Goal: Feedback & Contribution: Contribute content

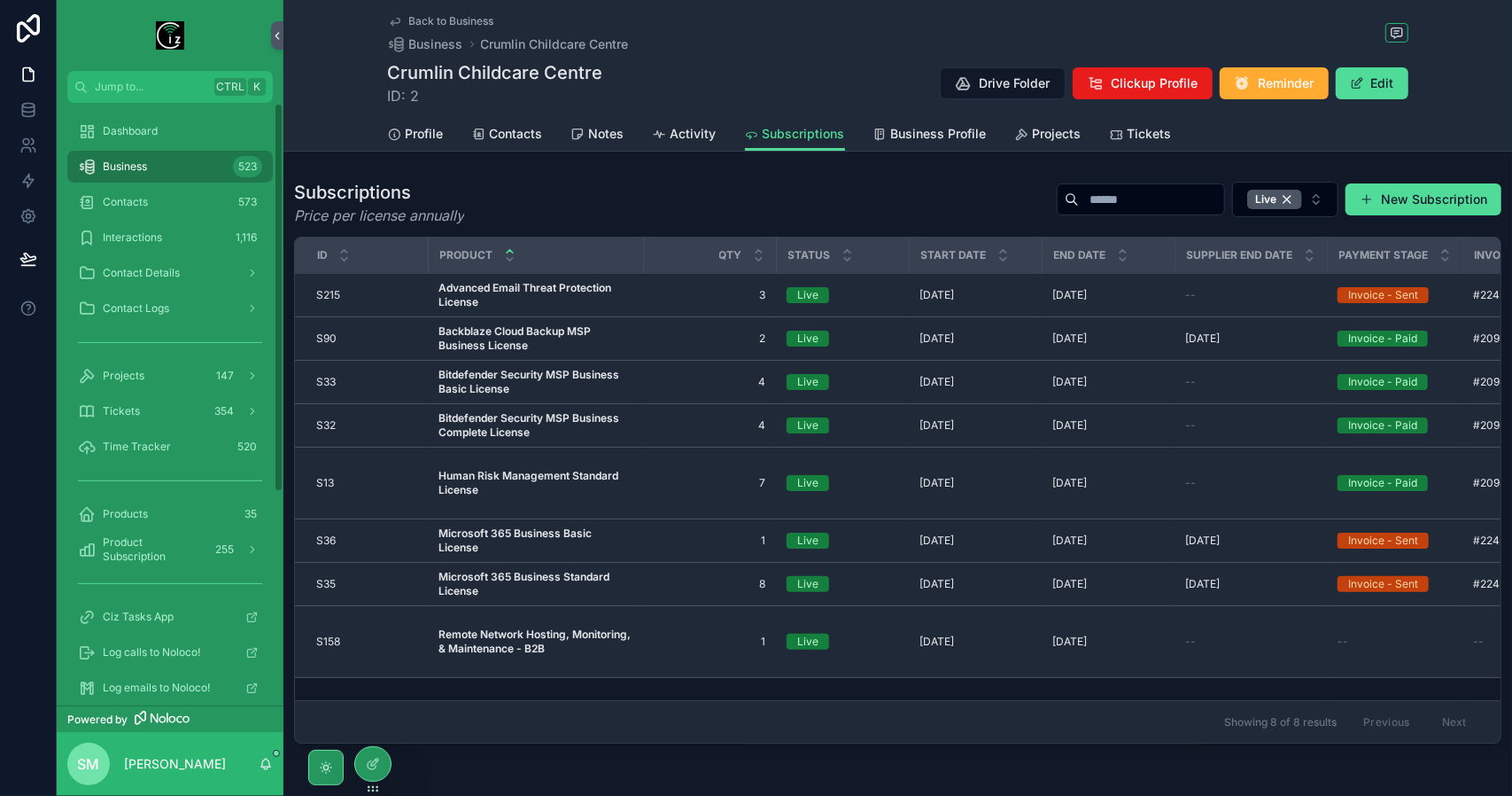
click at [159, 162] on div "Business 523" at bounding box center [170, 166] width 184 height 29
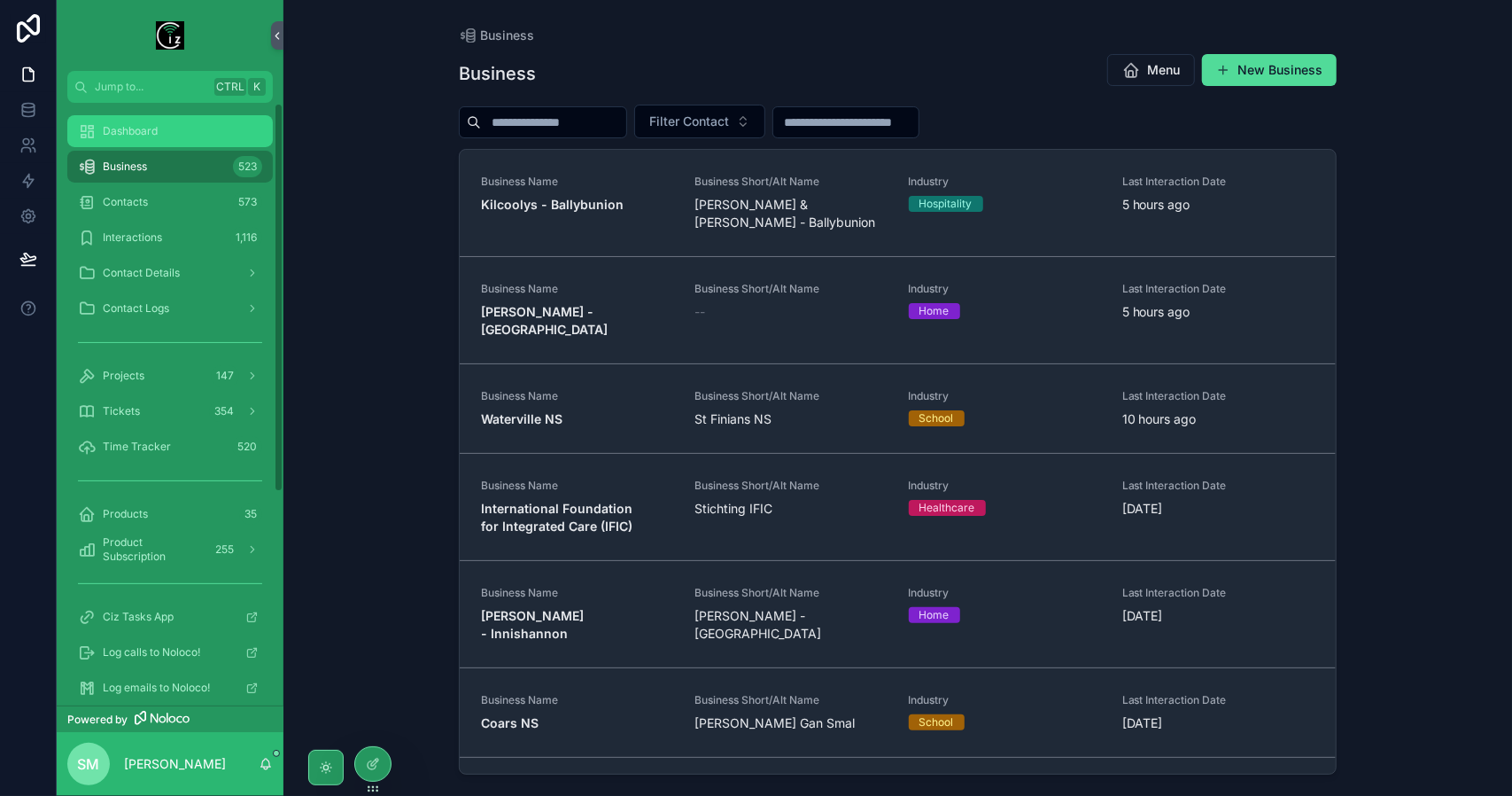
click at [143, 125] on span "Dashboard" at bounding box center [130, 132] width 55 height 14
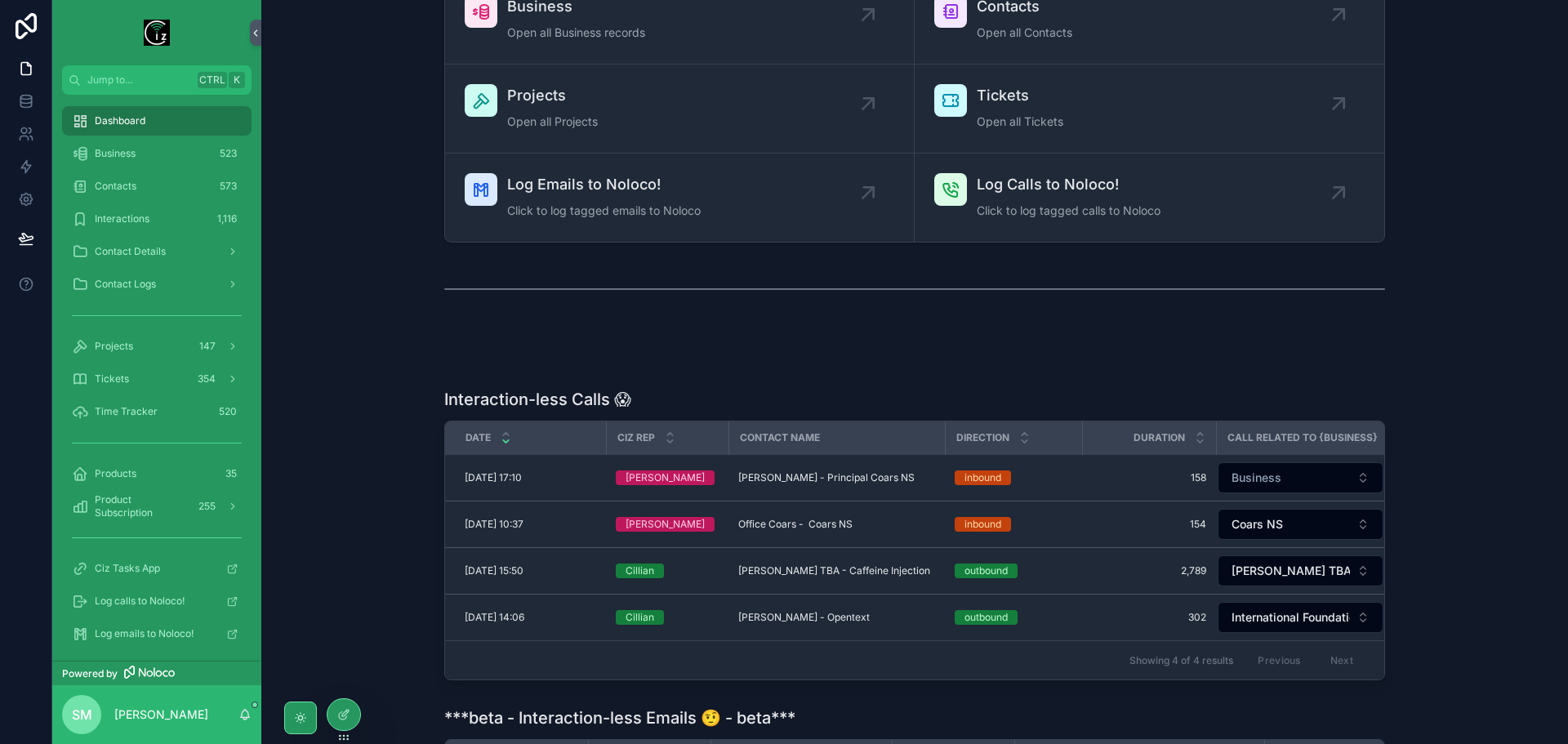
scroll to position [163, 0]
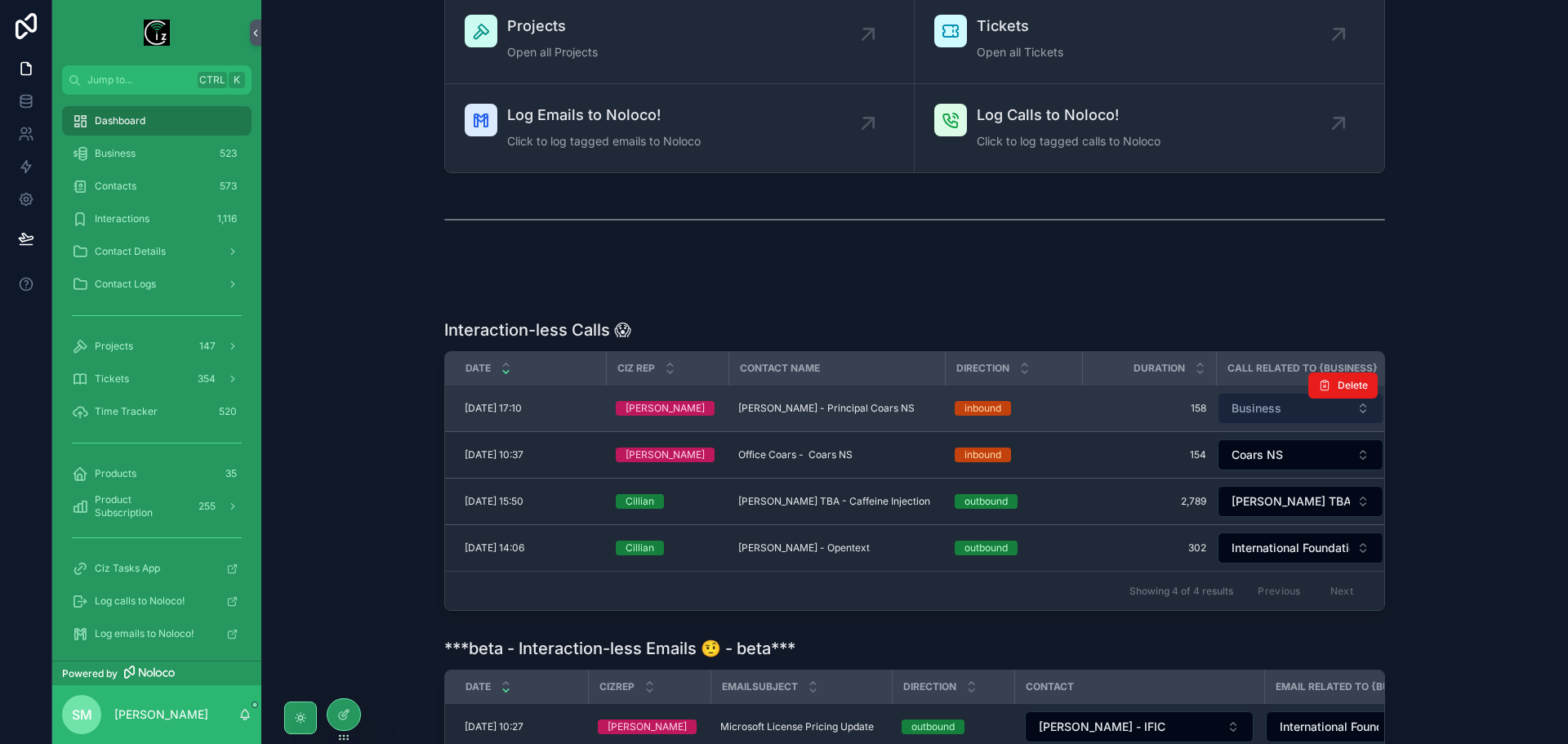
click at [1300, 407] on button "Business" at bounding box center [1301, 408] width 166 height 31
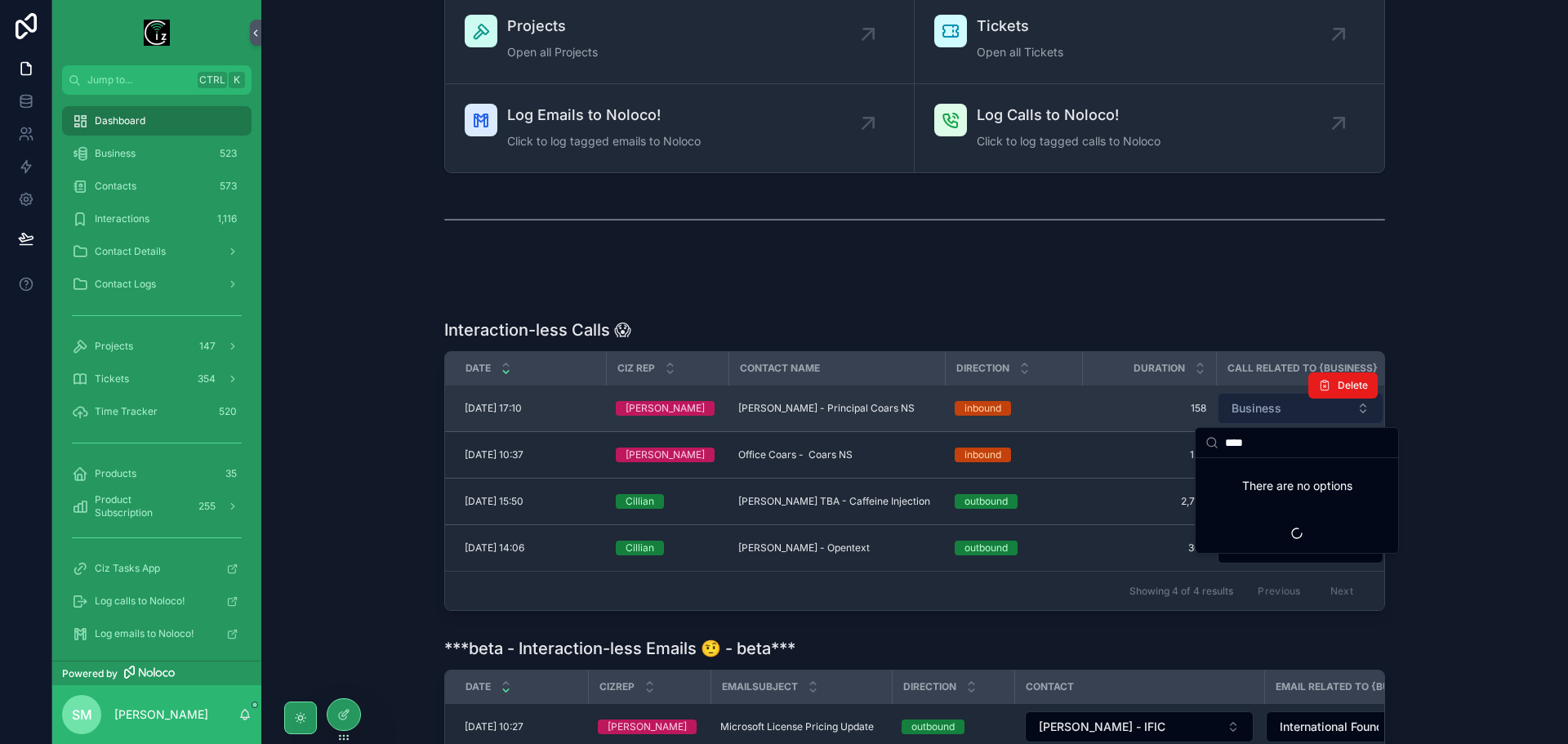
type input "*****"
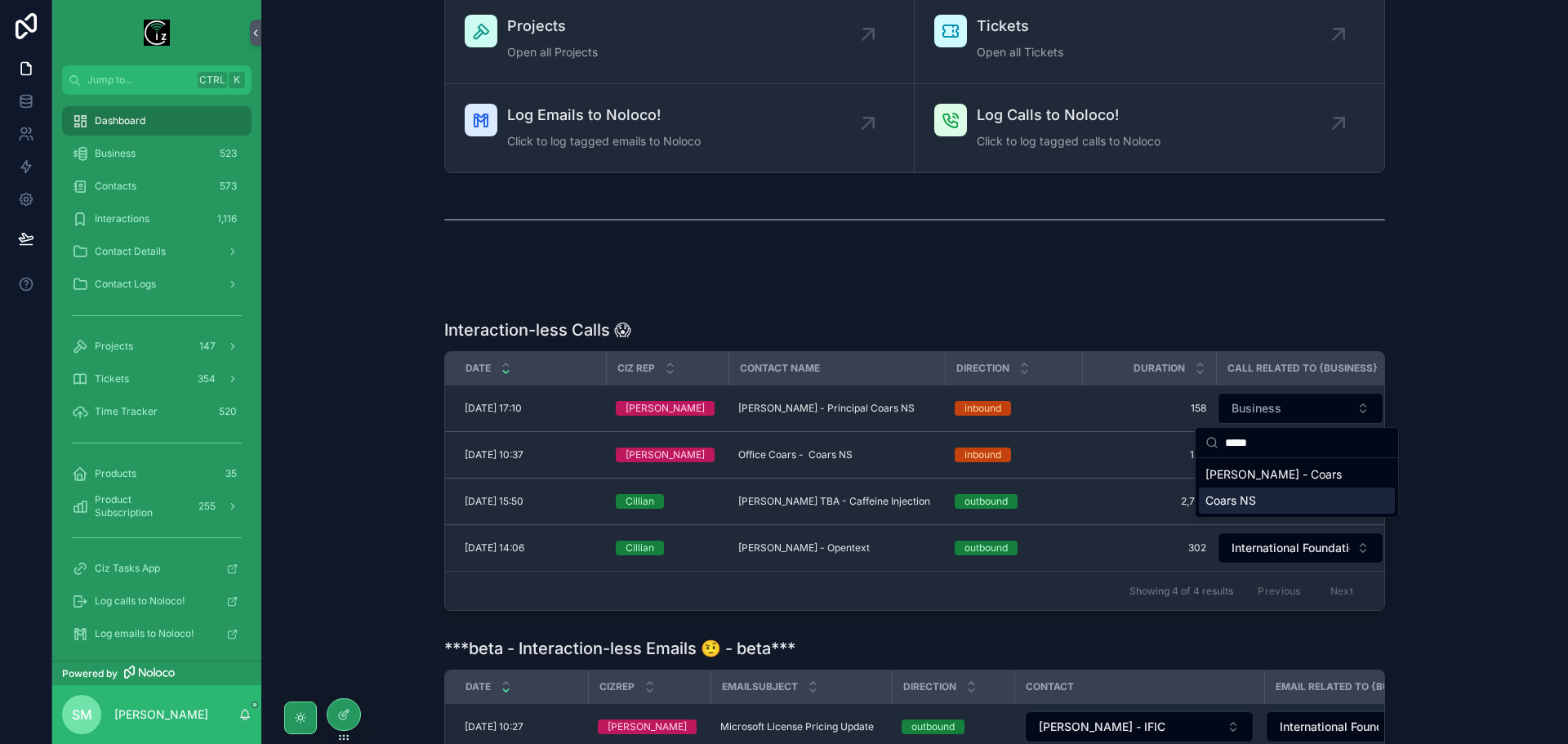
click at [1259, 509] on div "Coars NS" at bounding box center [1296, 500] width 196 height 26
click at [1131, 260] on div "scrollable content" at bounding box center [915, 266] width 1281 height 13
click at [802, 412] on span "Michael O Sullivan - Principal Coars NS" at bounding box center [827, 408] width 177 height 13
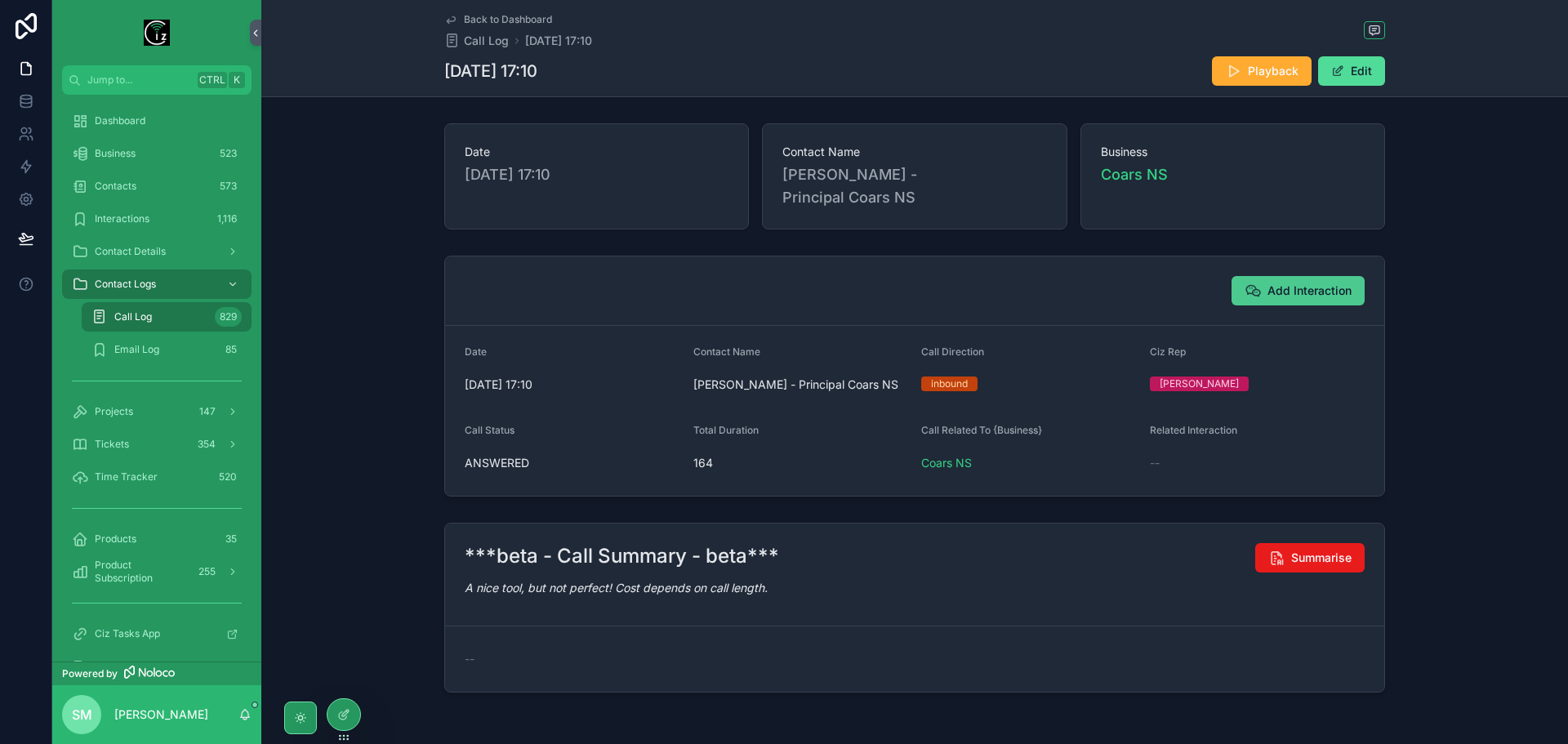
click at [1305, 290] on span "Add Interaction" at bounding box center [1310, 290] width 84 height 16
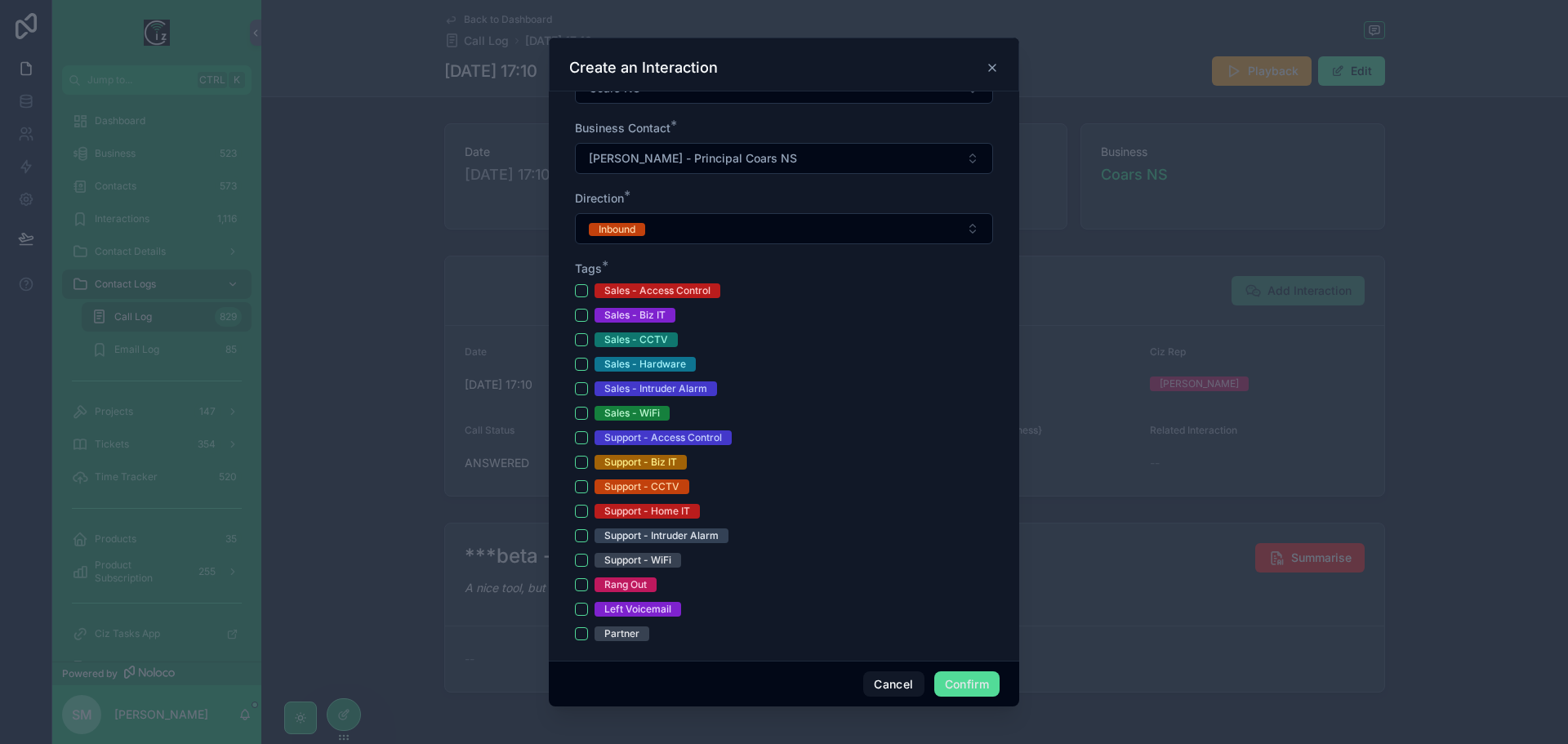
scroll to position [408, 0]
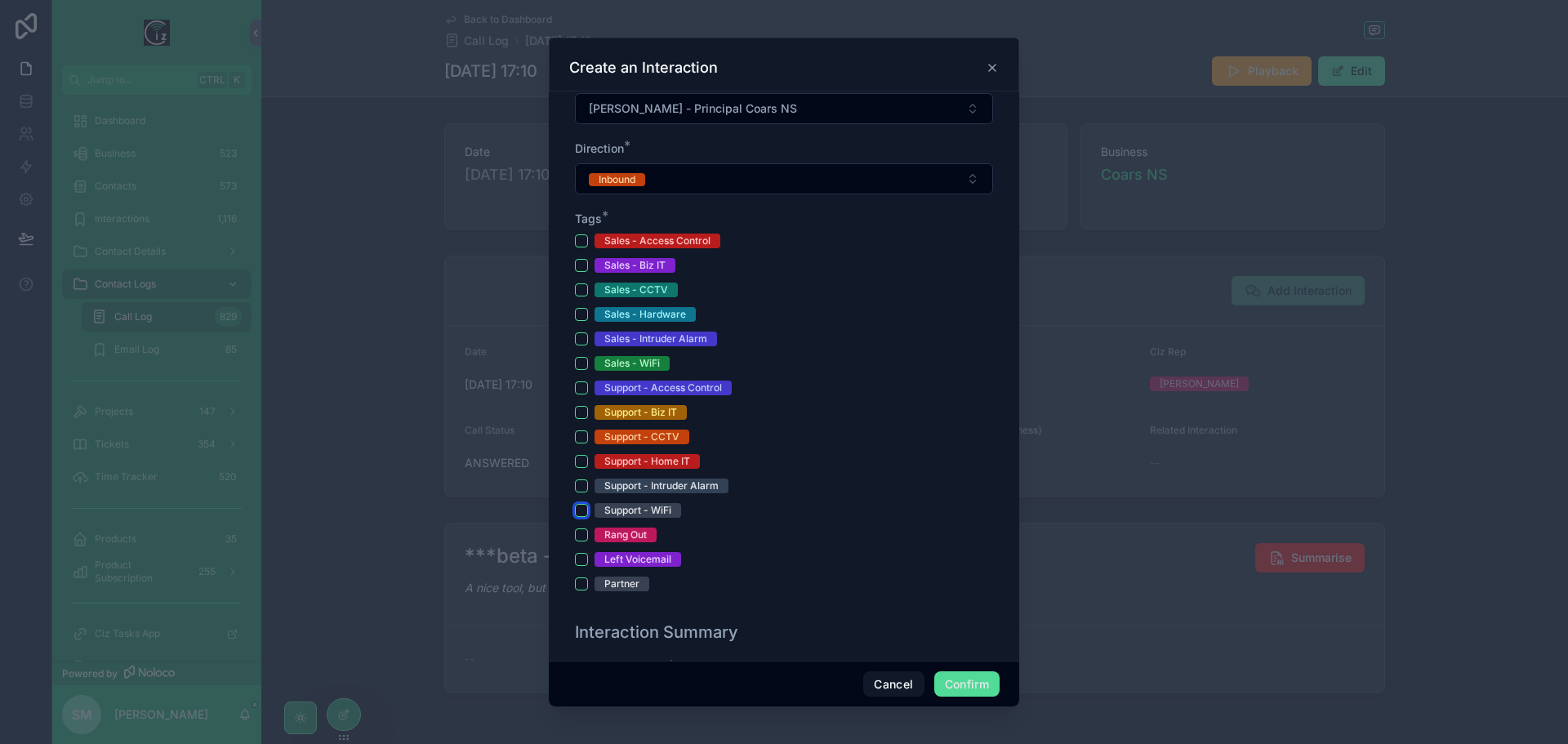
click at [585, 511] on button "Support - WiFi" at bounding box center [581, 510] width 13 height 13
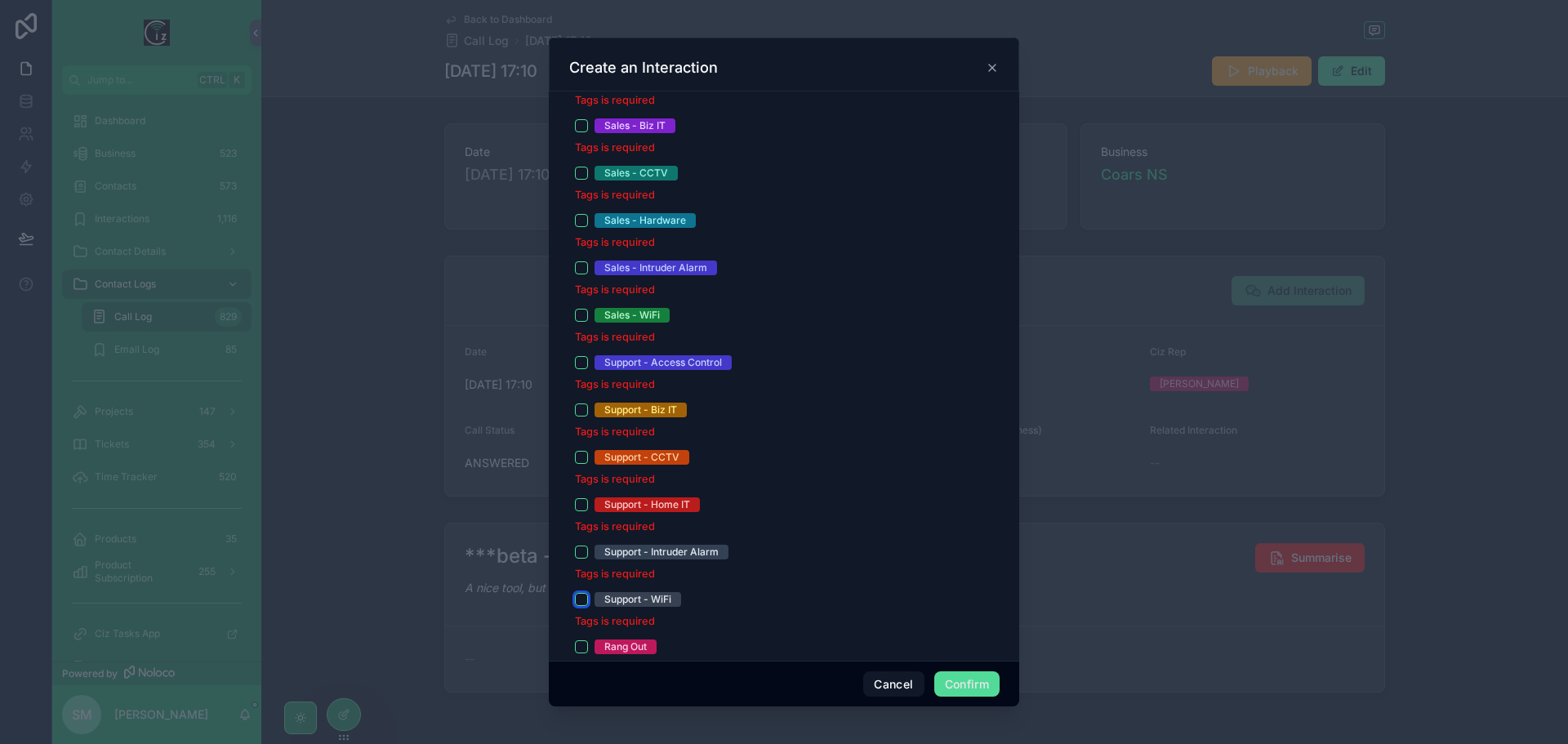
scroll to position [572, 0]
click at [588, 409] on button "Support - Biz IT" at bounding box center [581, 409] width 13 height 13
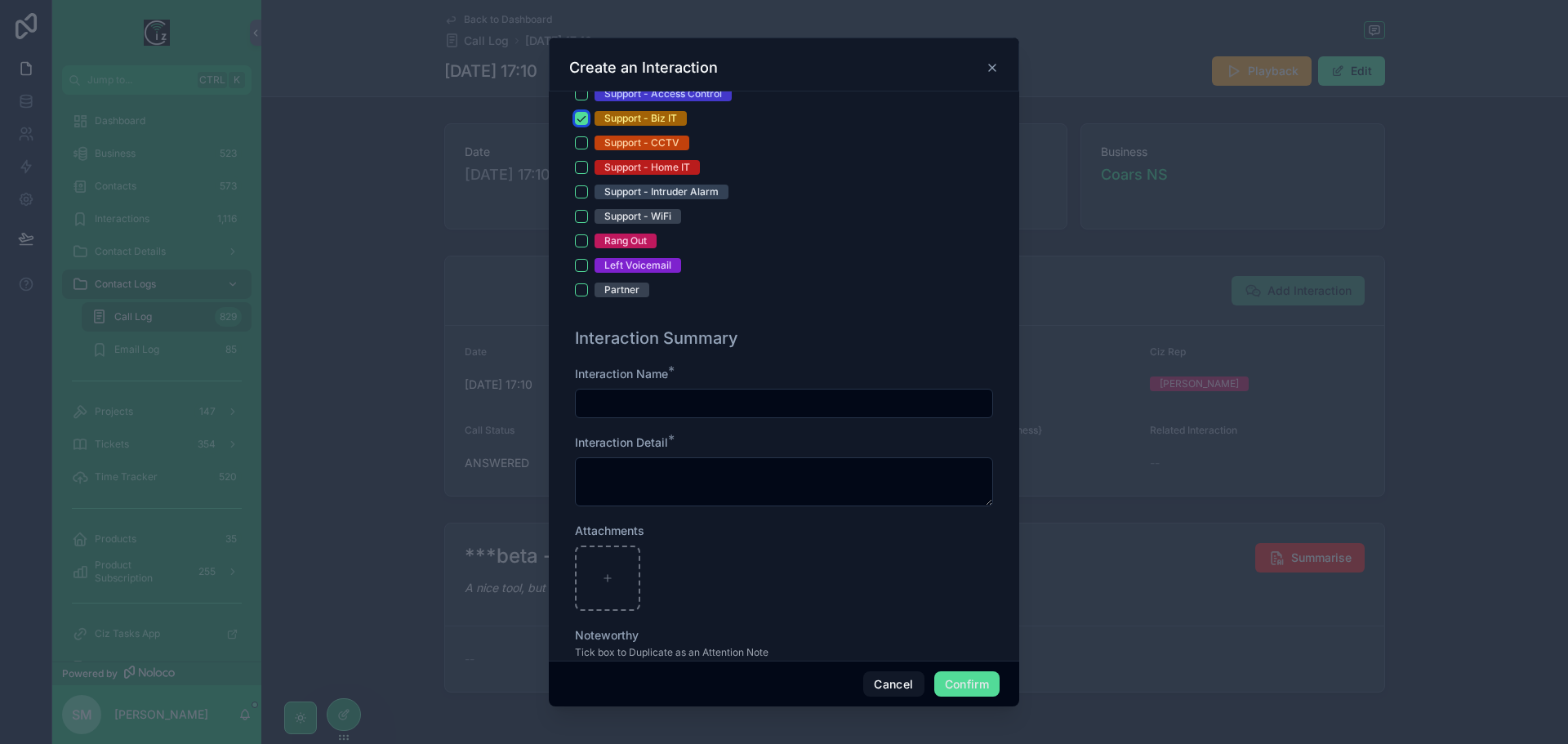
scroll to position [735, 0]
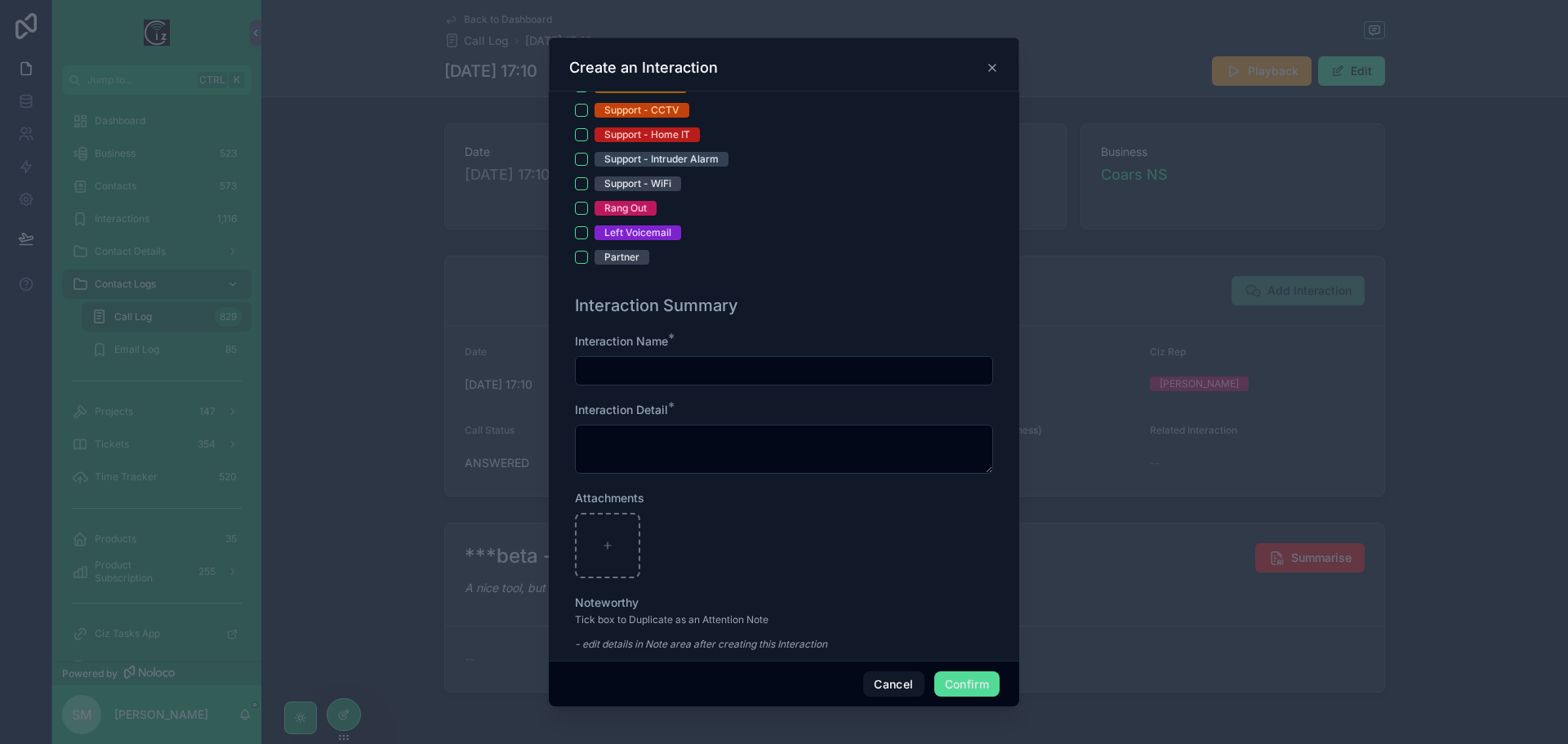
click at [737, 369] on input "text" at bounding box center [784, 371] width 416 height 23
type input "*"
type input "**********"
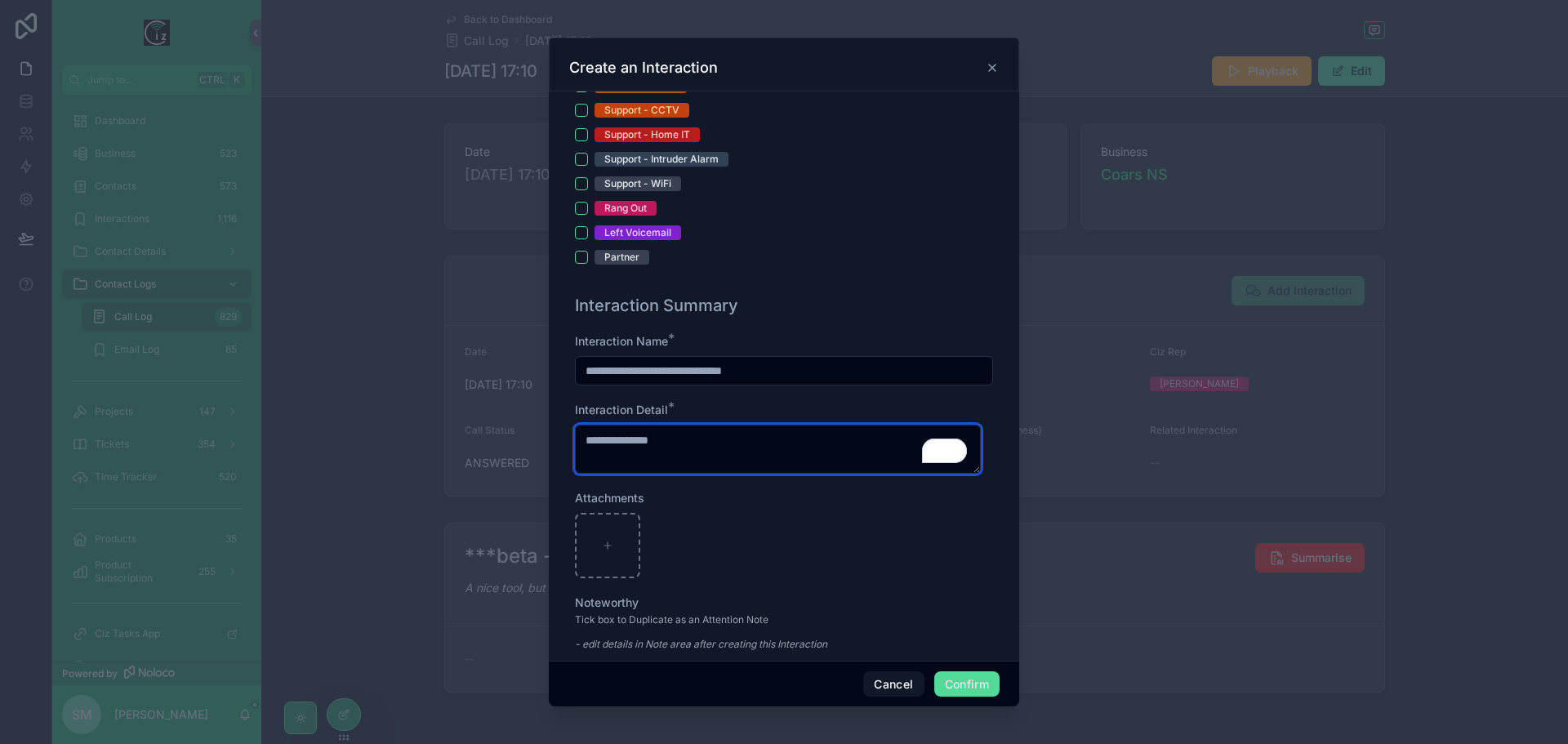
click at [747, 443] on textarea "**********" at bounding box center [778, 449] width 406 height 49
click at [722, 442] on textarea "**********" at bounding box center [778, 449] width 406 height 49
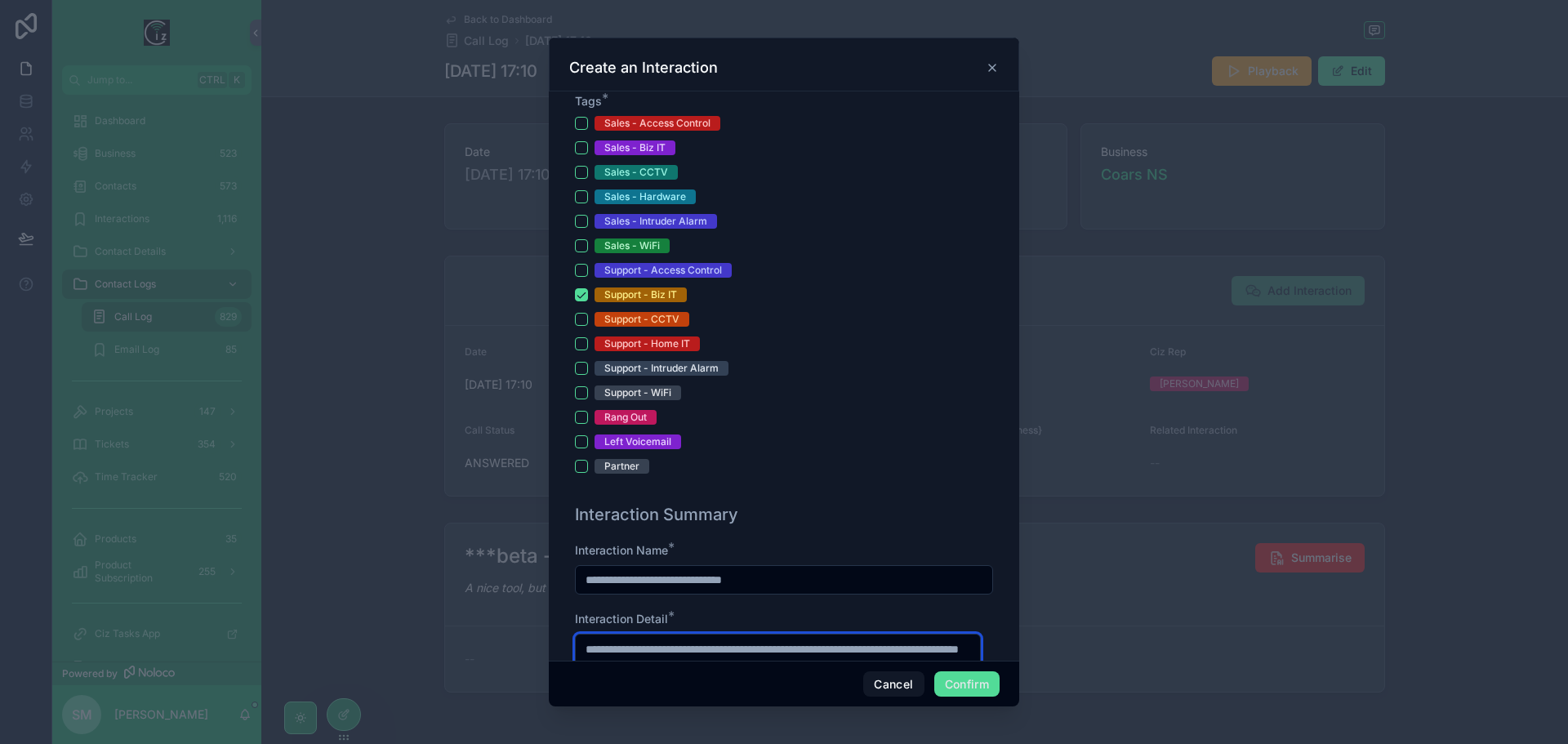
scroll to position [0, 0]
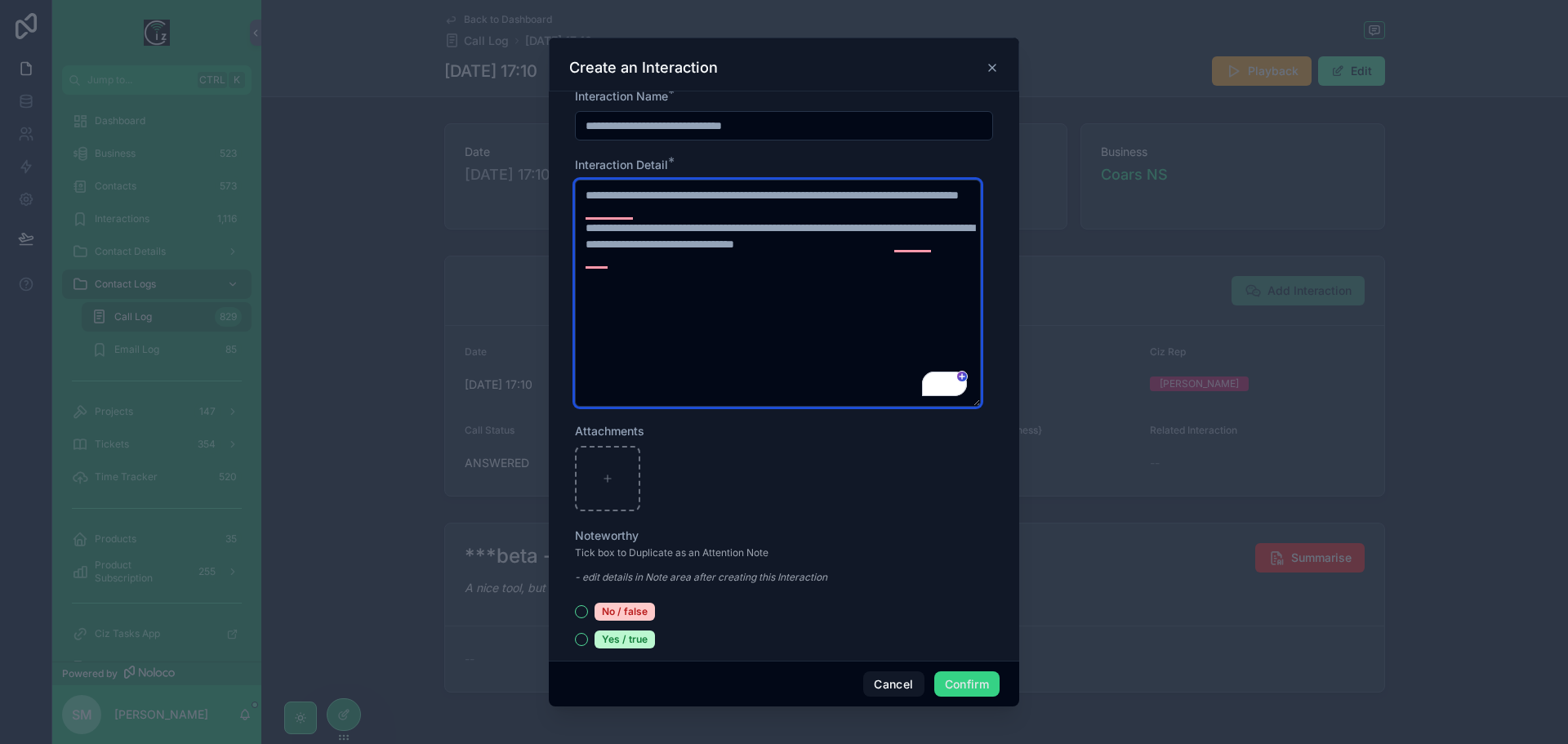
type textarea "**********"
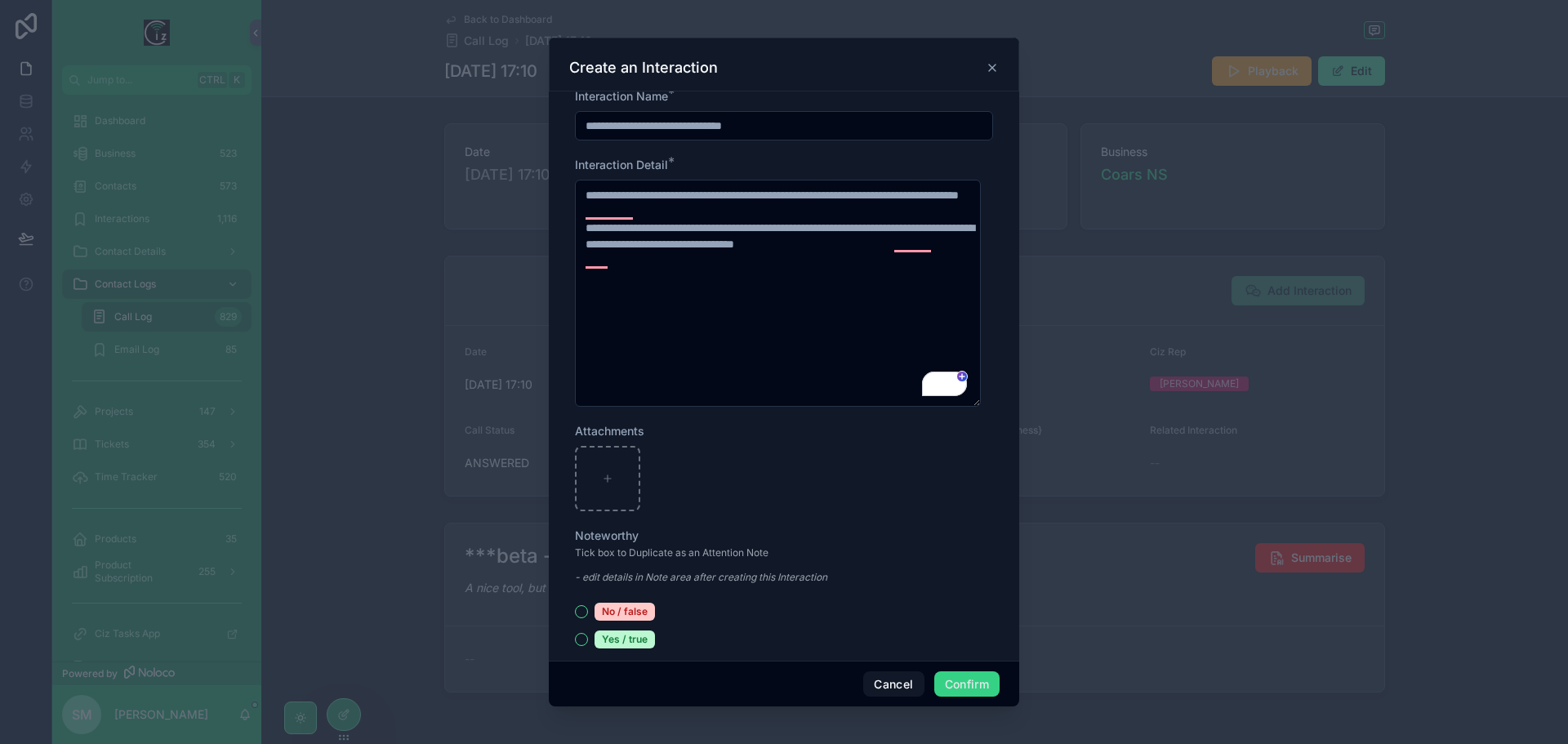
click at [968, 687] on button "Confirm" at bounding box center [968, 684] width 66 height 26
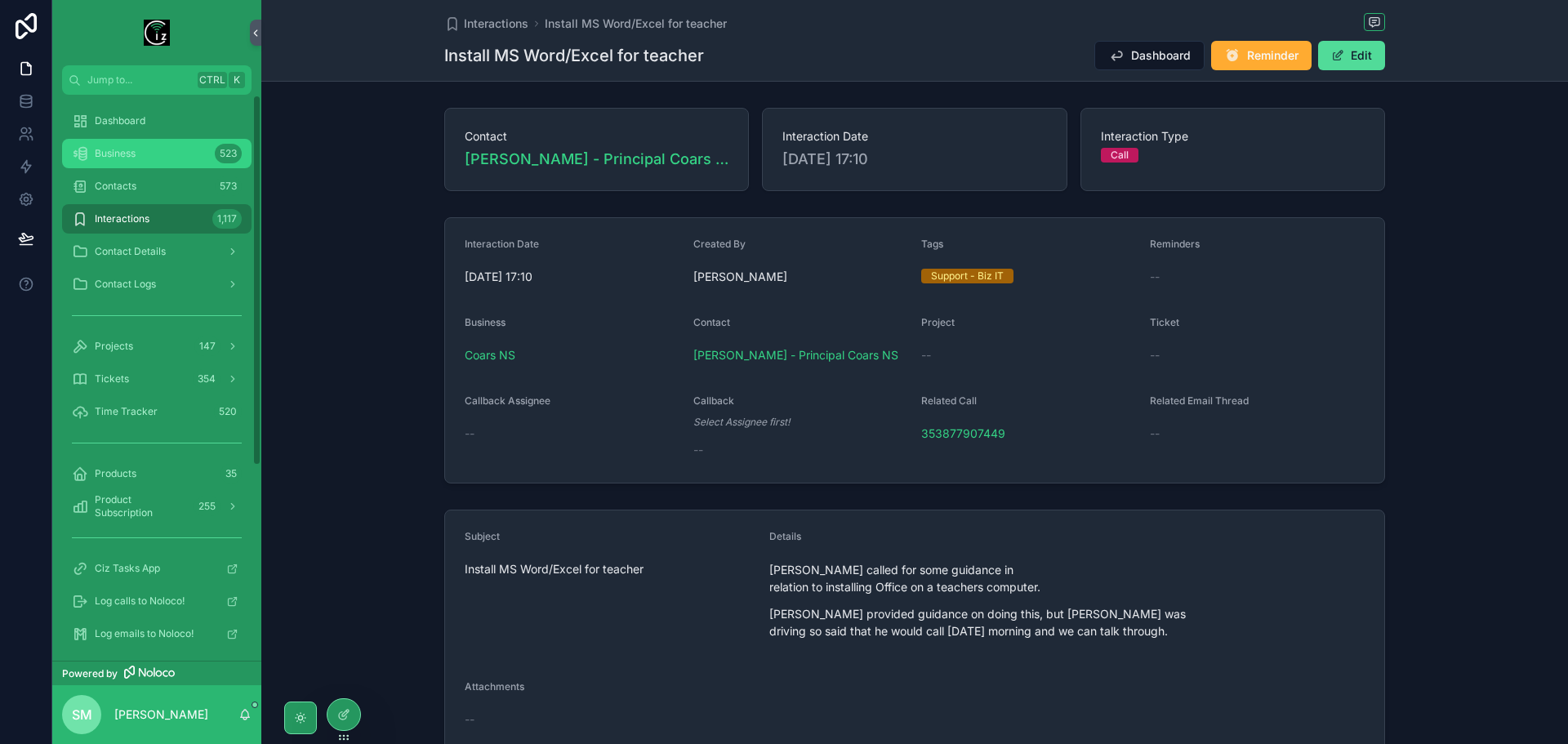
click at [158, 148] on div "Business 523" at bounding box center [157, 153] width 169 height 26
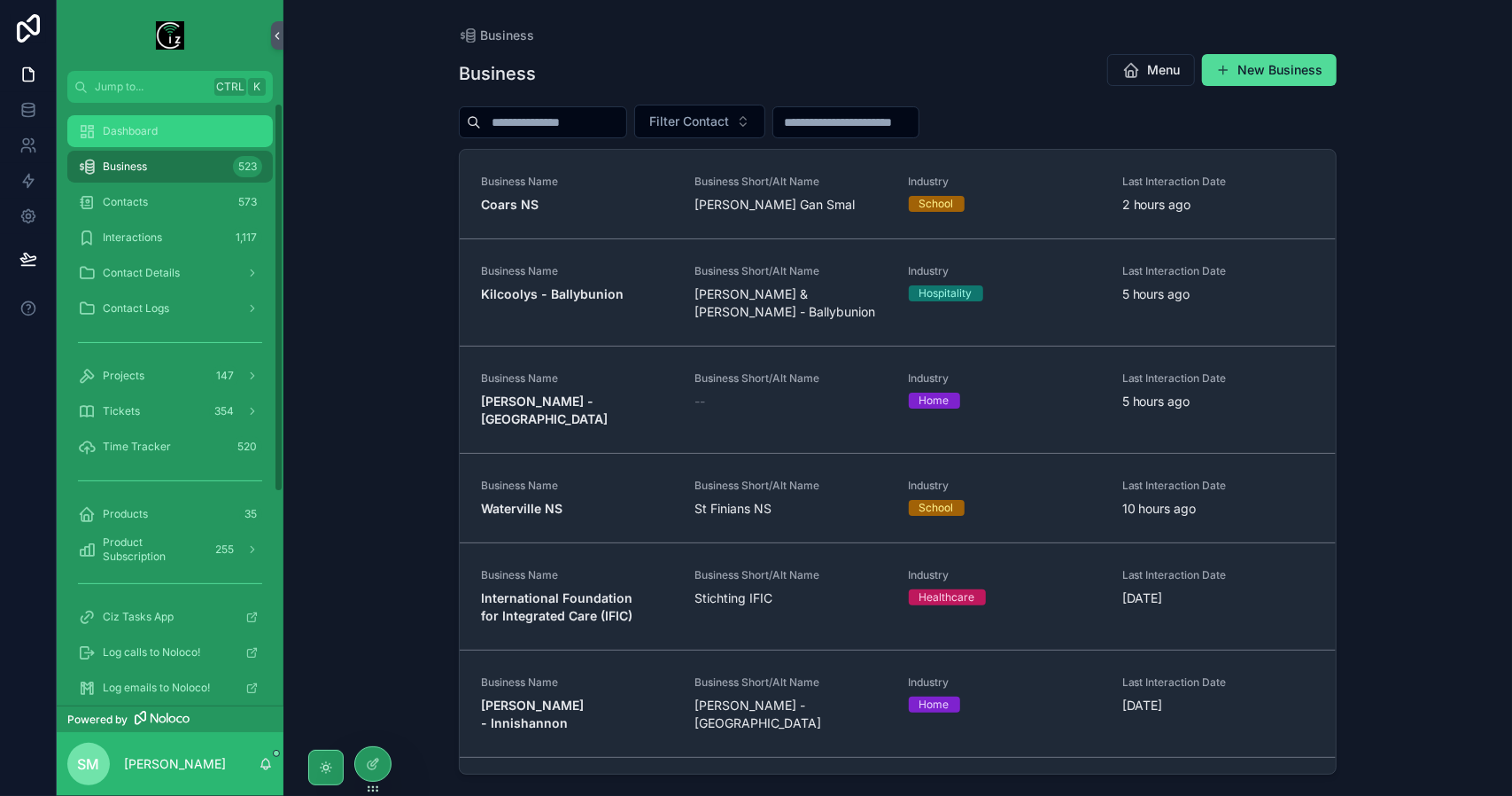
click at [169, 129] on div "Dashboard" at bounding box center [170, 131] width 184 height 29
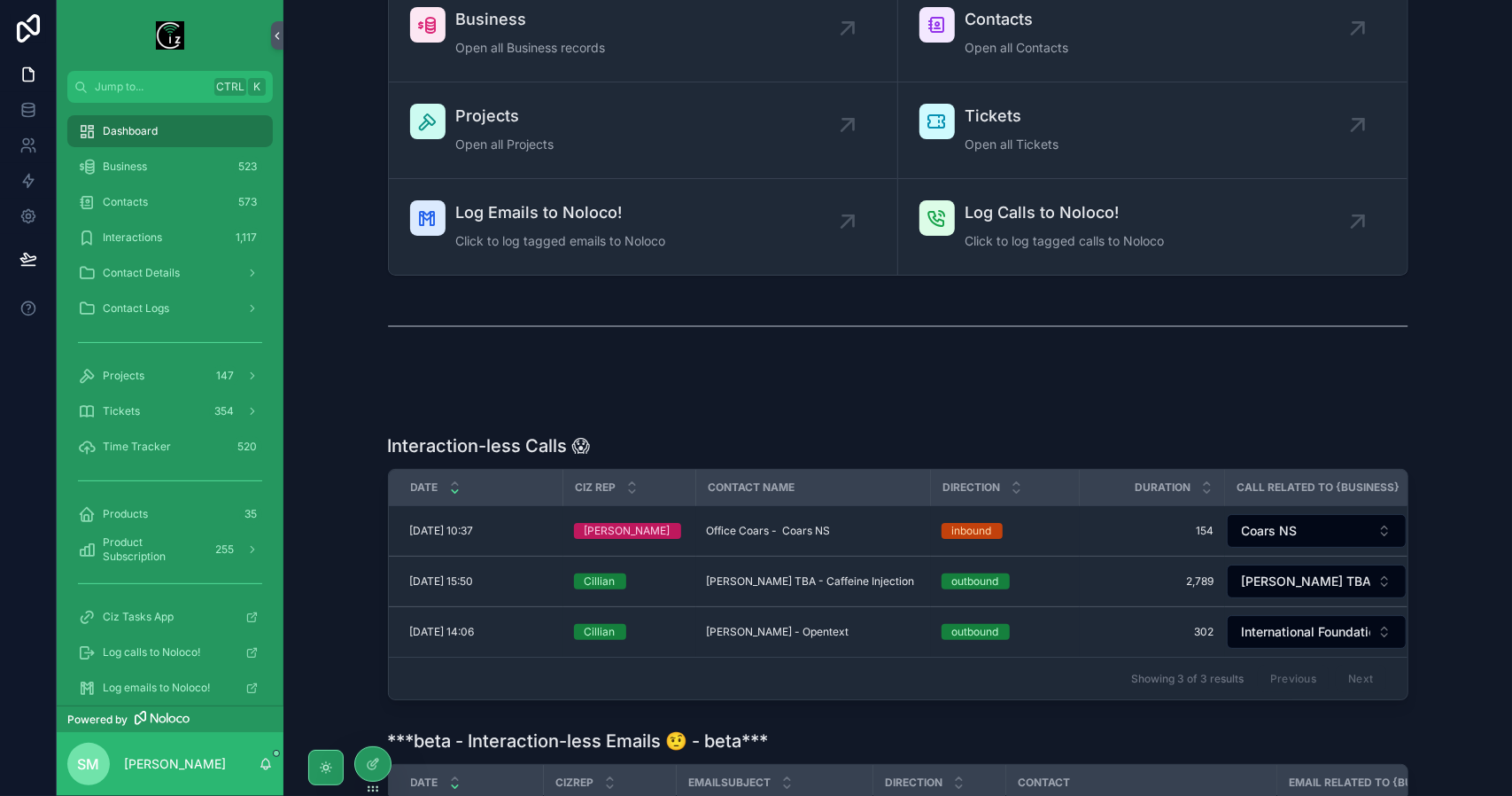
scroll to position [89, 0]
click at [600, 215] on span "Log Emails to Noloco!" at bounding box center [561, 214] width 210 height 25
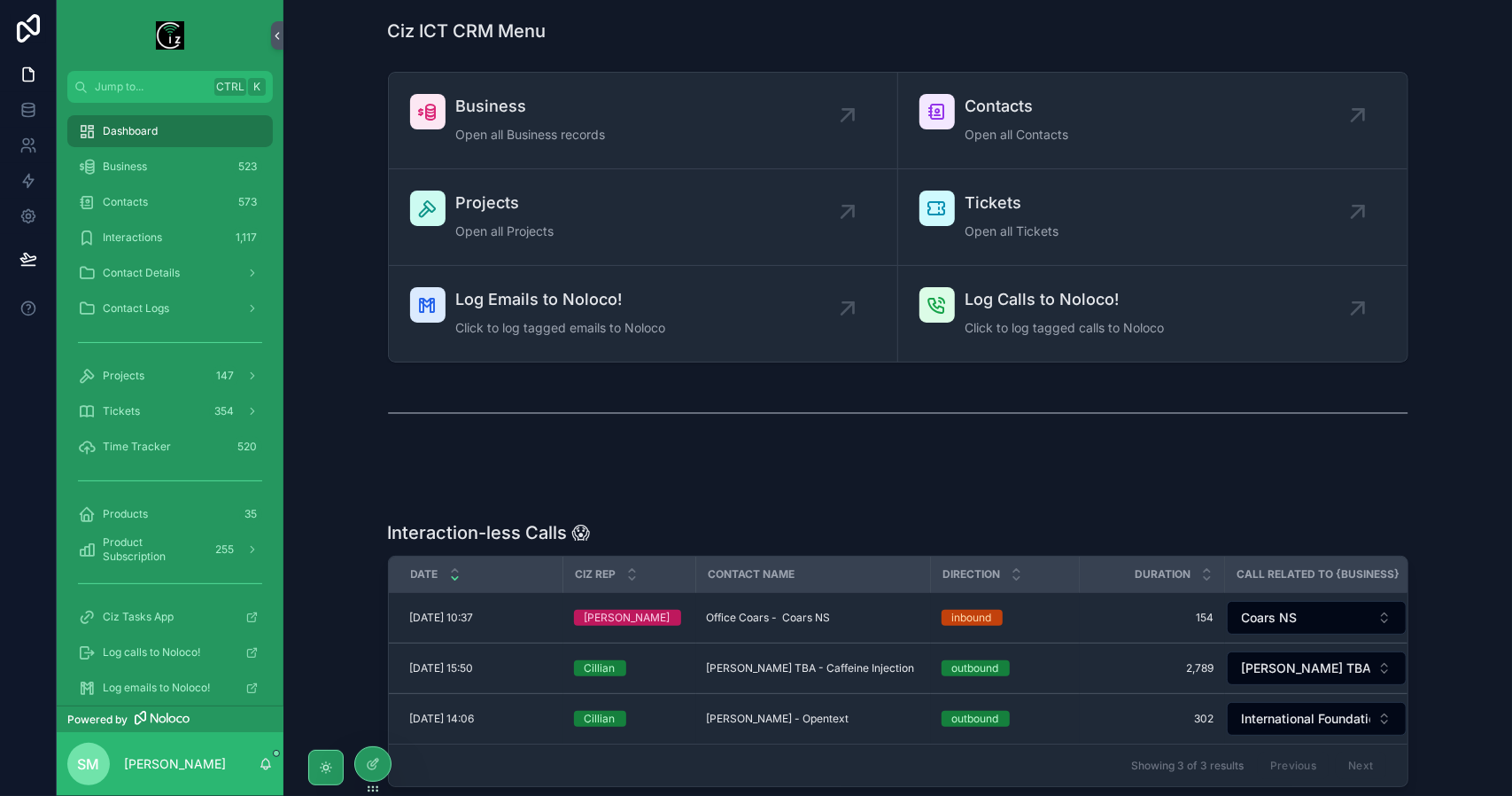
scroll to position [0, 0]
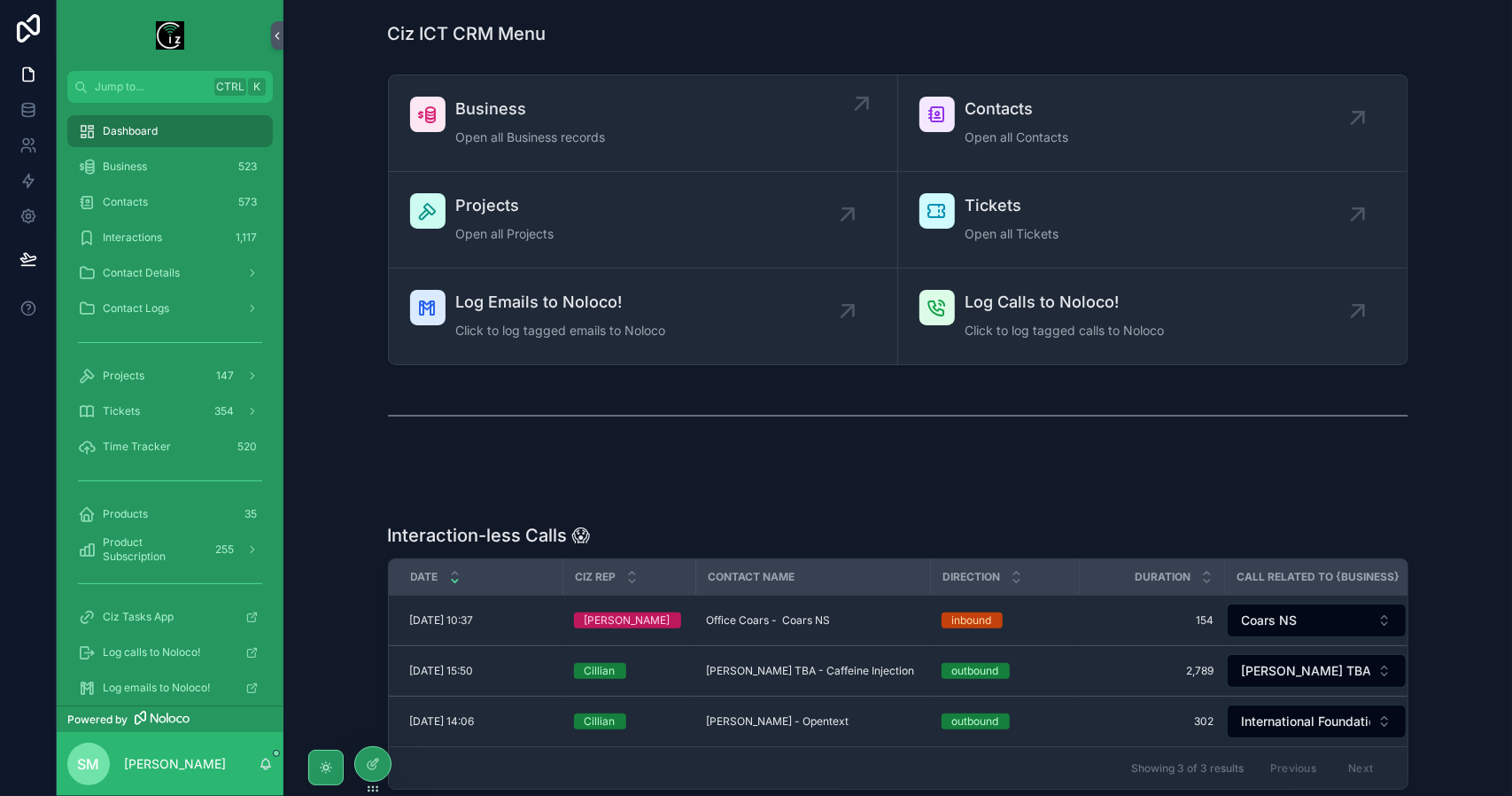
click at [530, 116] on span "Business" at bounding box center [532, 109] width 150 height 25
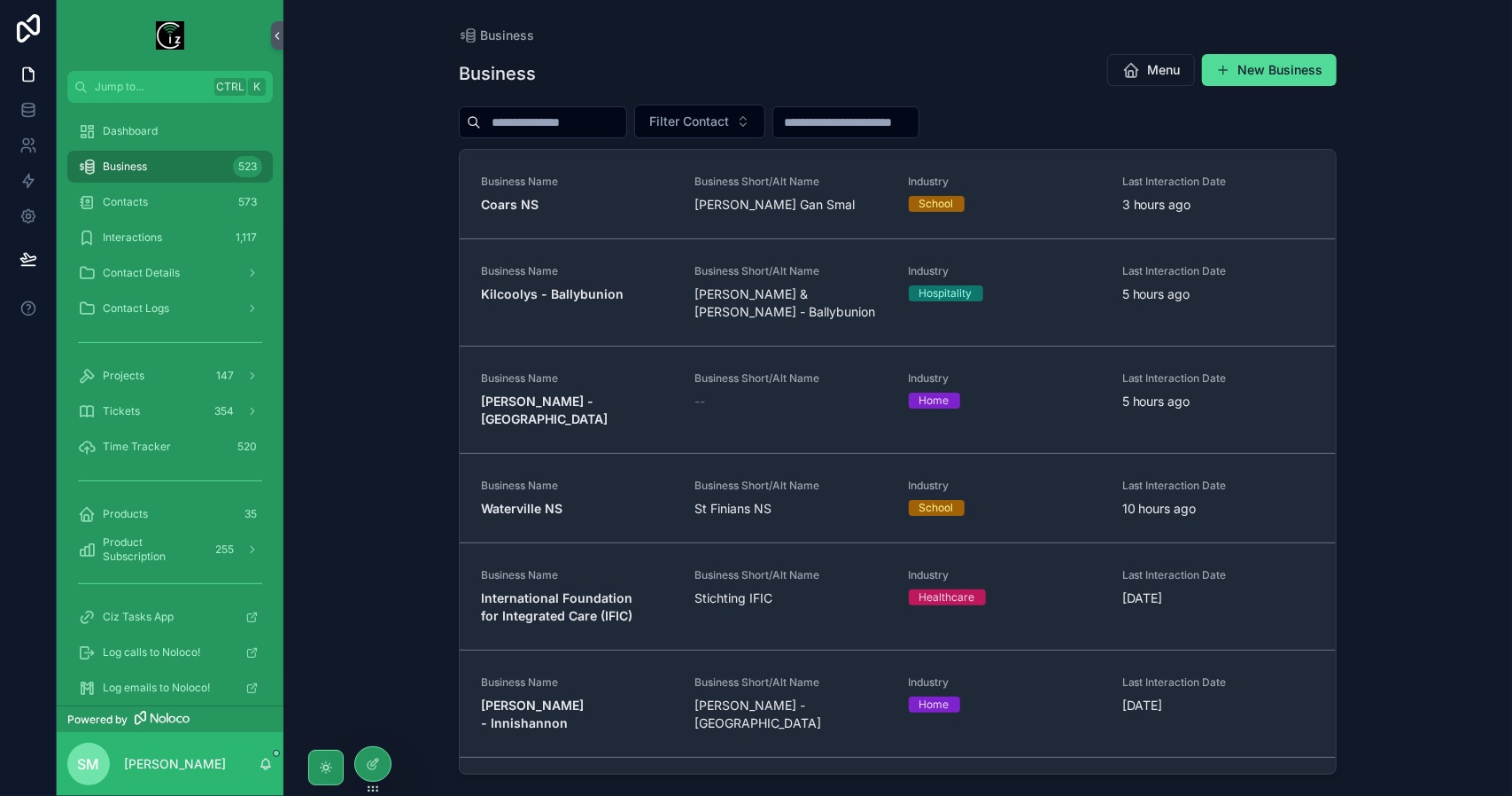
click at [558, 119] on input "scrollable content" at bounding box center [553, 122] width 145 height 25
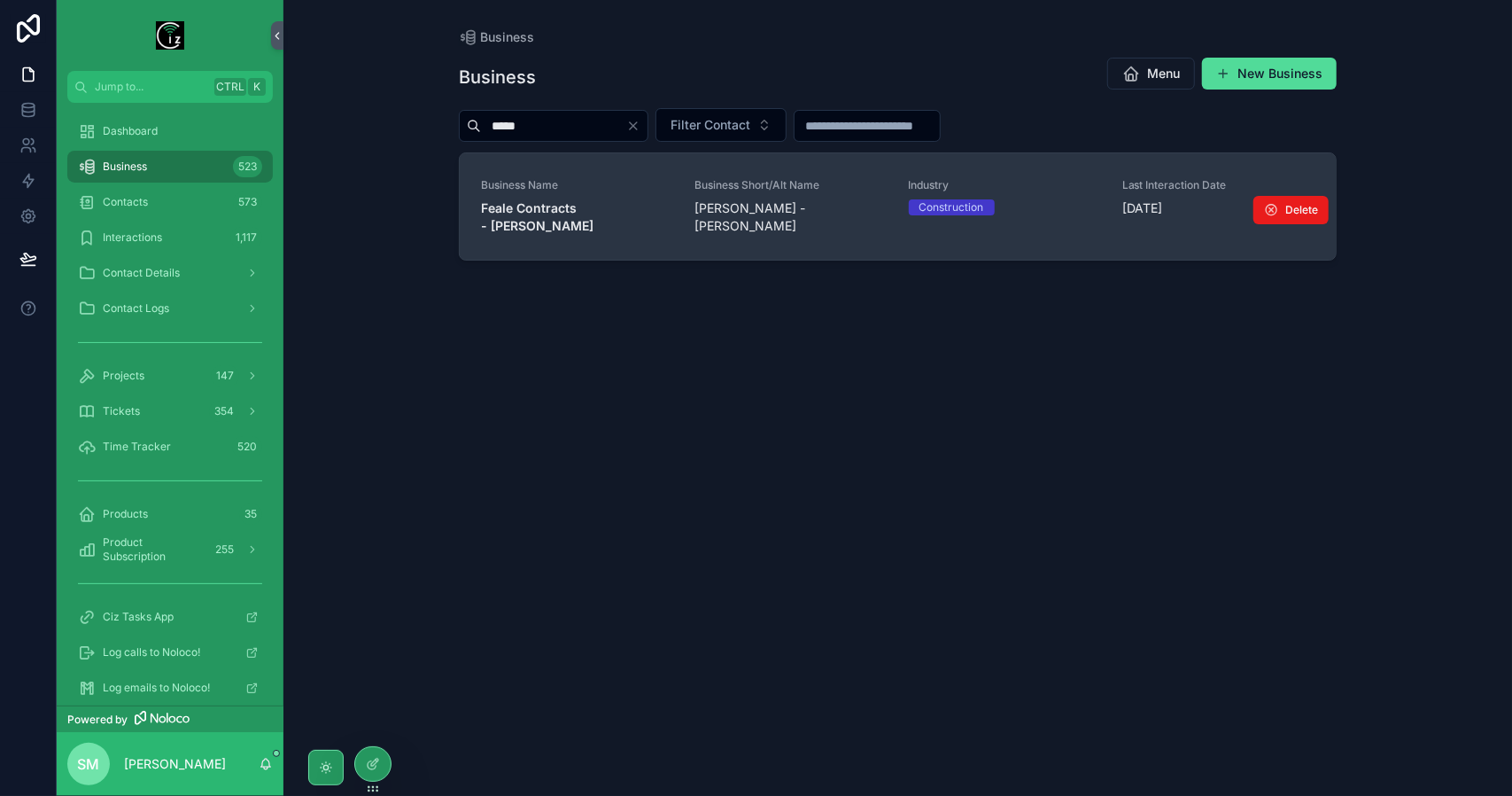
type input "*****"
click at [594, 202] on strong "Feale Contracts - Brian Collins" at bounding box center [538, 217] width 113 height 33
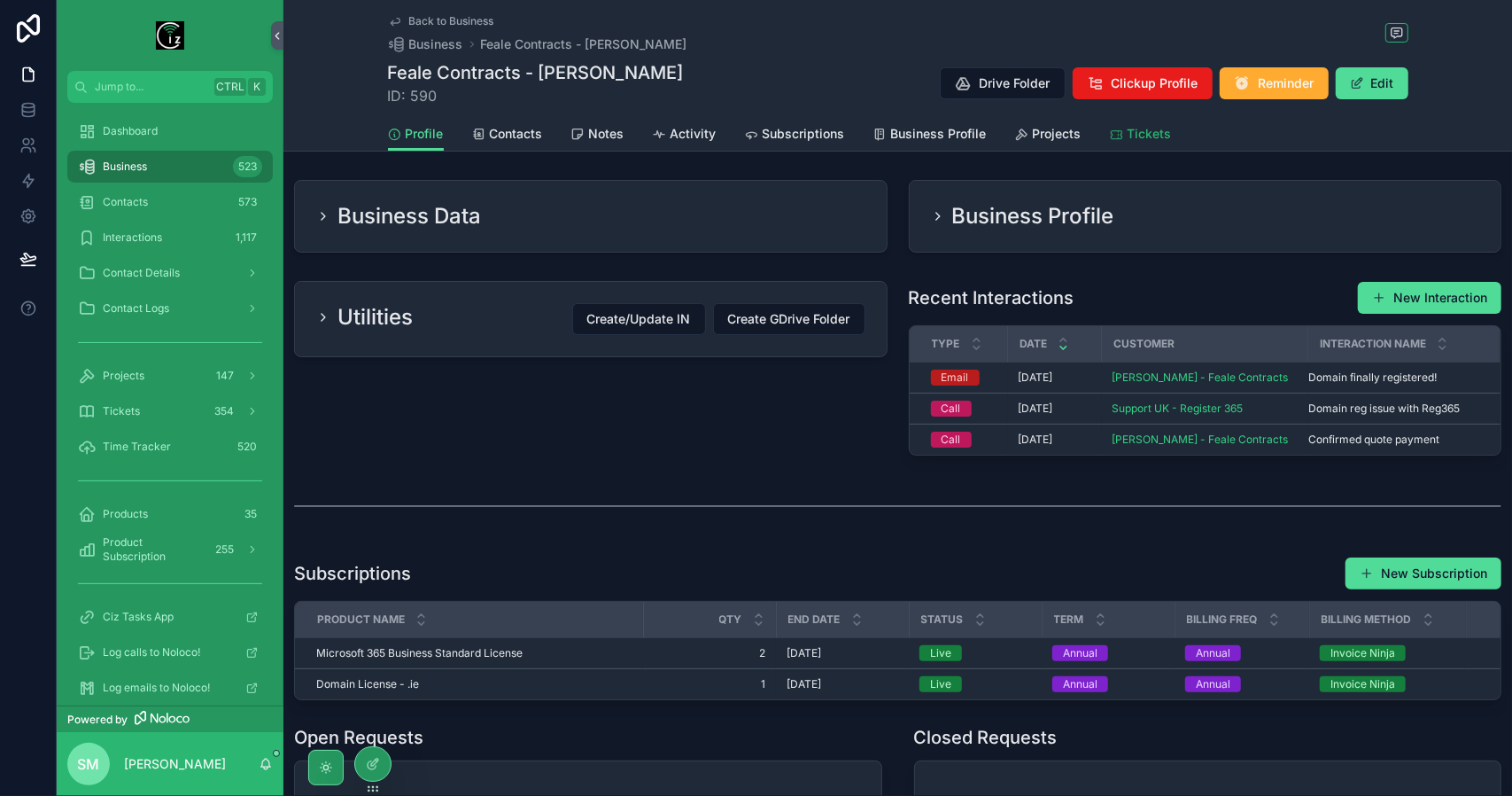
click at [1119, 135] on div "Tickets" at bounding box center [1140, 133] width 62 height 18
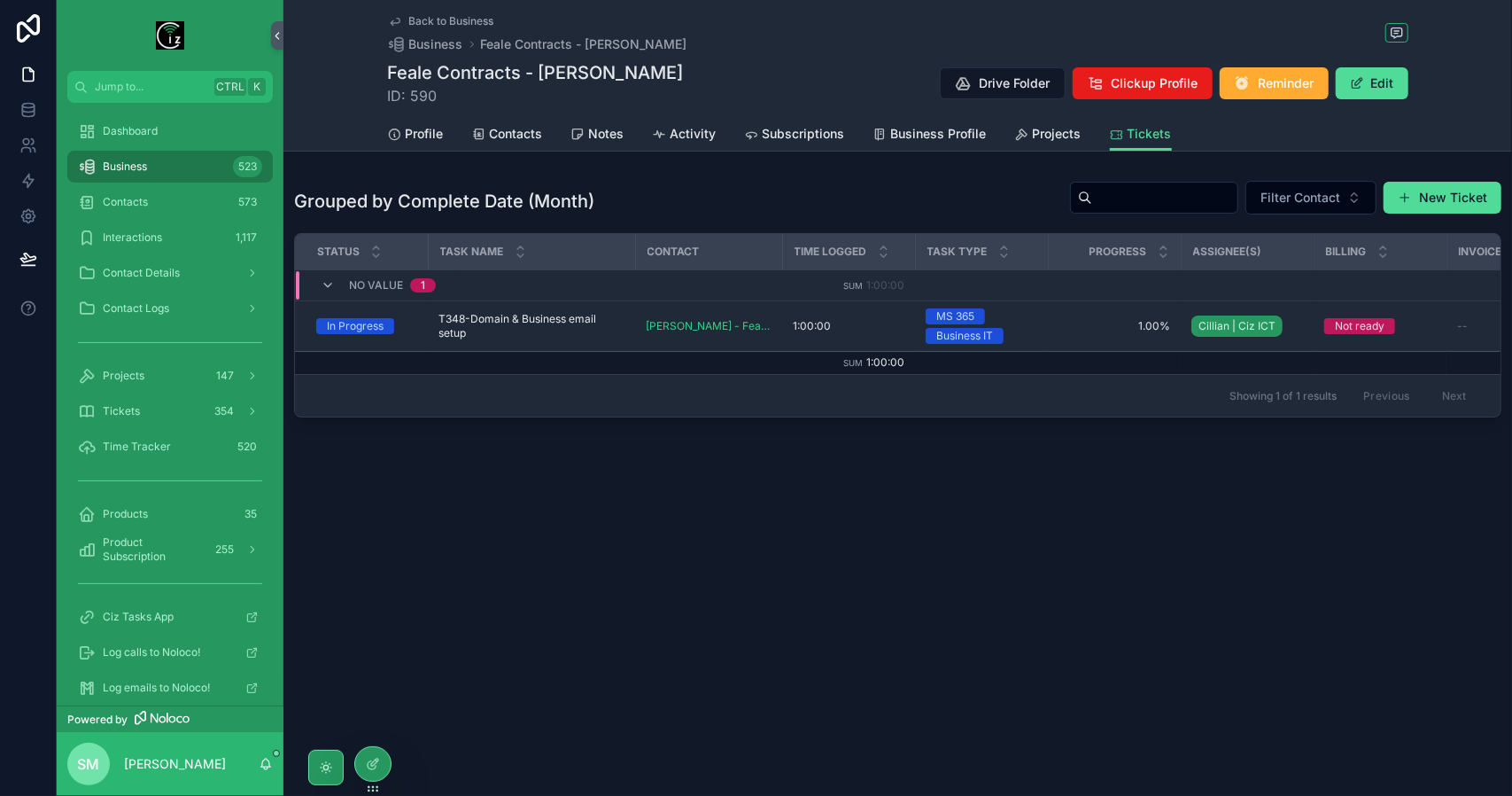
click at [546, 321] on span "T348-Domain & Business email setup" at bounding box center [532, 326] width 186 height 29
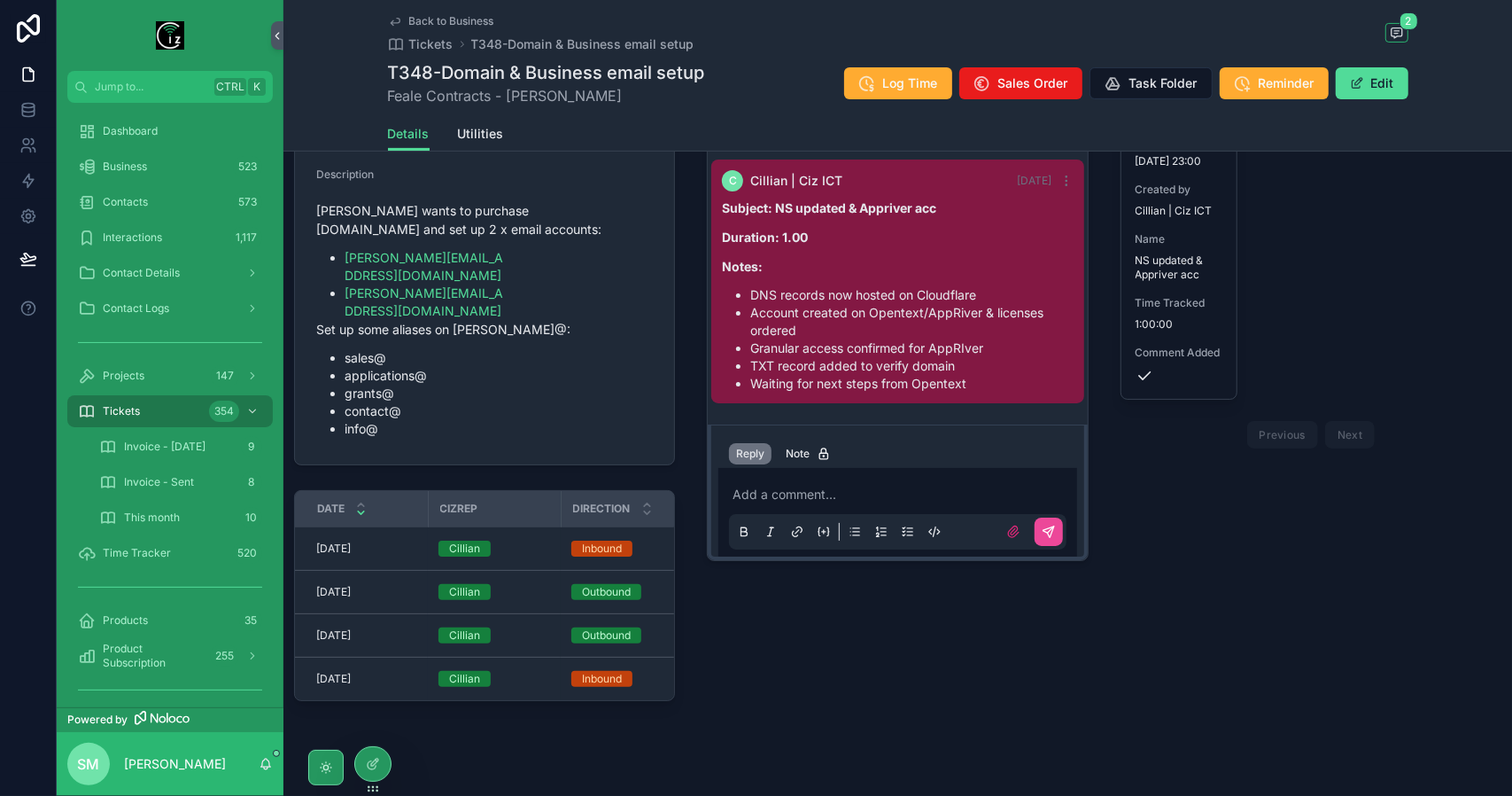
scroll to position [400, 0]
click at [822, 490] on p "scrollable content" at bounding box center [900, 493] width 337 height 18
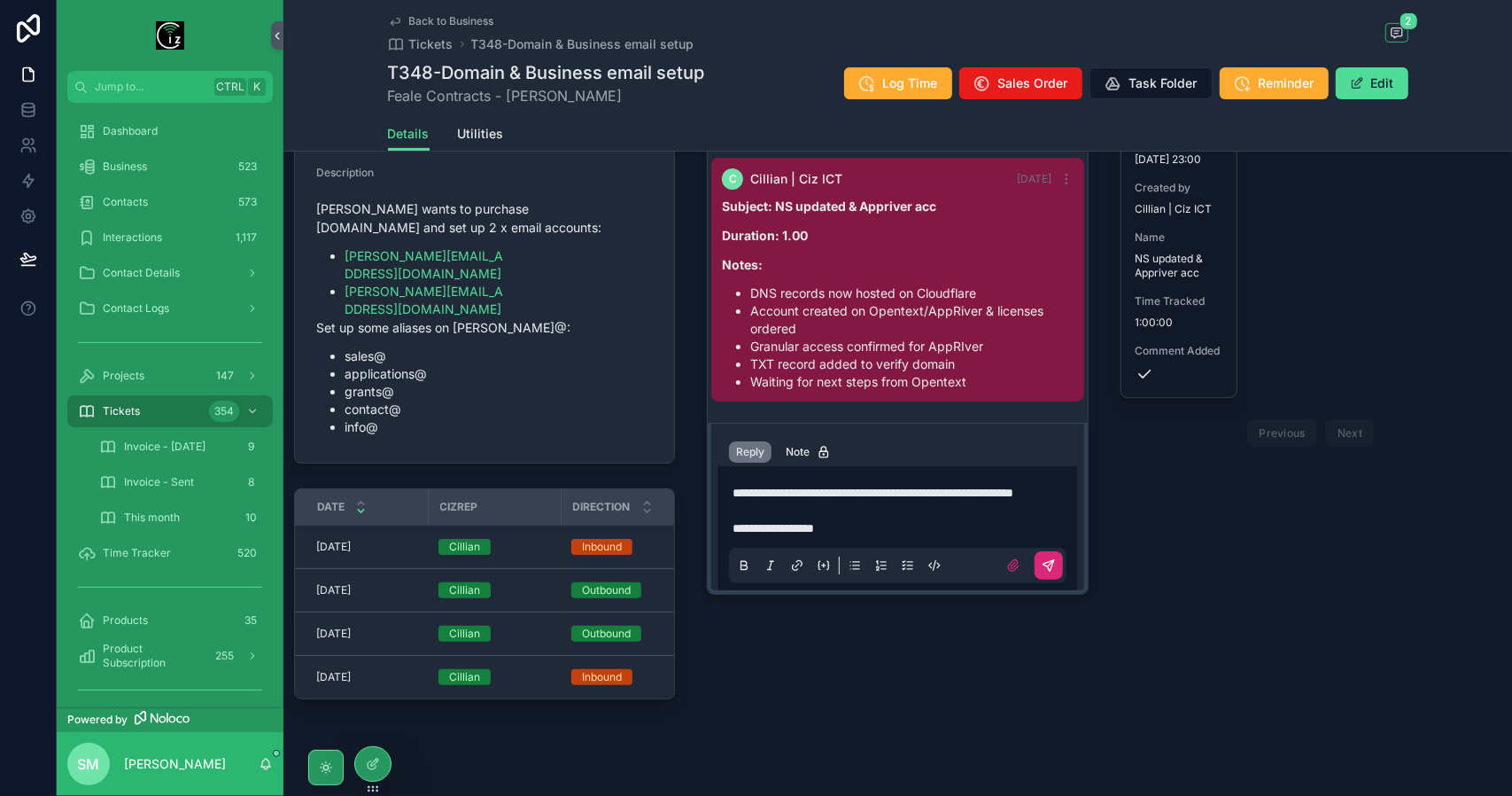
click at [1042, 573] on icon "scrollable content" at bounding box center [1049, 566] width 14 height 14
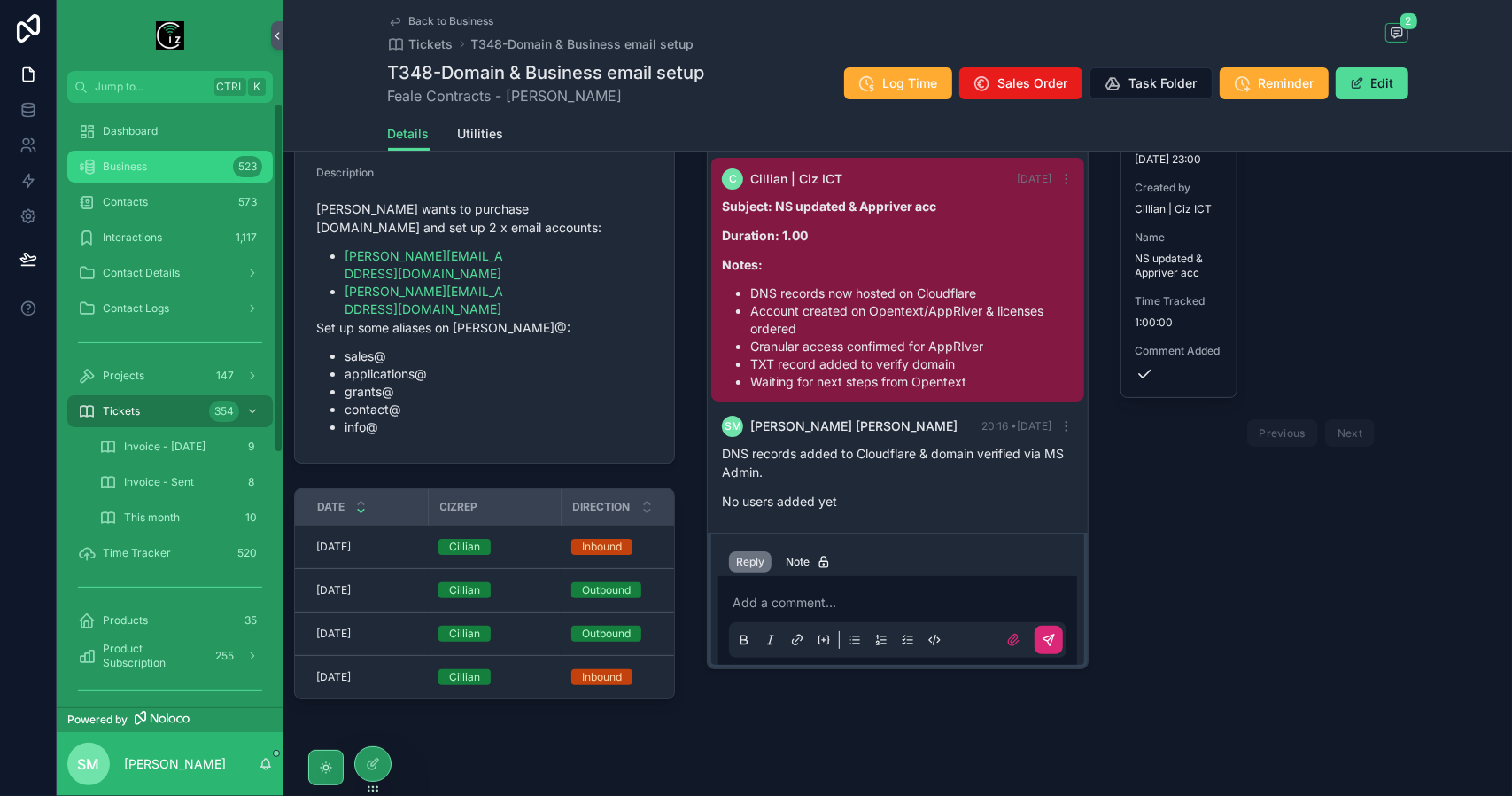
click at [167, 153] on div "Business 523" at bounding box center [170, 166] width 184 height 29
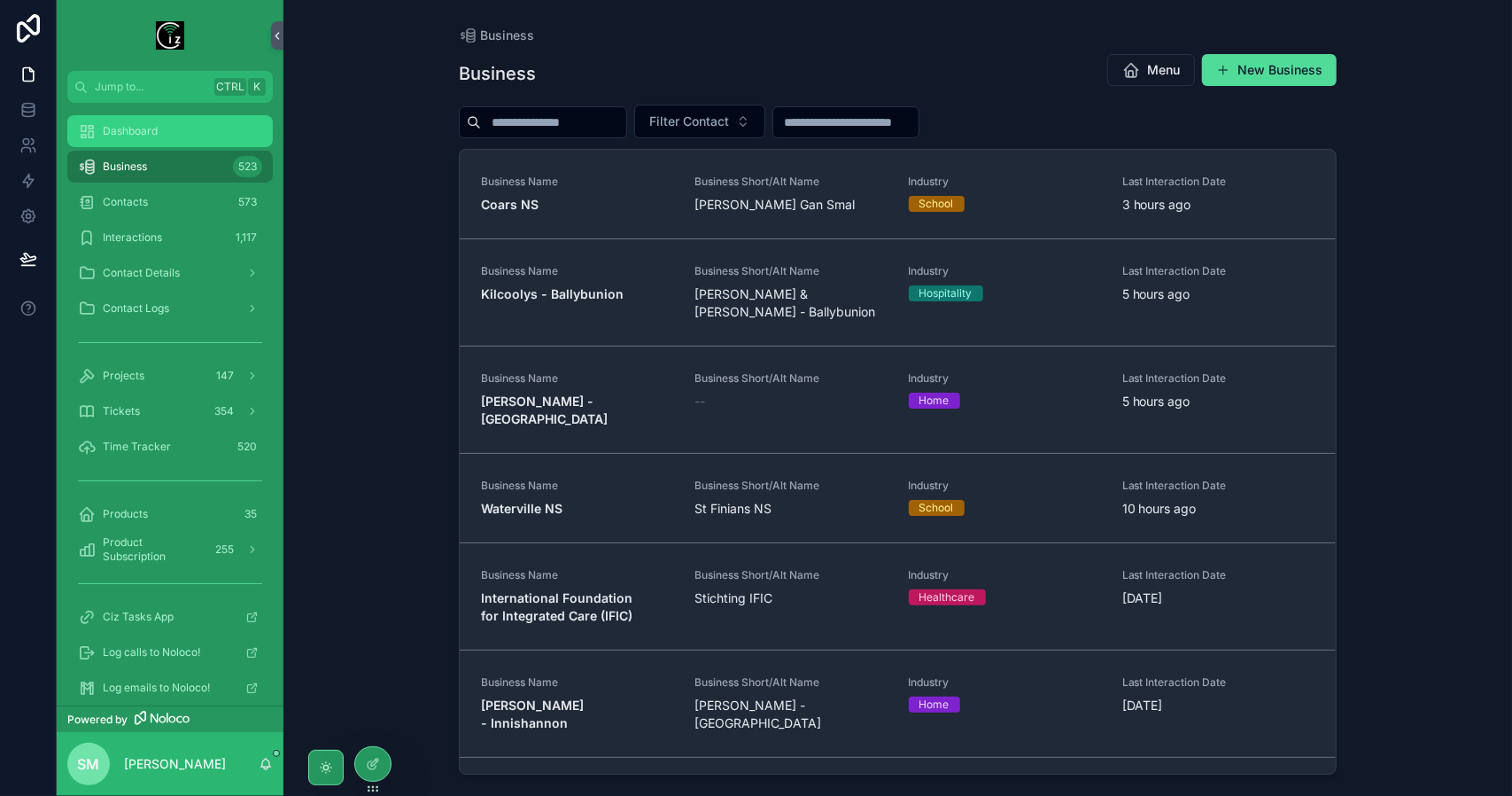
click at [169, 133] on div "Dashboard" at bounding box center [170, 131] width 184 height 29
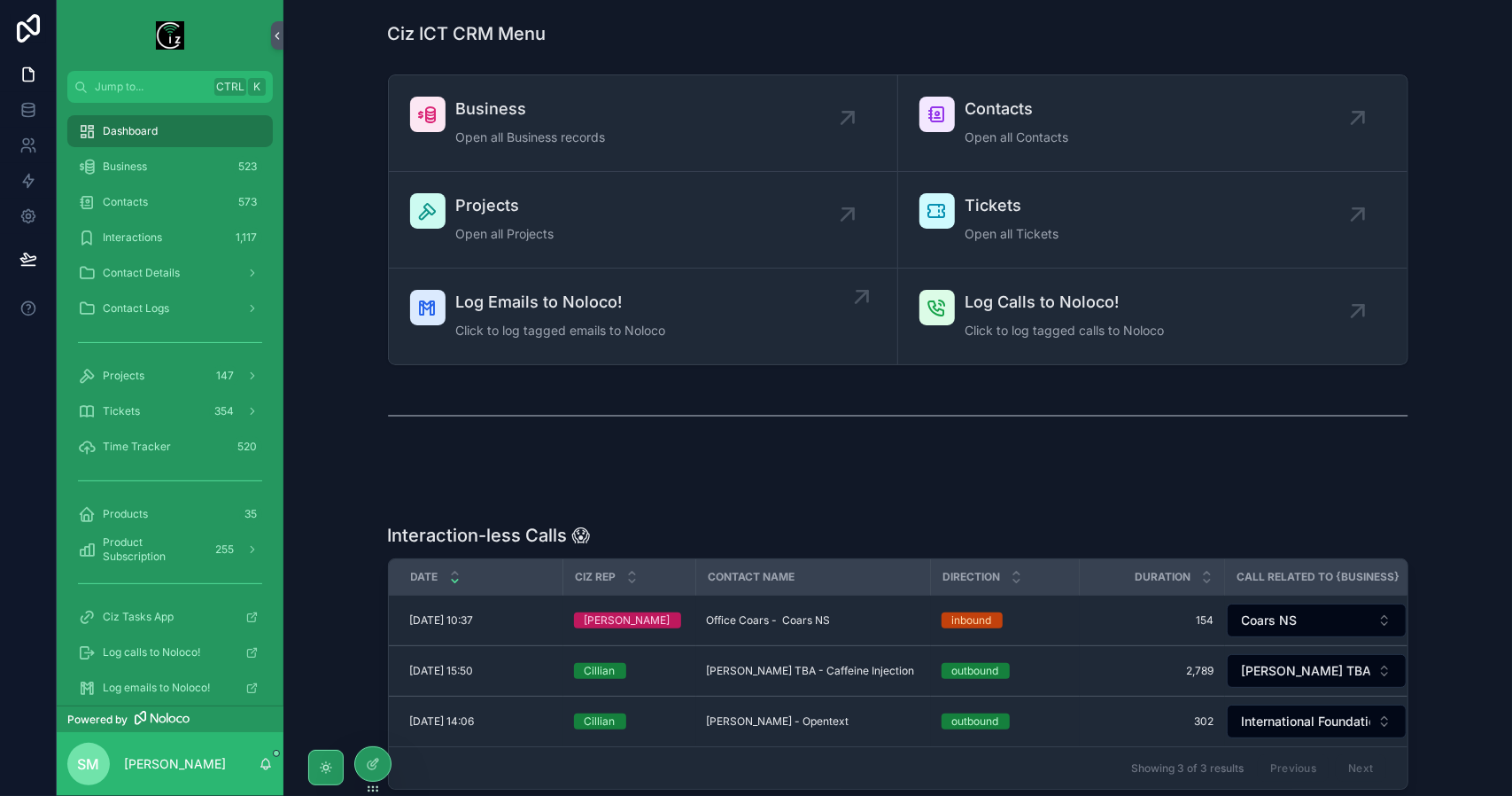
click at [604, 341] on div "Log Emails to Noloco! Click to log tagged emails to Noloco" at bounding box center [561, 316] width 210 height 53
click at [575, 105] on span "Business" at bounding box center [532, 109] width 150 height 25
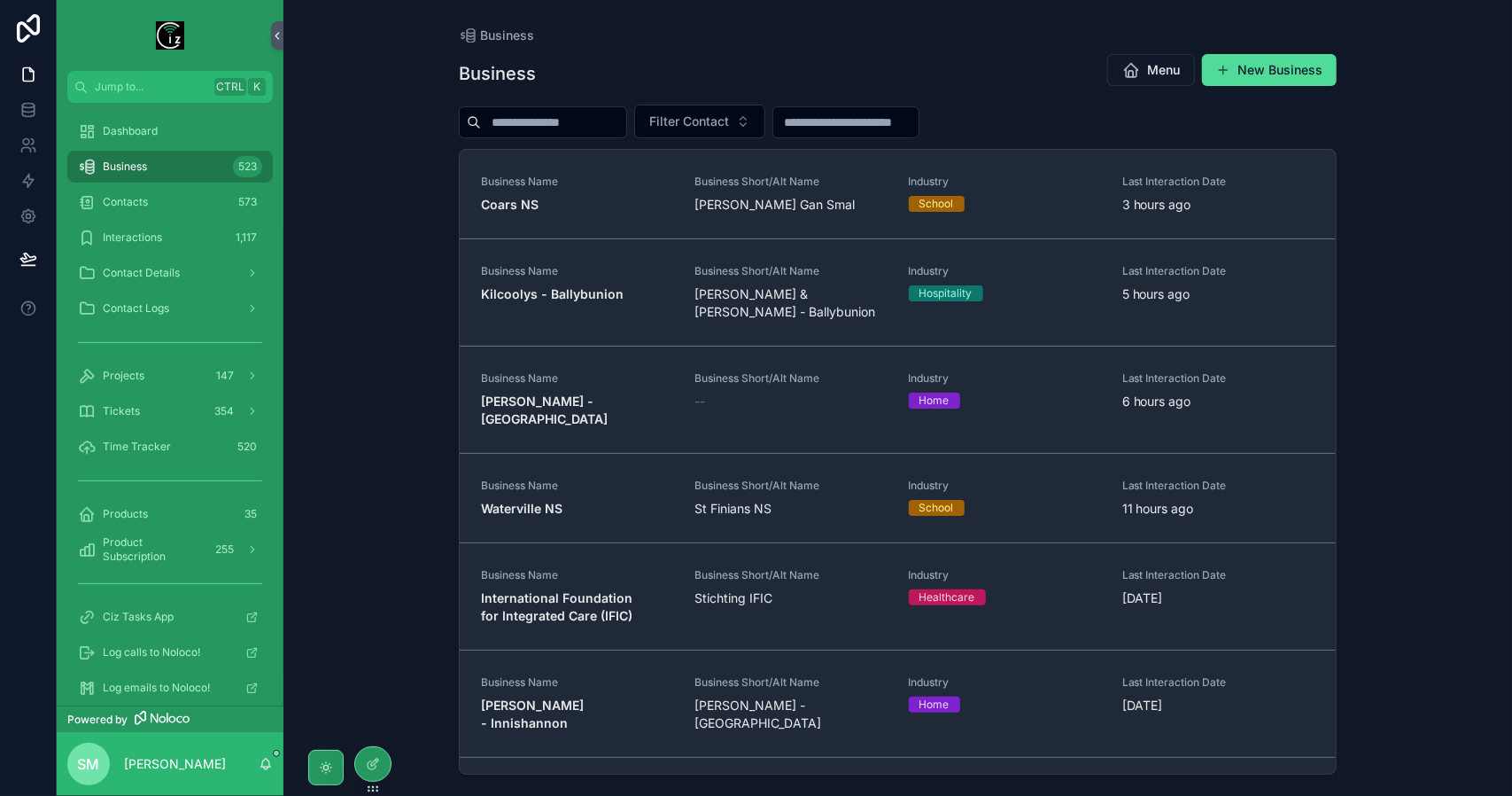
click at [565, 130] on input "scrollable content" at bounding box center [553, 122] width 145 height 25
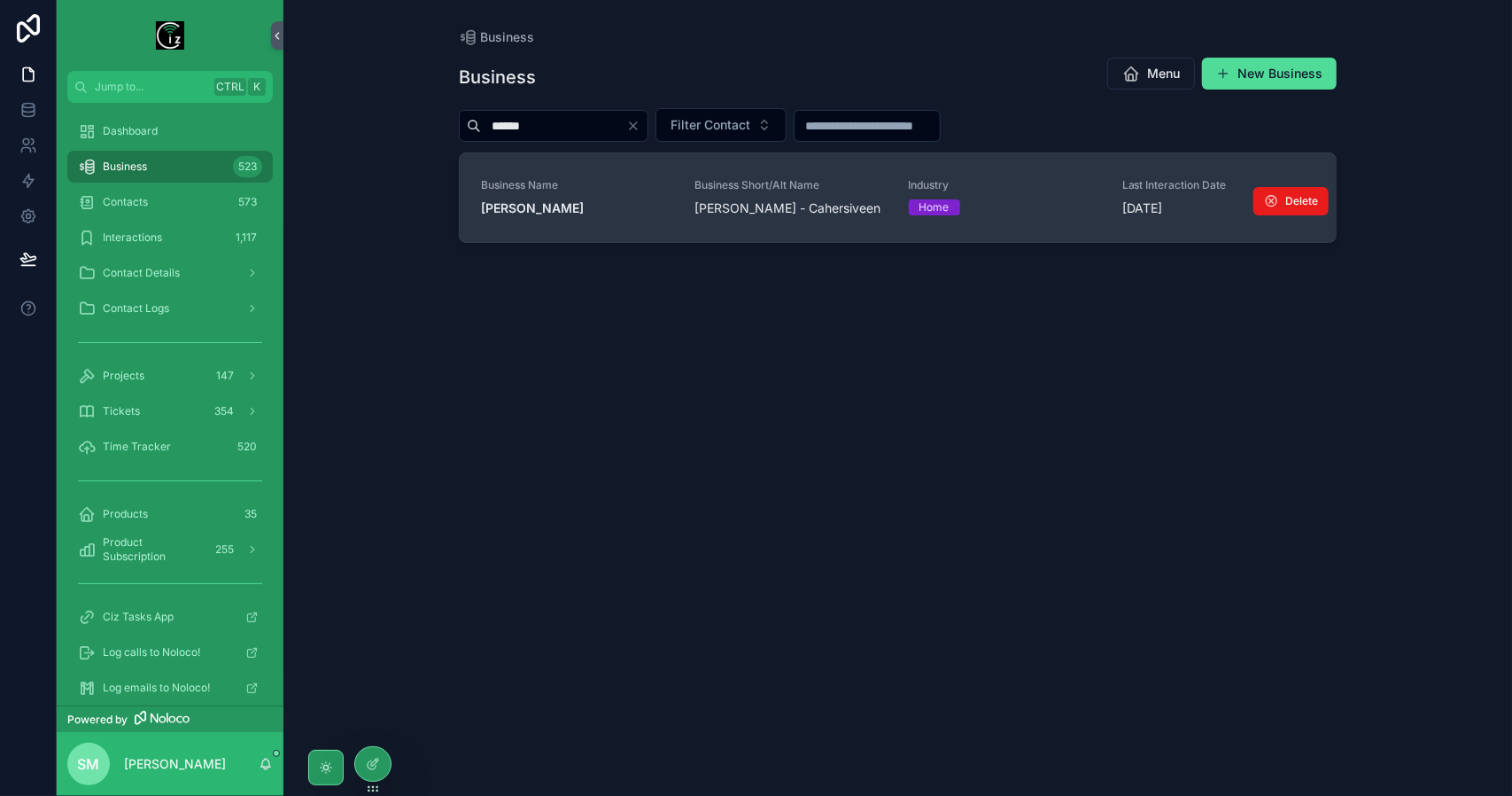
type input "******"
click at [584, 207] on strong "Edward Corcoran - Laharn" at bounding box center [533, 208] width 103 height 15
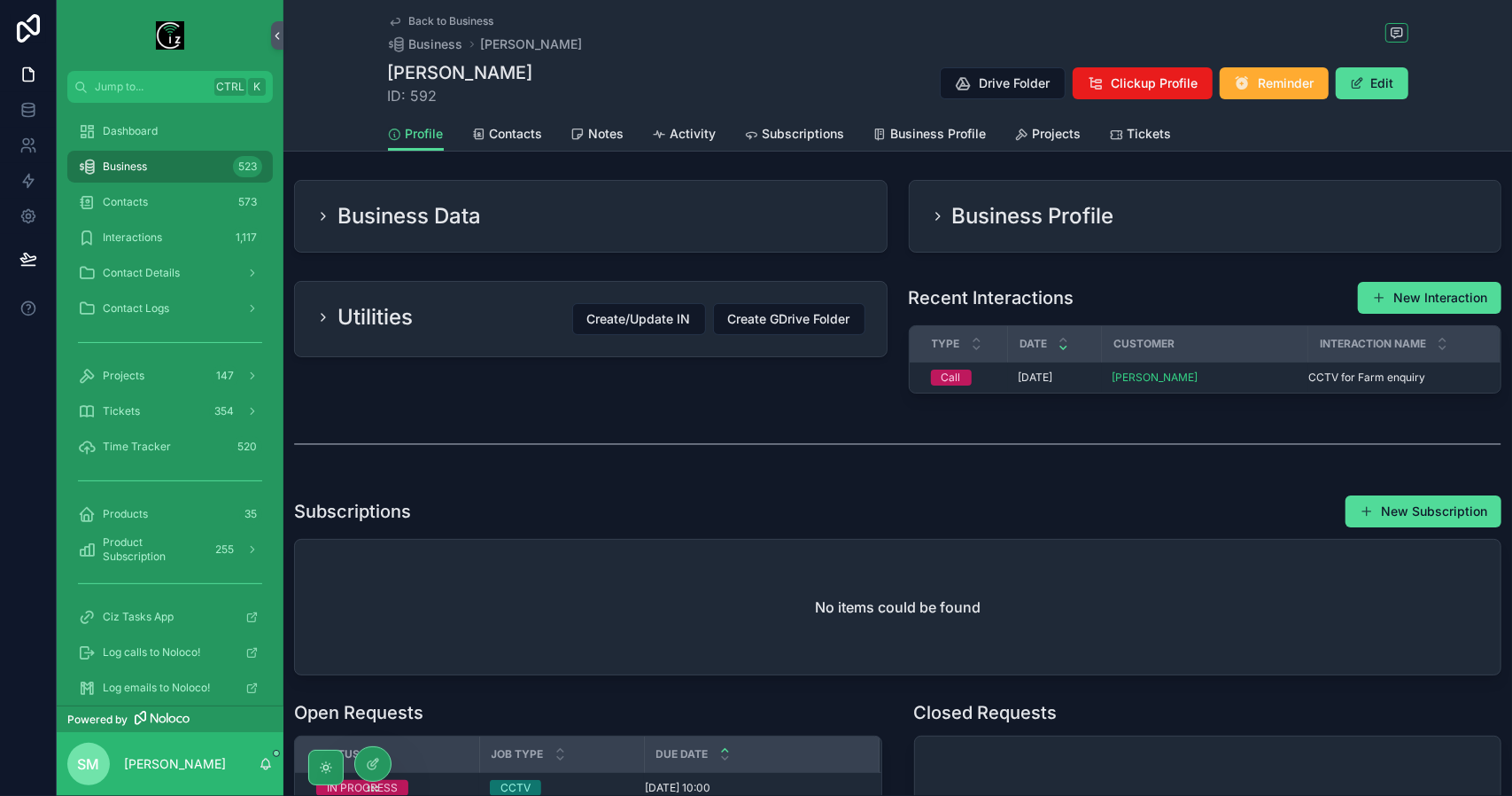
click at [615, 208] on div "Business Data" at bounding box center [591, 216] width 549 height 29
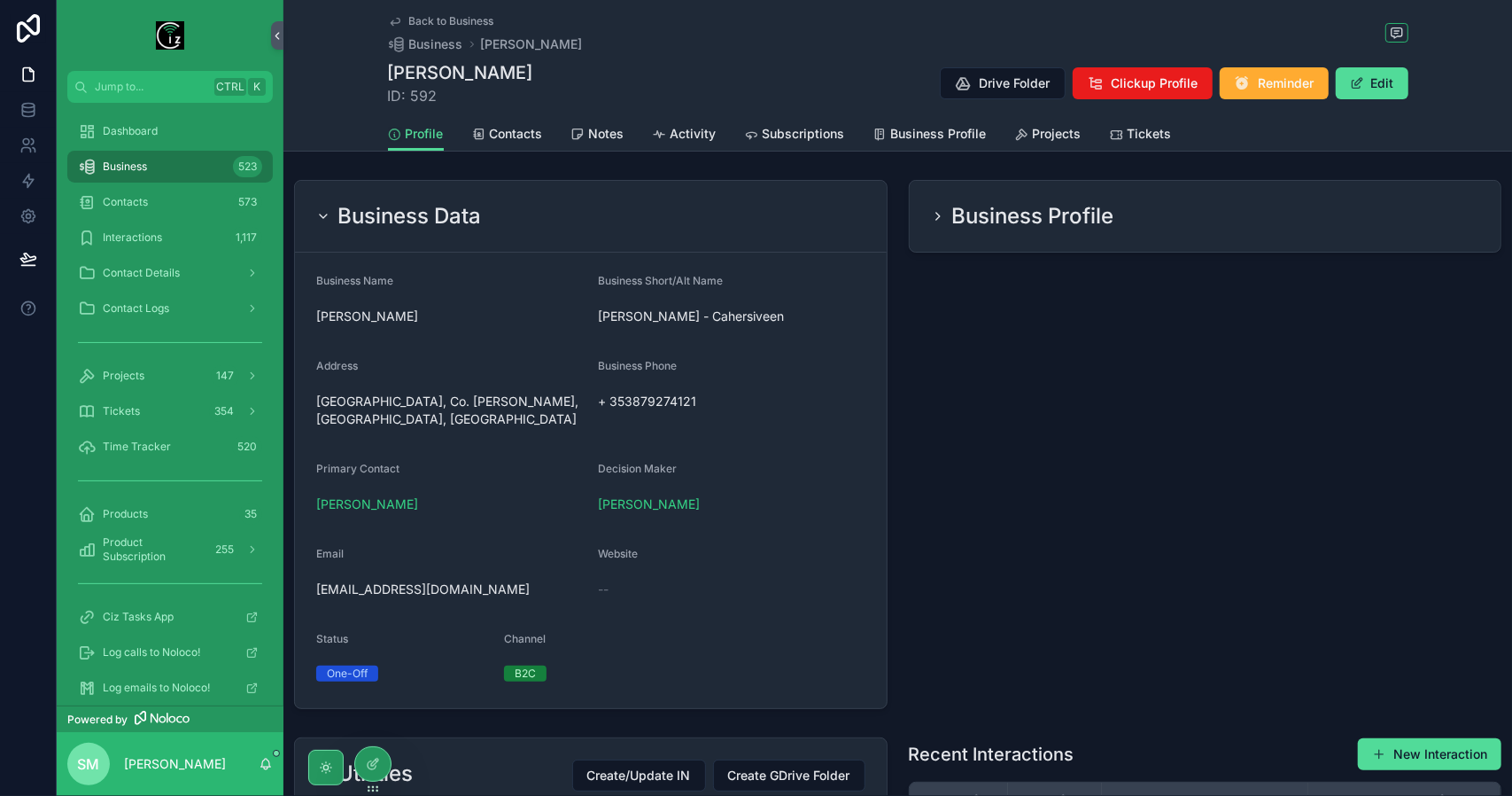
click at [1008, 213] on h2 "Business Profile" at bounding box center [1034, 216] width 162 height 29
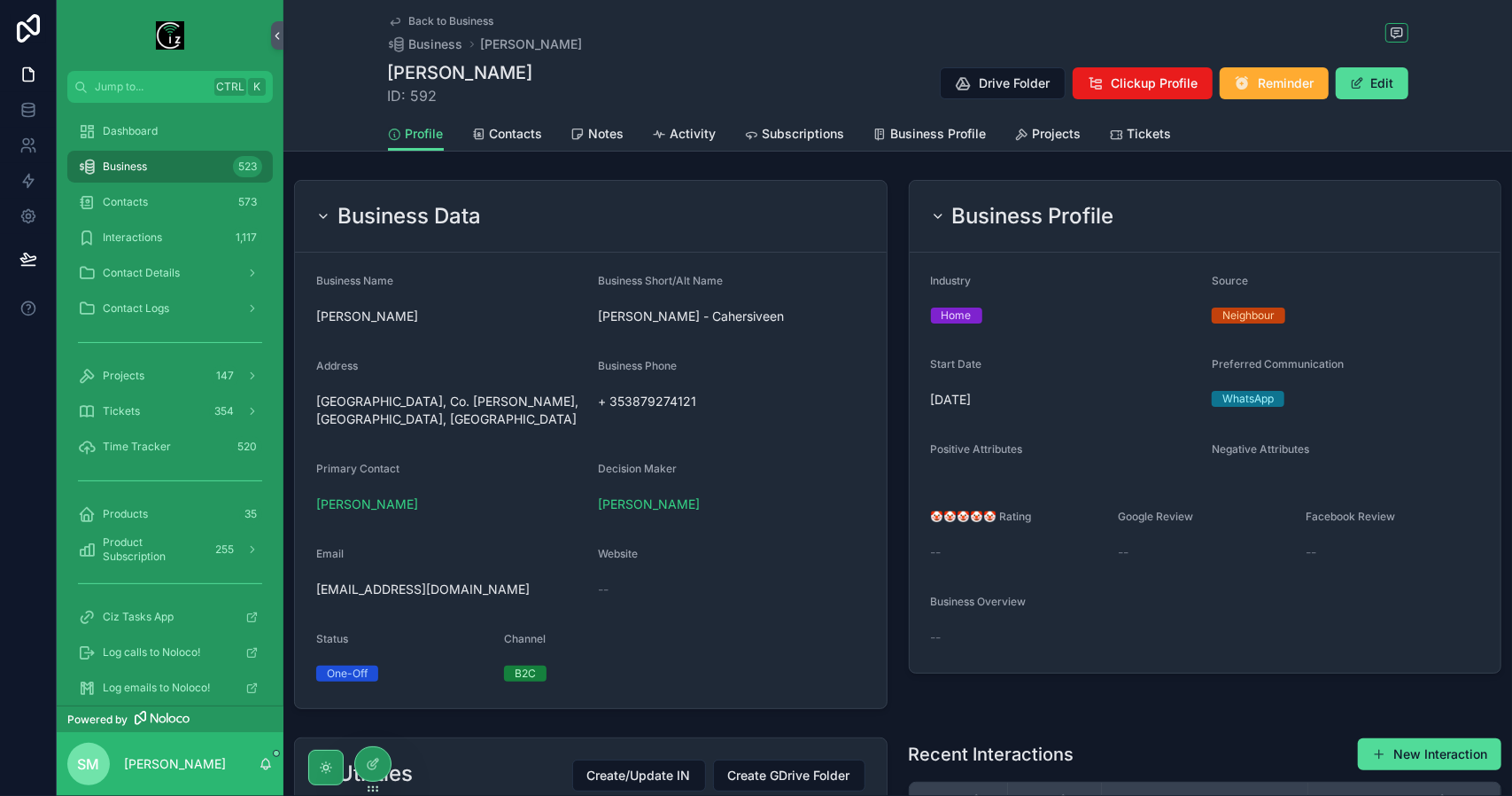
click at [978, 212] on h2 "Business Profile" at bounding box center [1034, 216] width 162 height 29
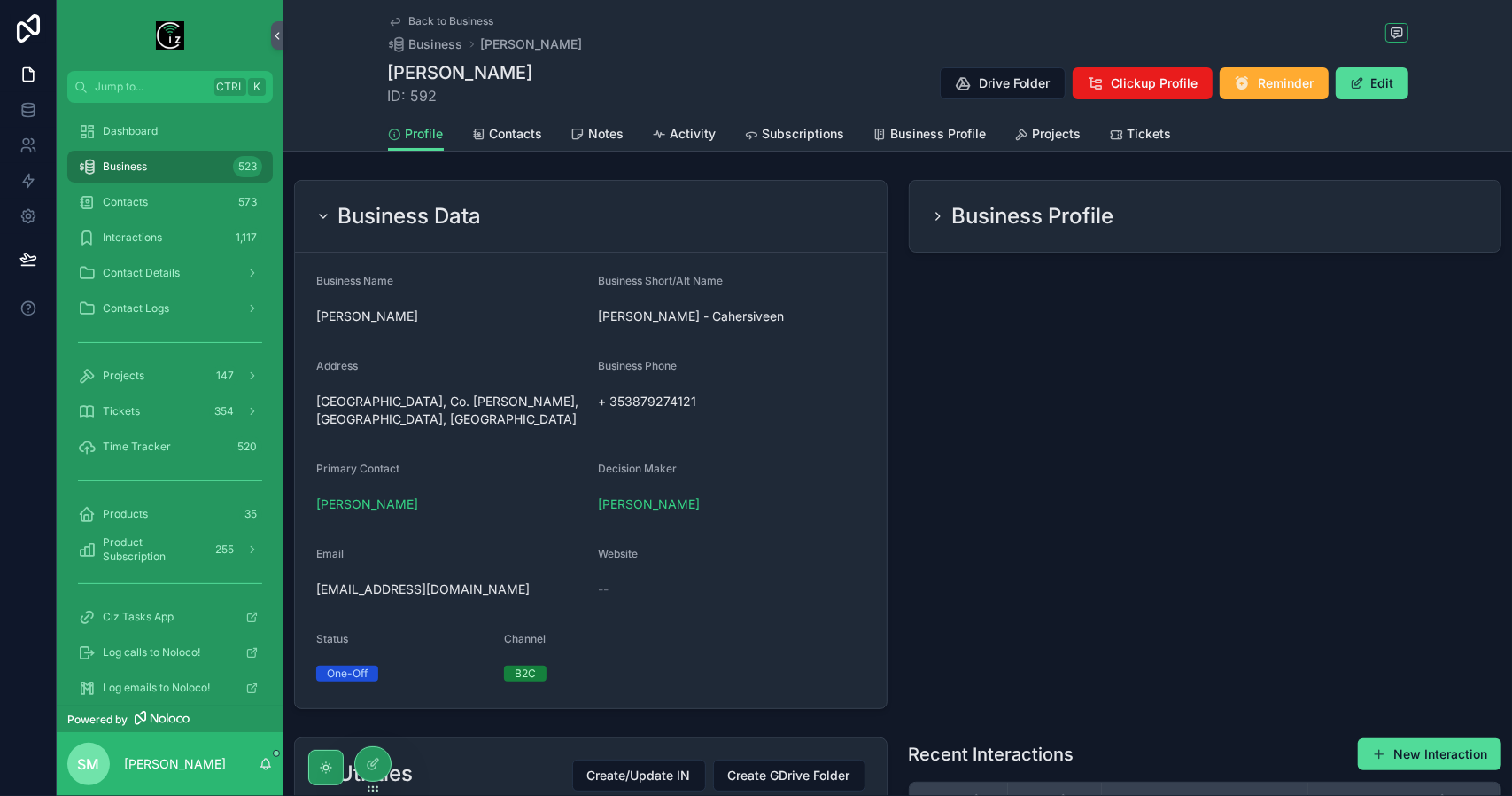
click at [735, 211] on div "Business Data" at bounding box center [591, 216] width 549 height 29
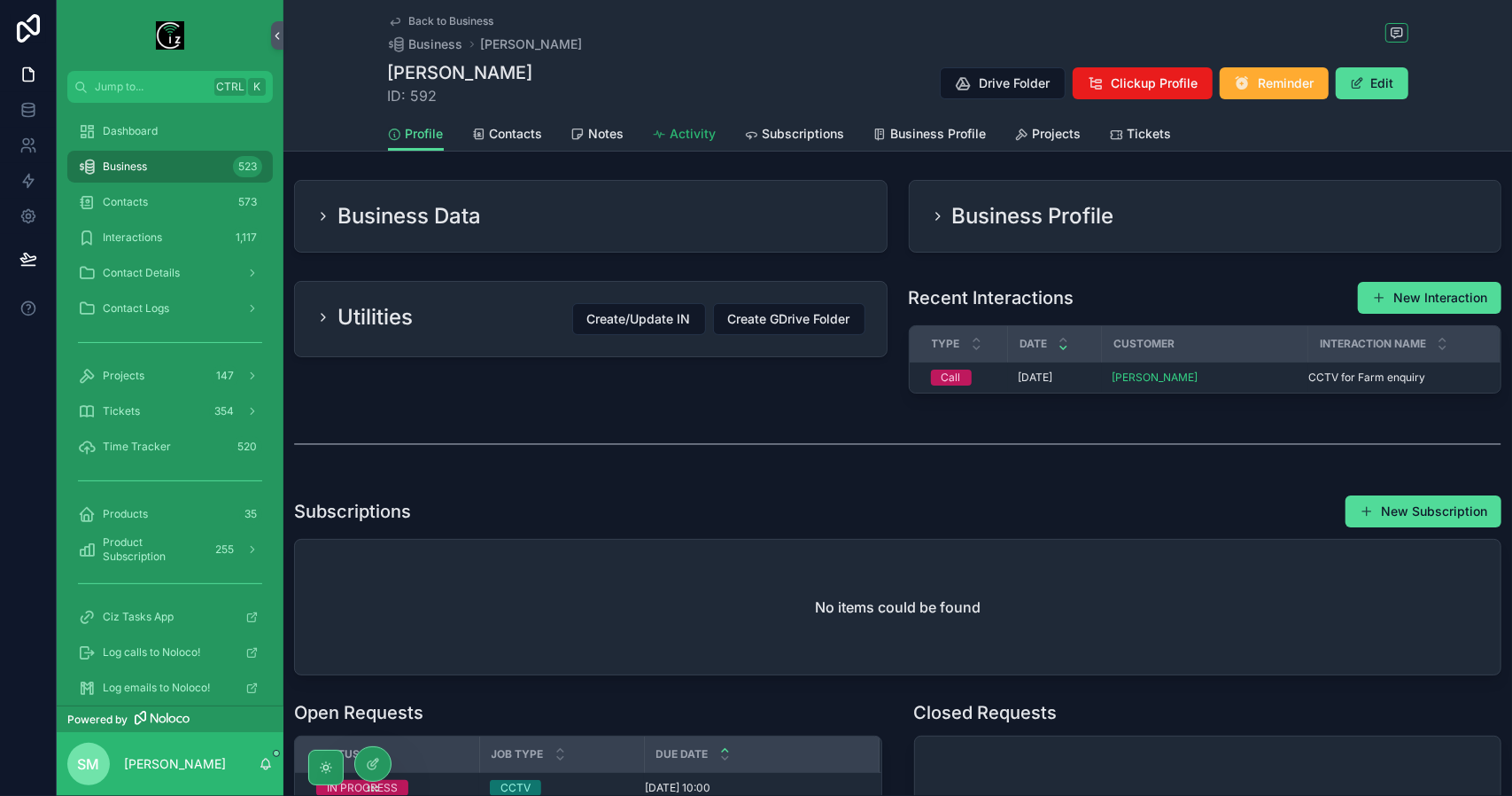
click at [690, 139] on span "Activity" at bounding box center [694, 133] width 46 height 18
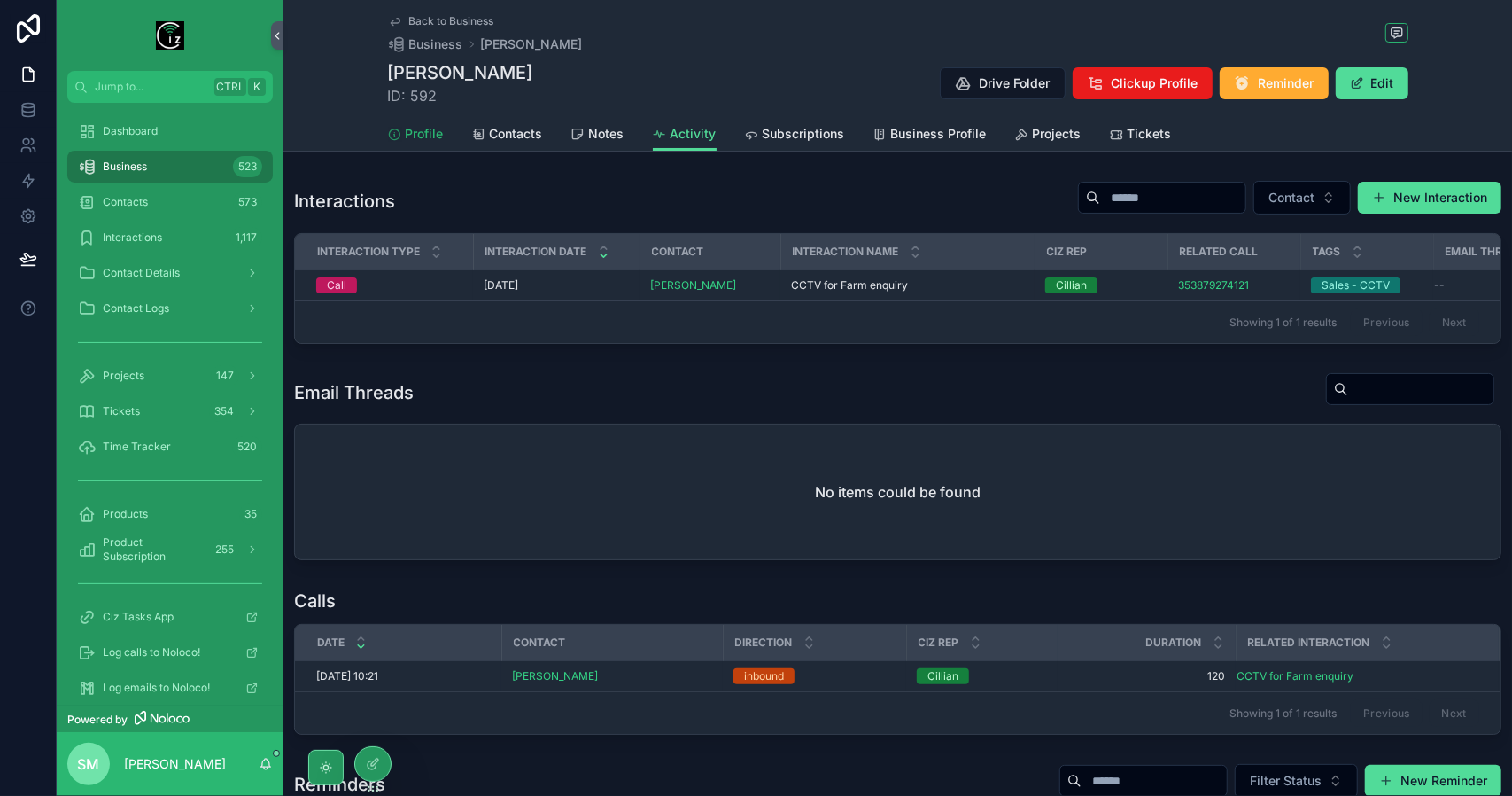
click at [423, 135] on span "Profile" at bounding box center [425, 133] width 39 height 18
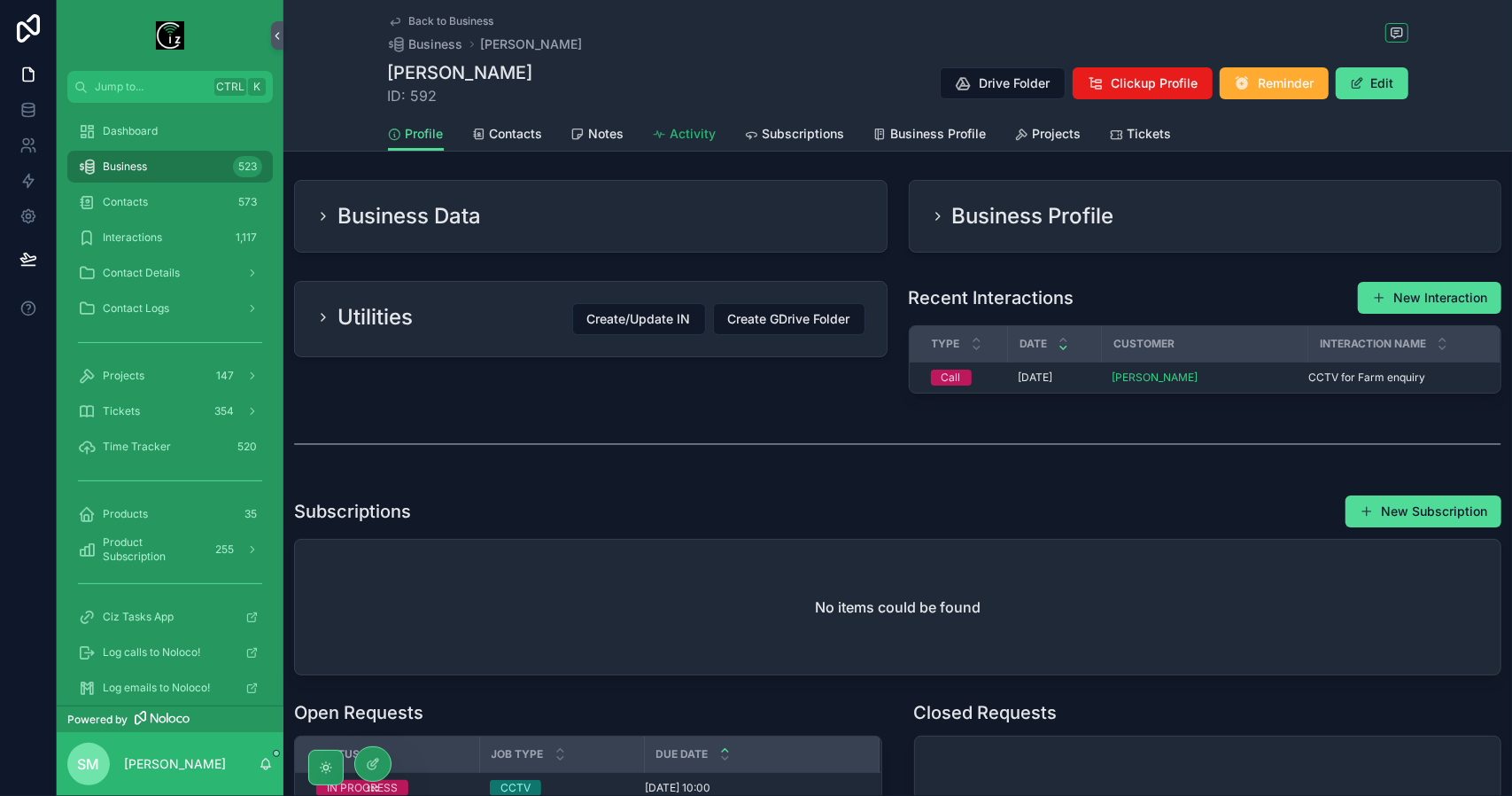
click at [691, 133] on span "Activity" at bounding box center [694, 133] width 46 height 18
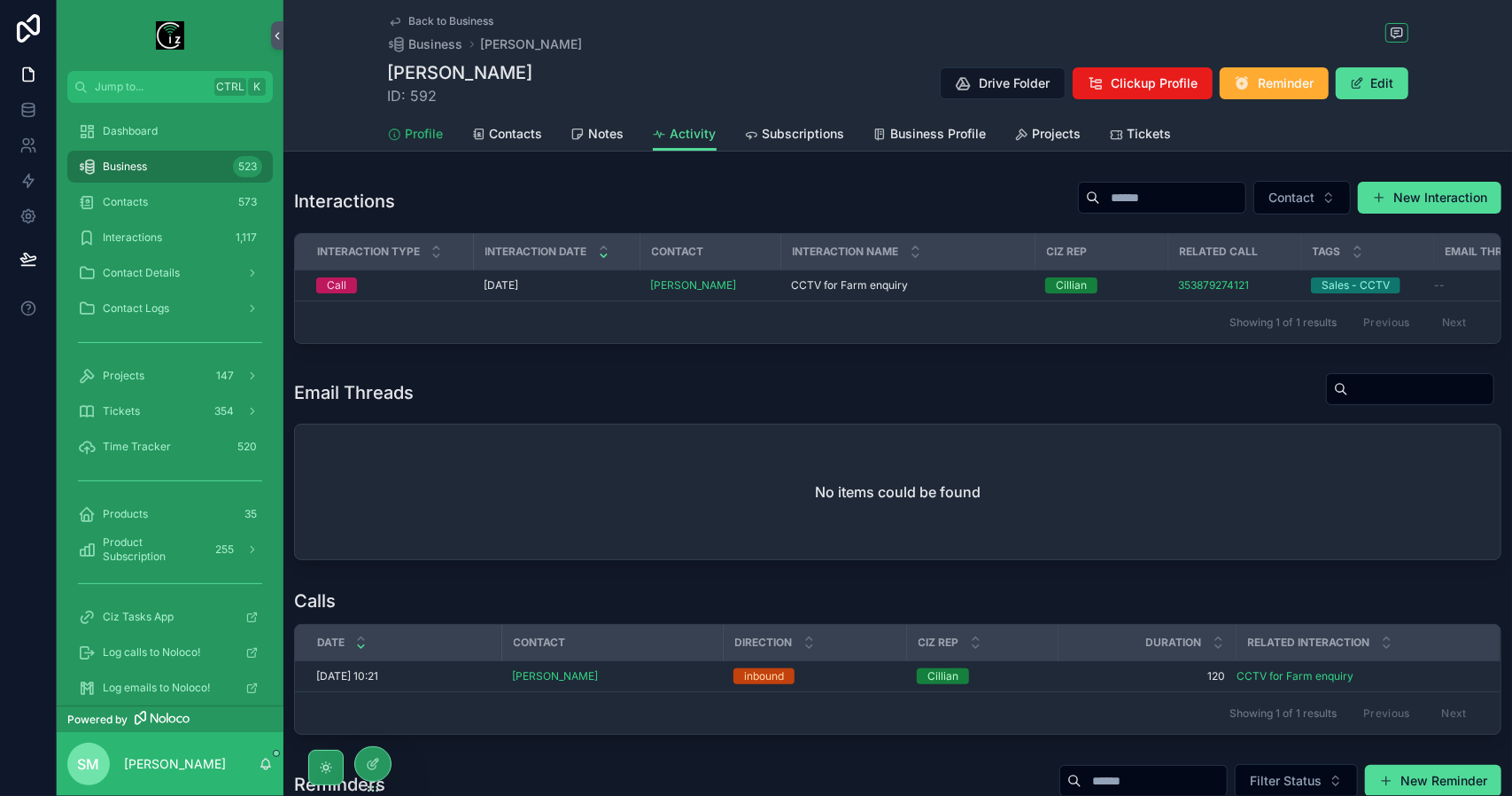
click at [409, 133] on span "Profile" at bounding box center [425, 133] width 39 height 18
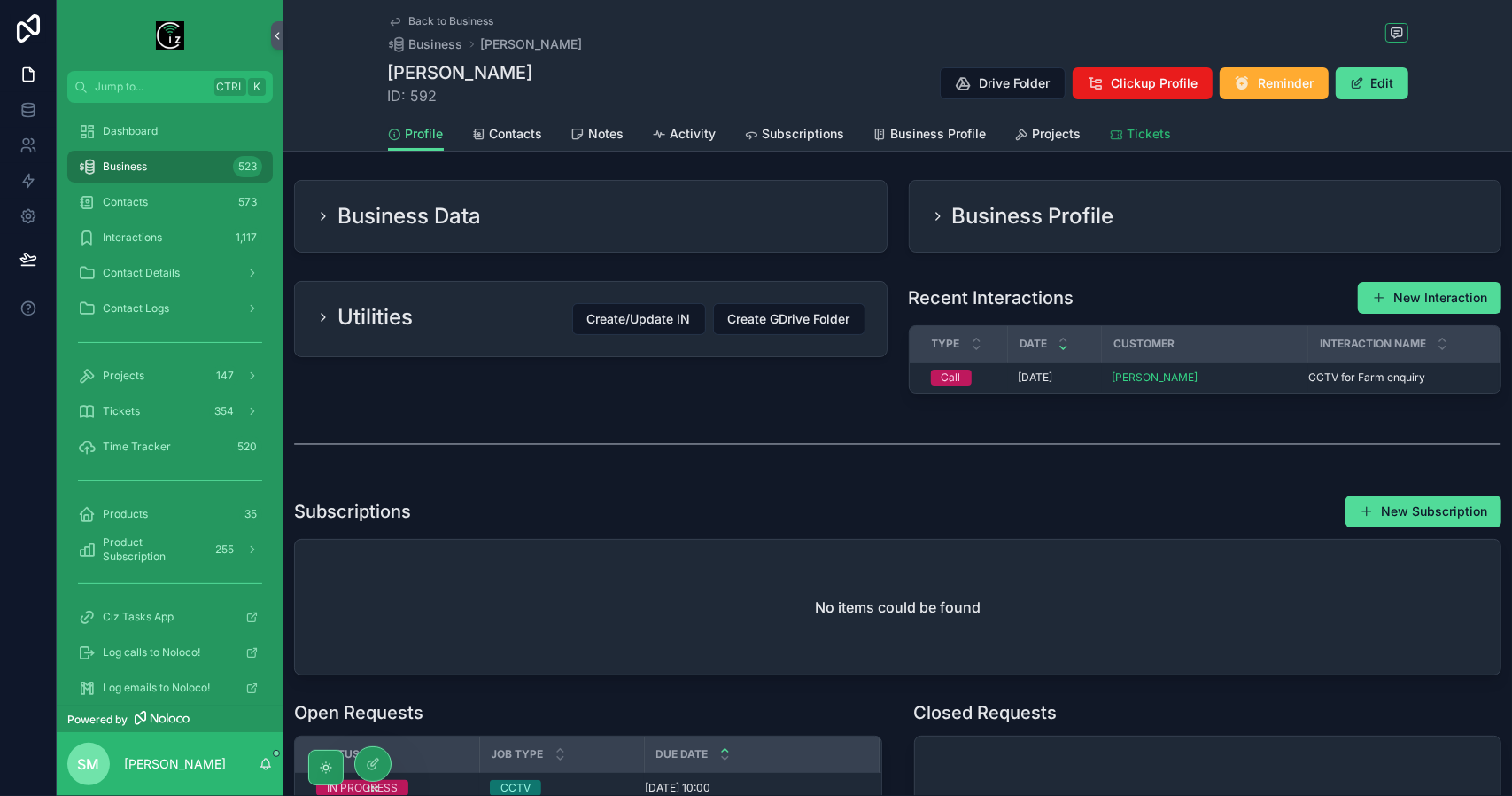
click at [1153, 132] on span "Tickets" at bounding box center [1149, 133] width 44 height 18
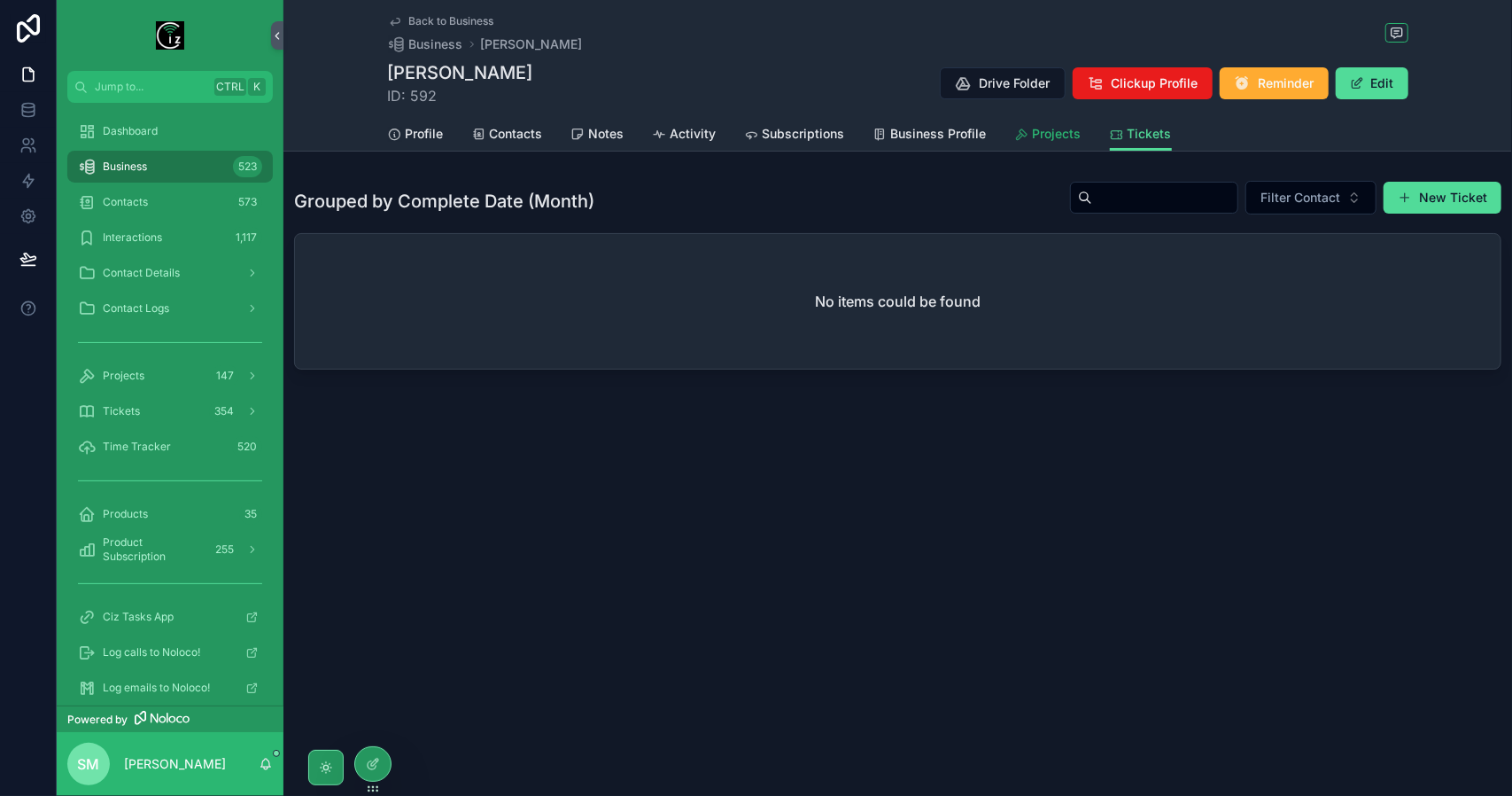
click at [1068, 133] on span "Projects" at bounding box center [1056, 133] width 48 height 18
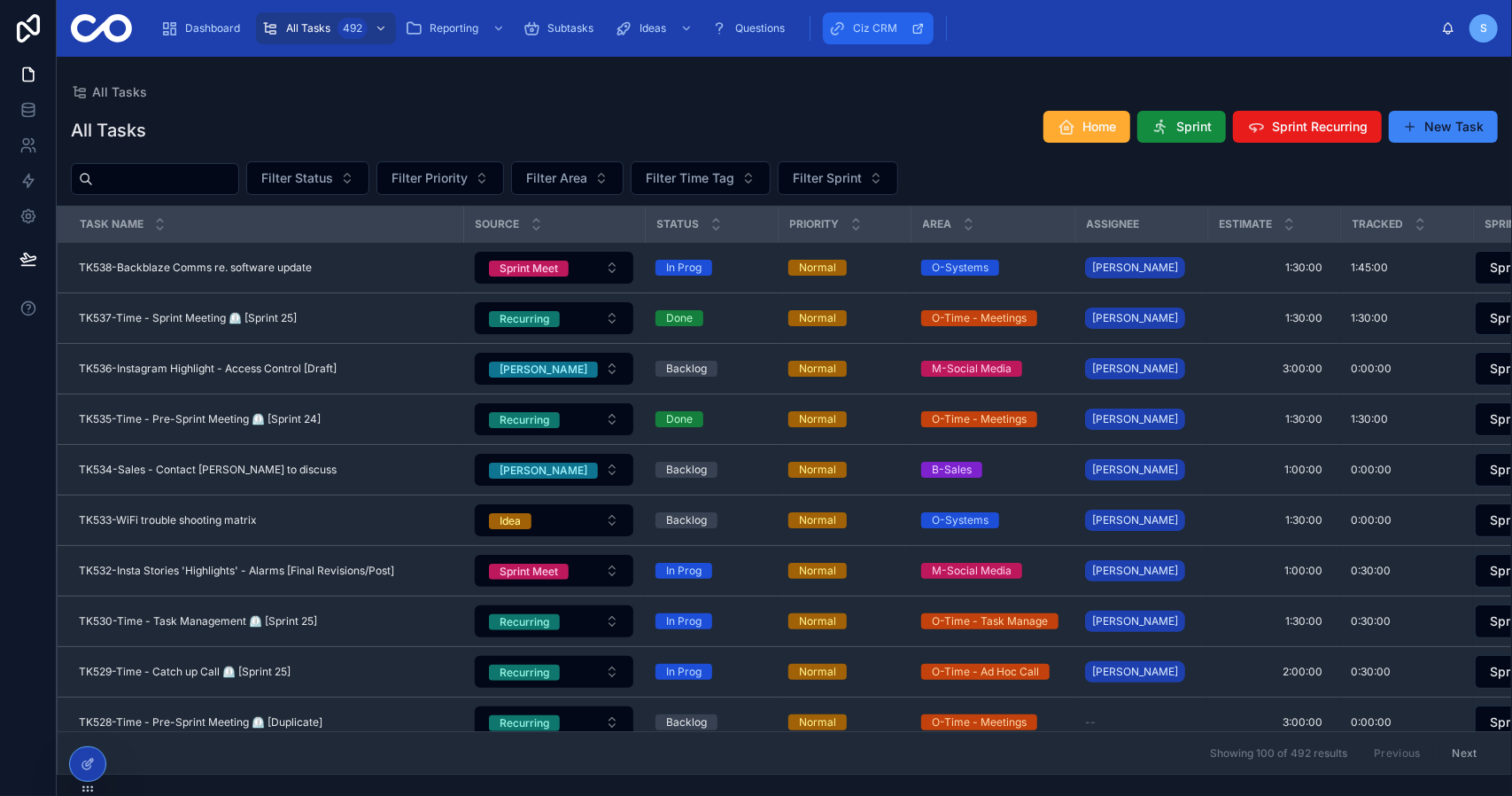
click at [876, 36] on div "Ciz CRM" at bounding box center [878, 28] width 100 height 29
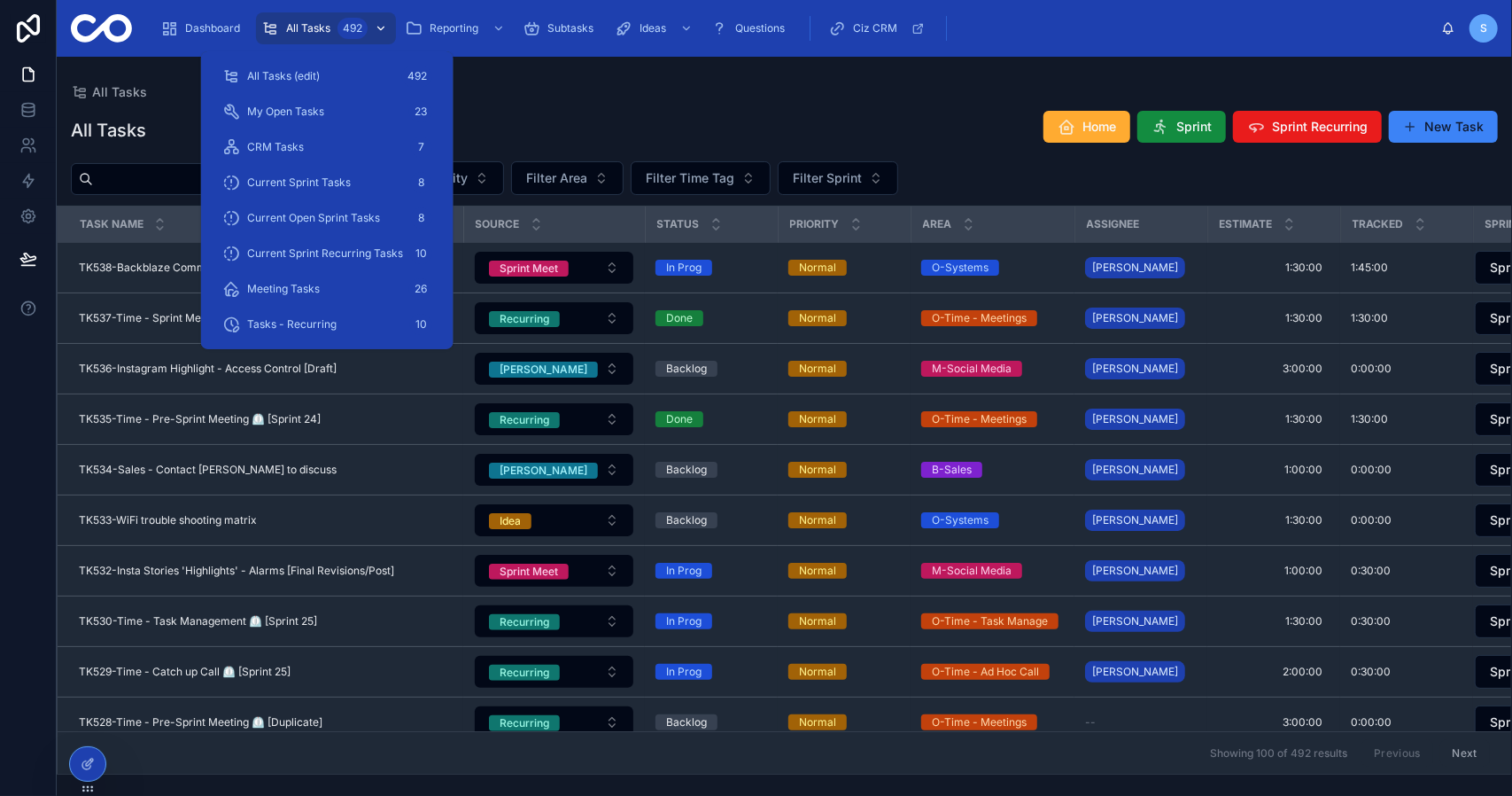
click at [313, 33] on span "All Tasks" at bounding box center [308, 29] width 44 height 14
click at [702, 99] on div "All Tasks All Tasks Home Sprint Sprint Recurring New Task Filter Status Filter …" at bounding box center [784, 415] width 1456 height 718
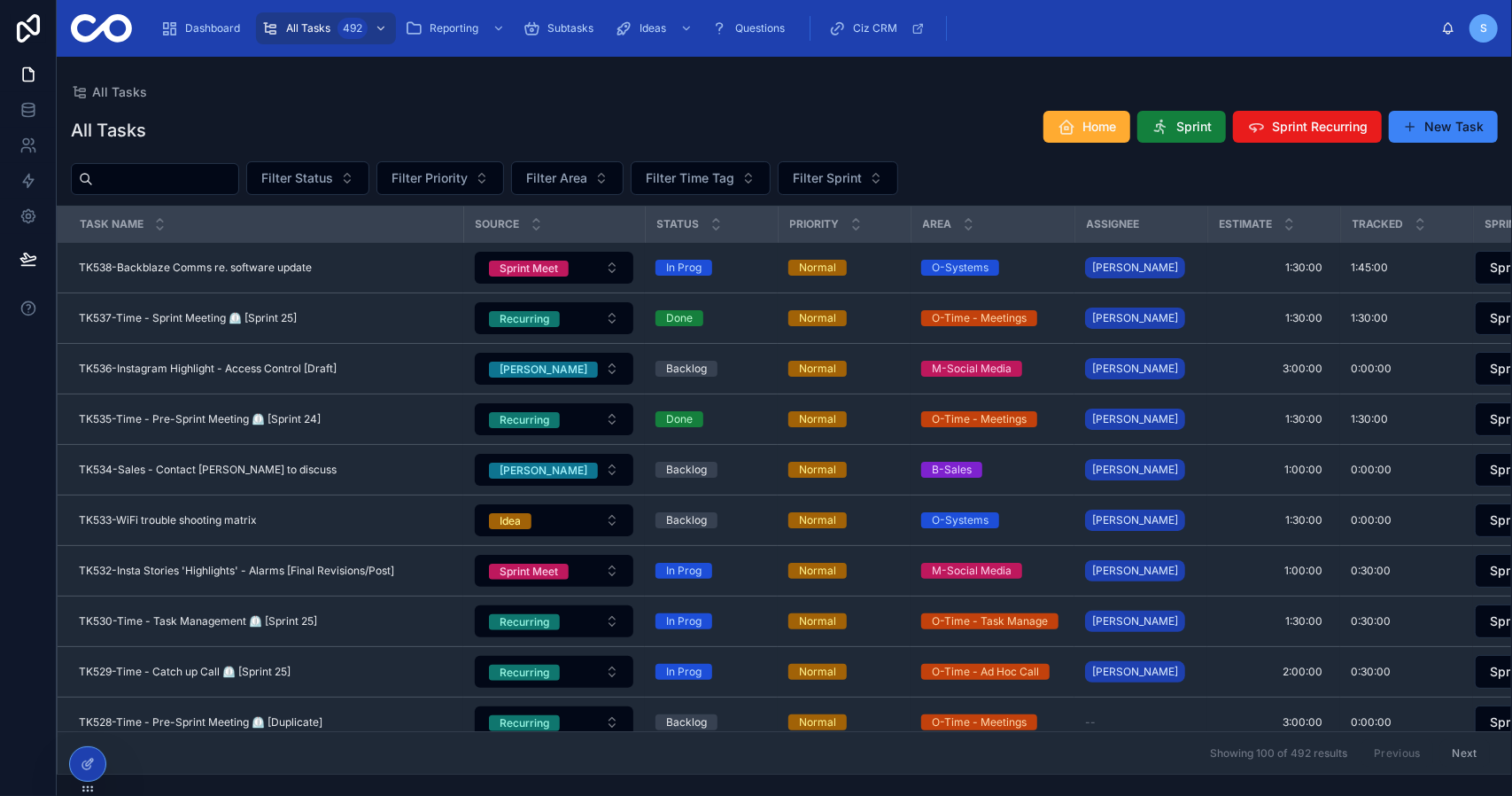
click at [1194, 128] on span "Sprint" at bounding box center [1195, 127] width 36 height 18
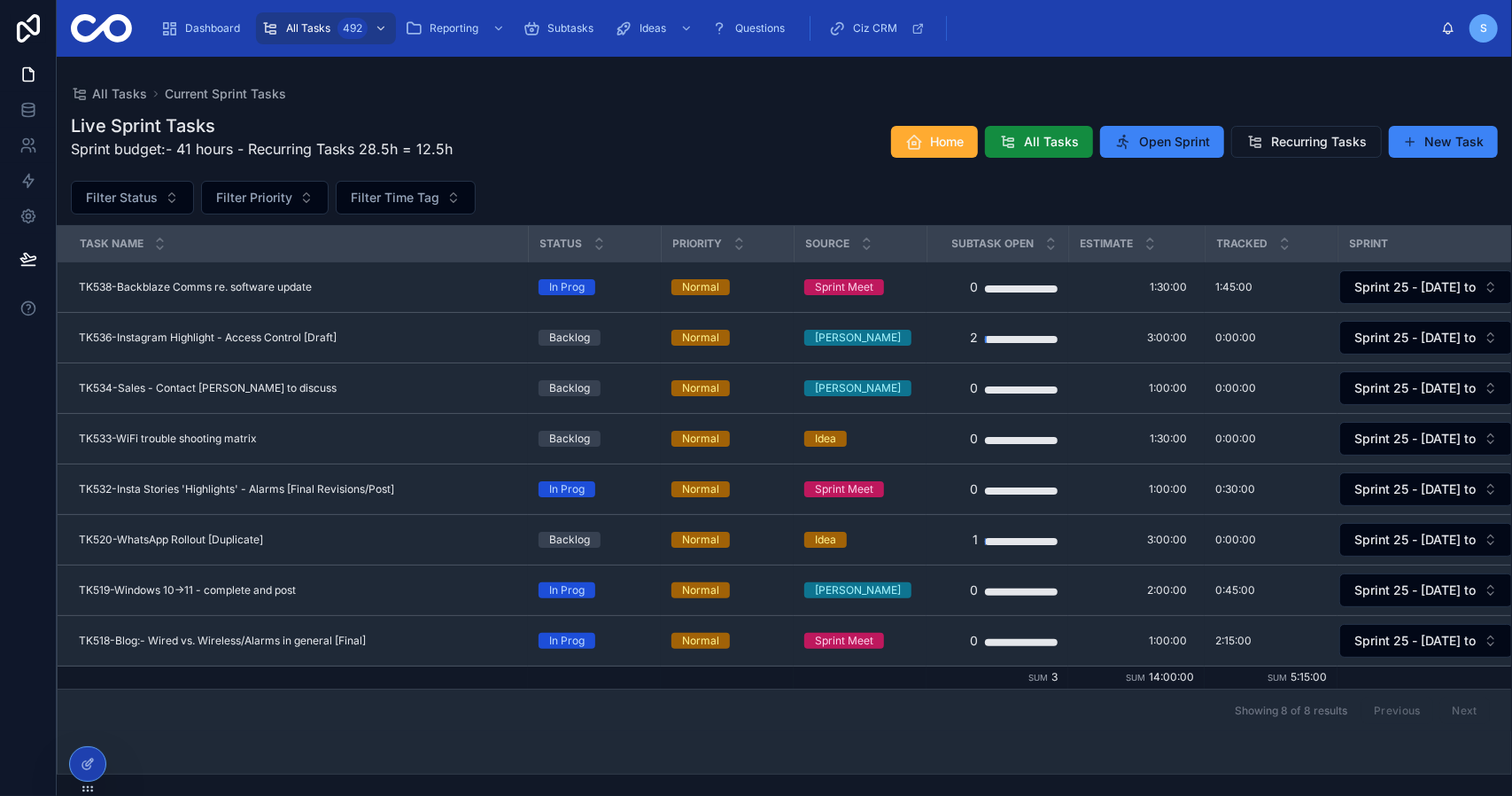
click at [793, 121] on div "Live Sprint Tasks Sprint budget:- 41 hours - Recurring Tasks 28.5h = 12.5h Home…" at bounding box center [785, 141] width 1427 height 56
click at [686, 137] on div "Live Sprint Tasks Sprint budget:- 41 hours - Recurring Tasks 28.5h = 12.5h Home…" at bounding box center [785, 141] width 1427 height 56
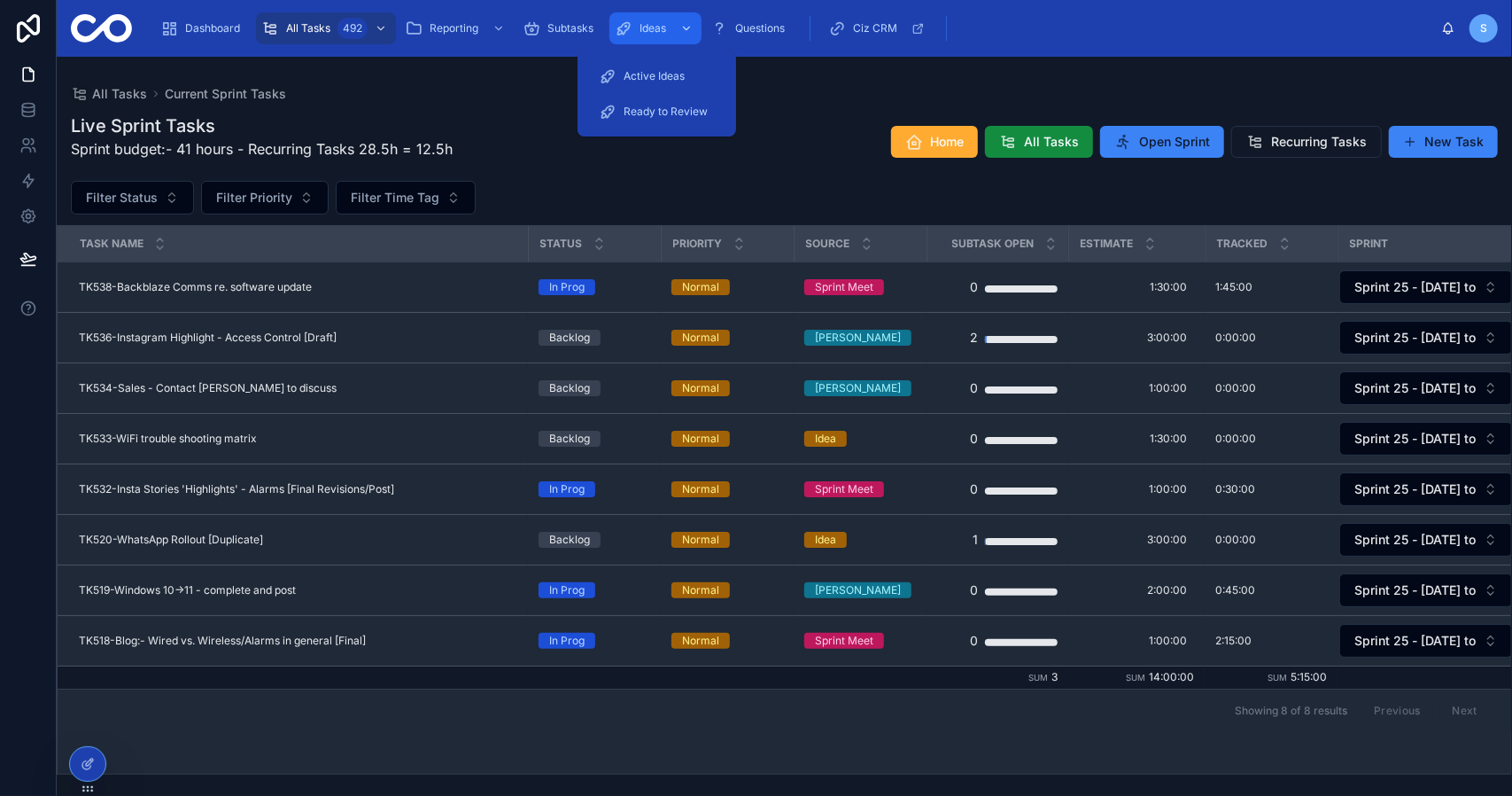
click at [644, 27] on span "Ideas" at bounding box center [652, 29] width 27 height 14
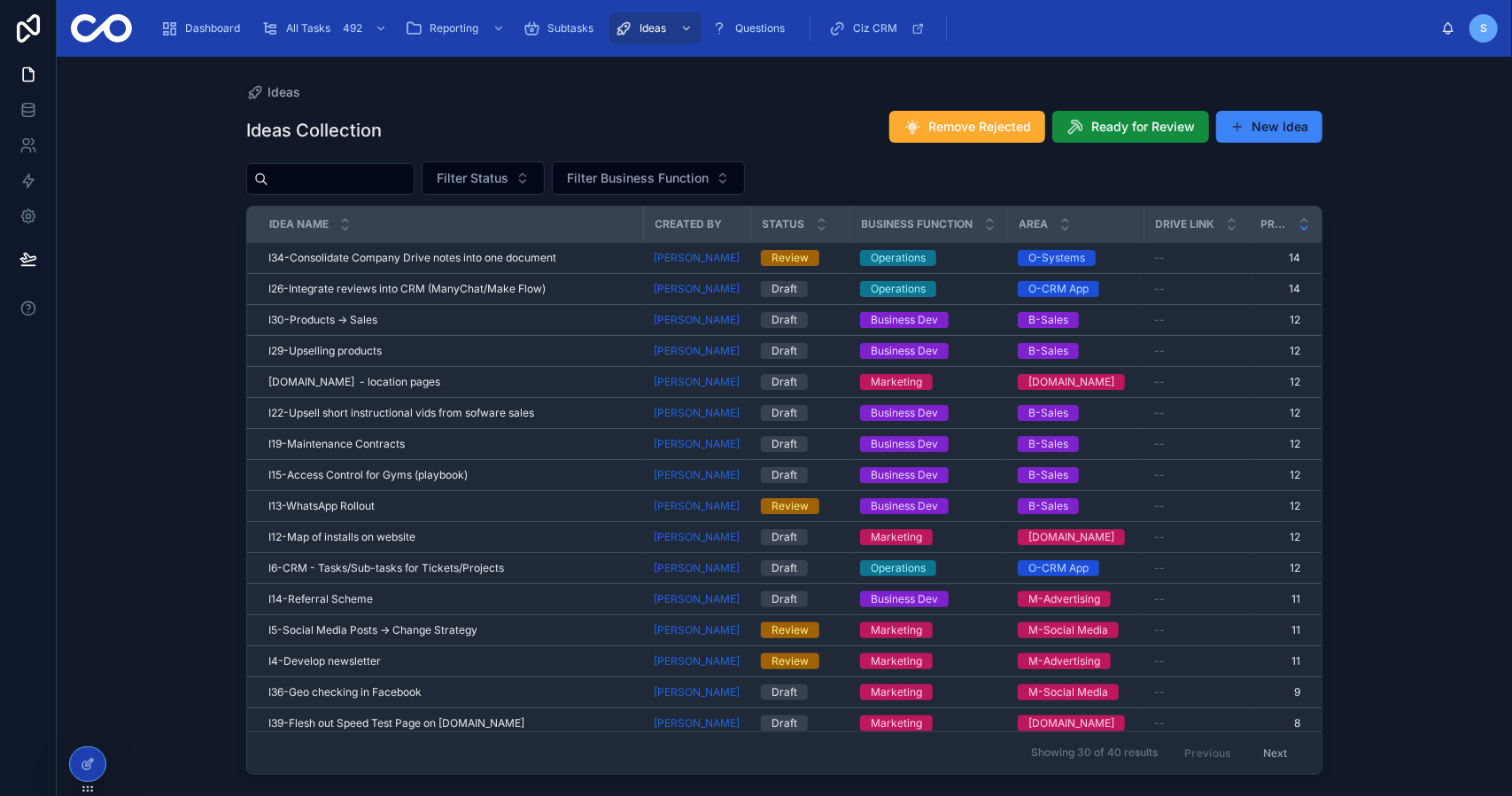
click at [841, 85] on div "Ideas" at bounding box center [784, 92] width 1076 height 14
click at [1285, 129] on button "New Idea" at bounding box center [1270, 127] width 107 height 32
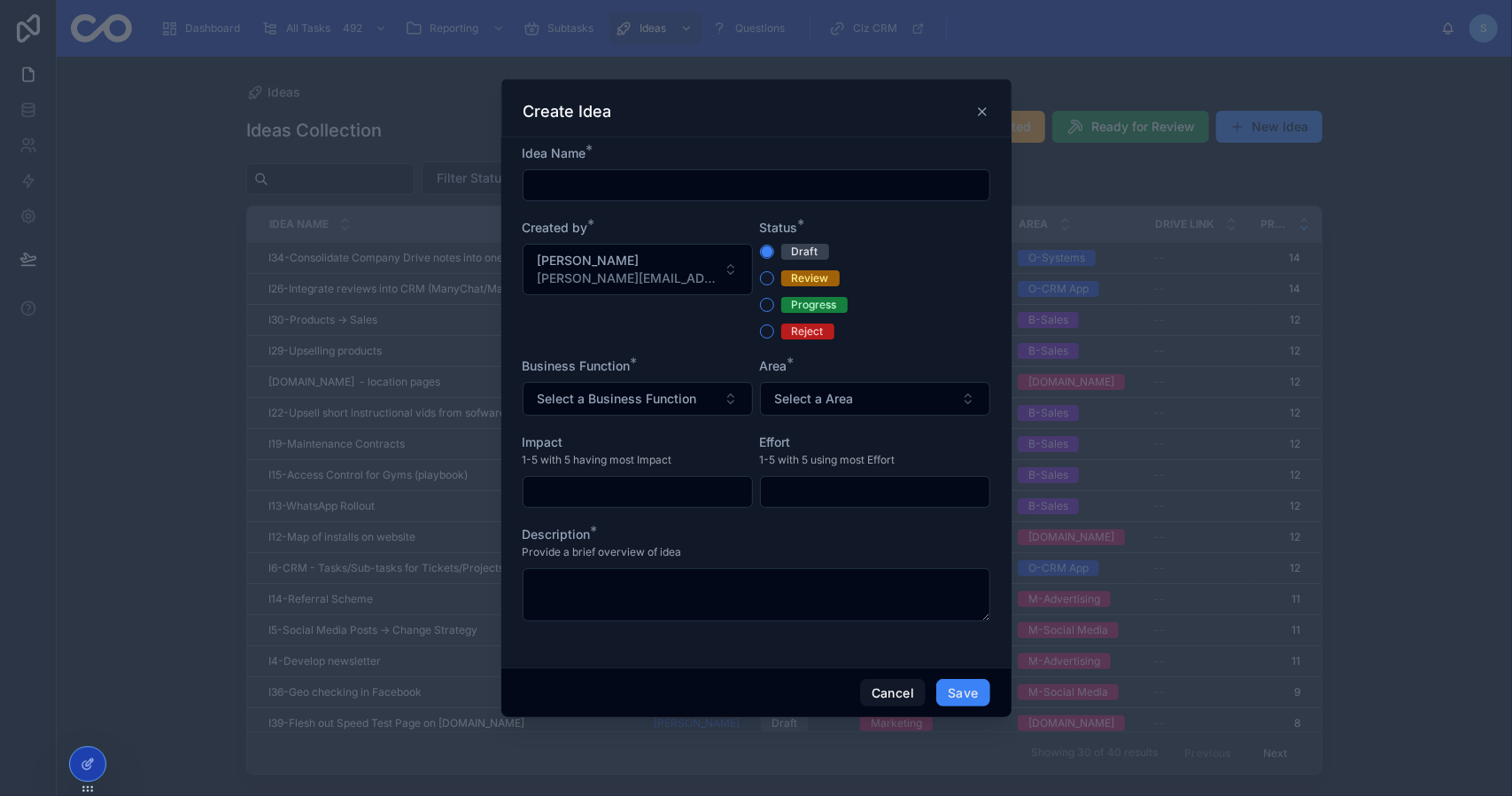
click at [683, 191] on input "text" at bounding box center [757, 185] width 466 height 25
type input "**********"
click at [696, 398] on span "Select a Business Function" at bounding box center [617, 399] width 159 height 18
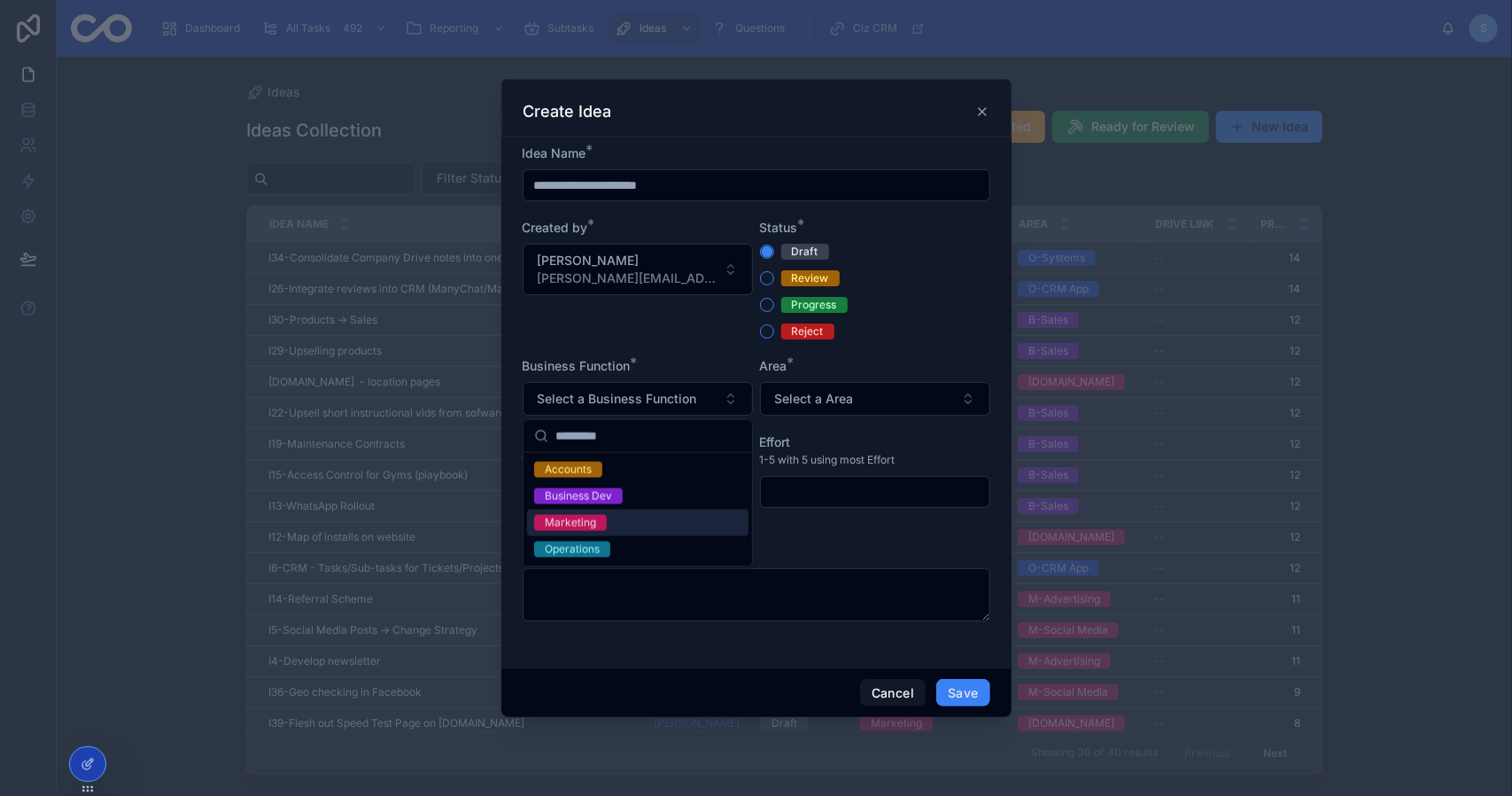
click at [659, 524] on div "Marketing" at bounding box center [637, 523] width 221 height 27
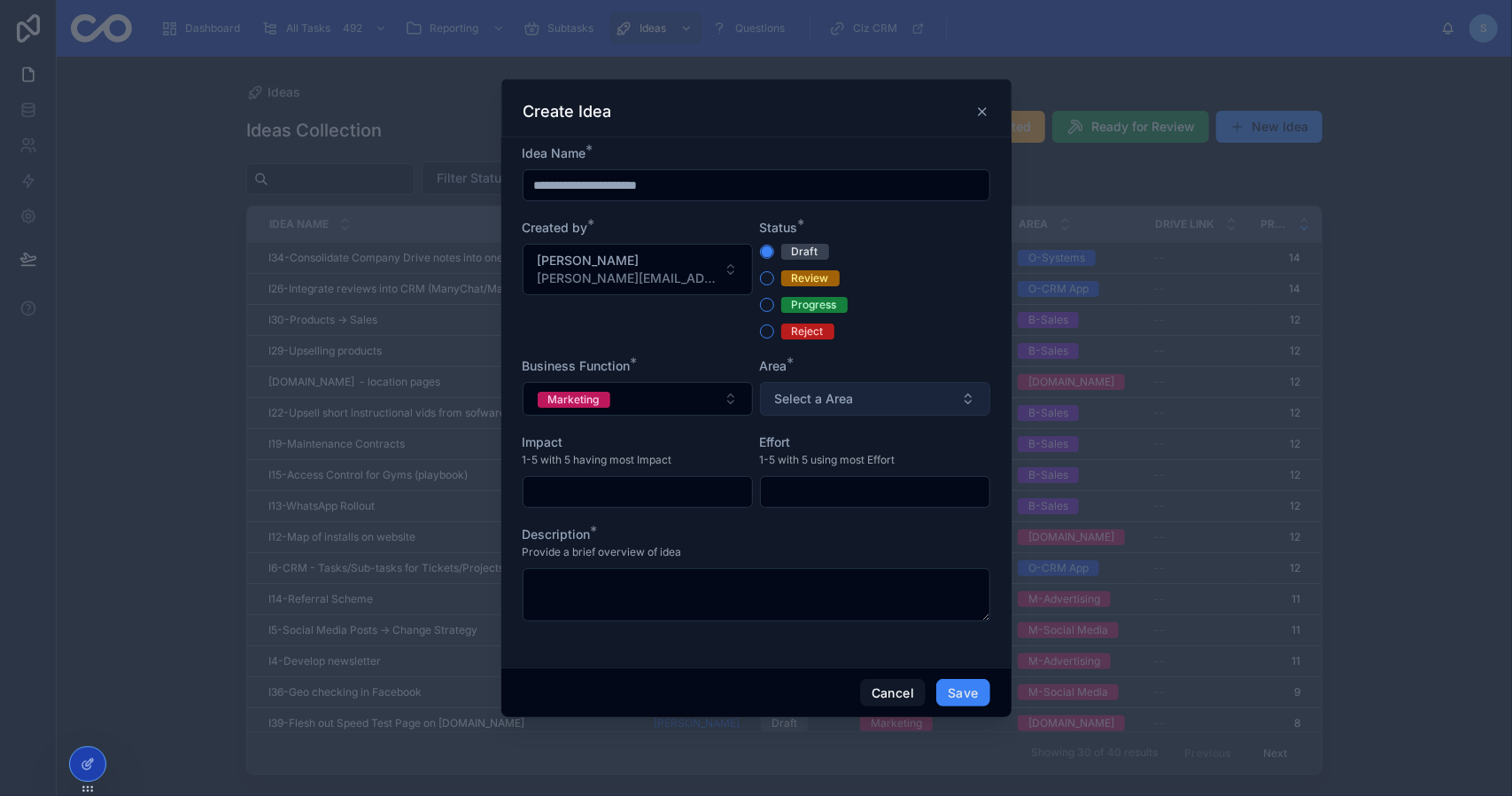
click at [898, 394] on button "Select a Area" at bounding box center [875, 398] width 230 height 34
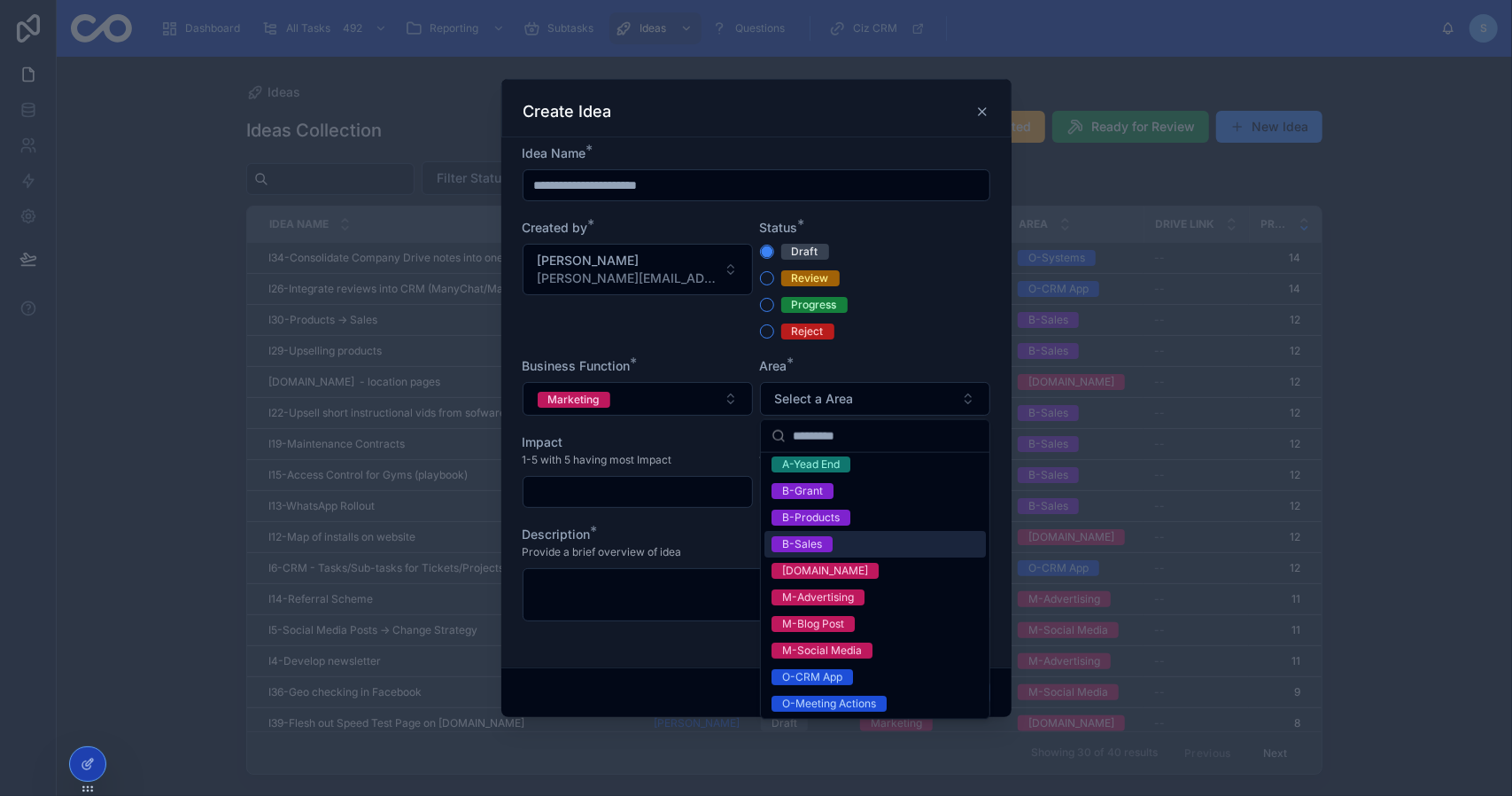
scroll to position [89, 0]
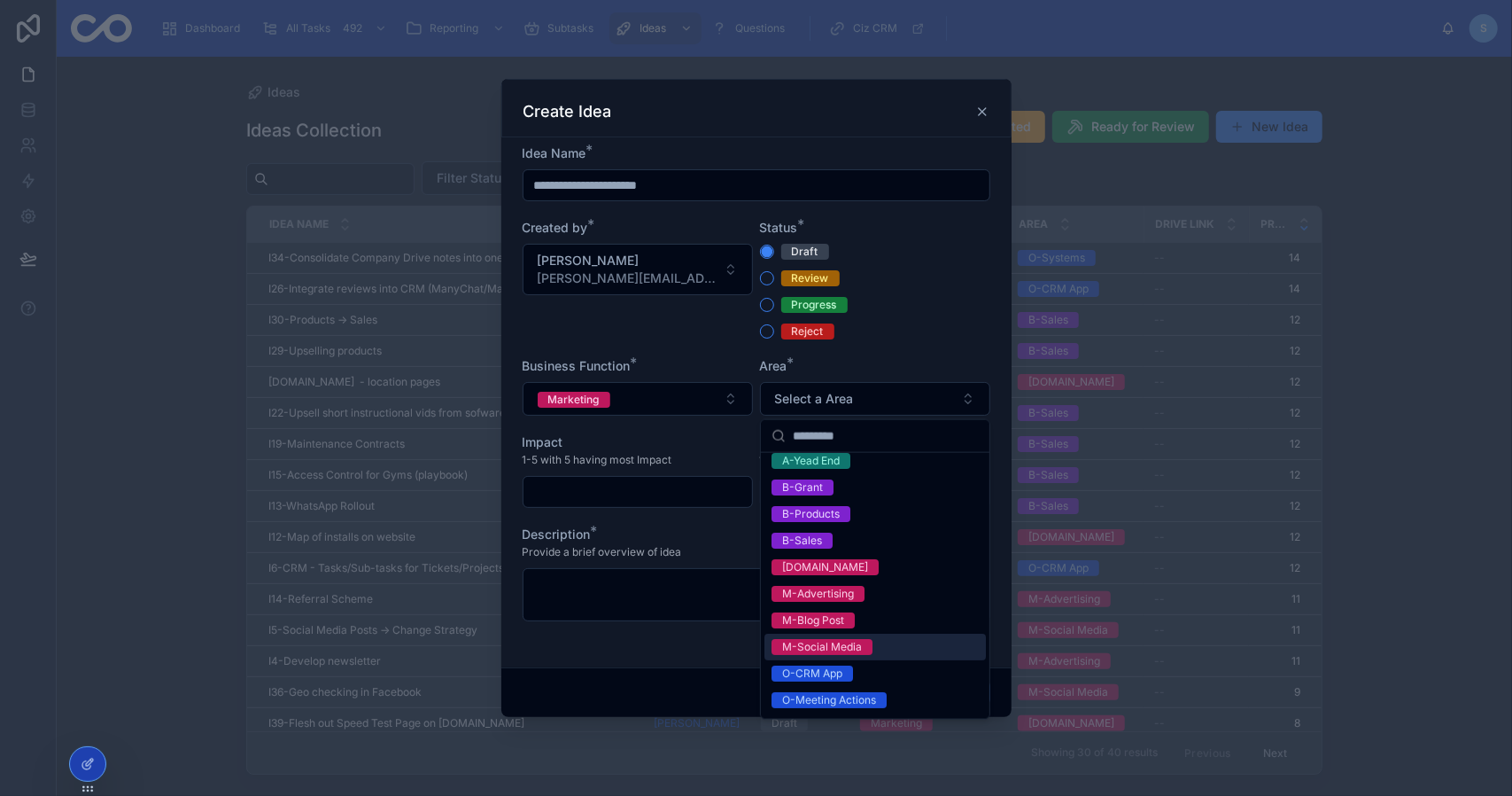
click at [856, 657] on div "M-Social Media" at bounding box center [876, 647] width 221 height 27
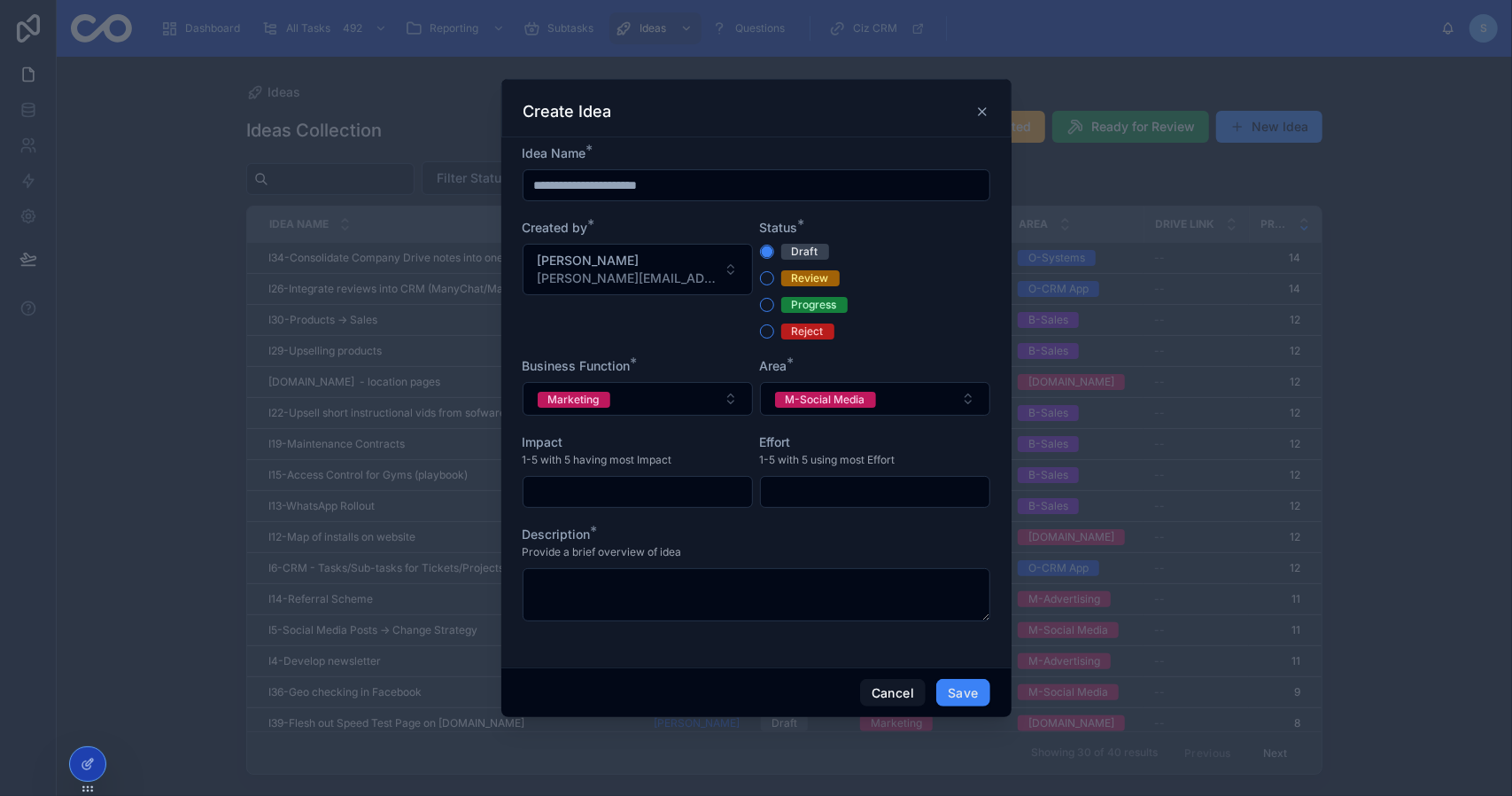
click at [642, 490] on input "text" at bounding box center [637, 491] width 228 height 25
type input "*"
click at [901, 502] on input "text" at bounding box center [875, 491] width 228 height 25
type input "*"
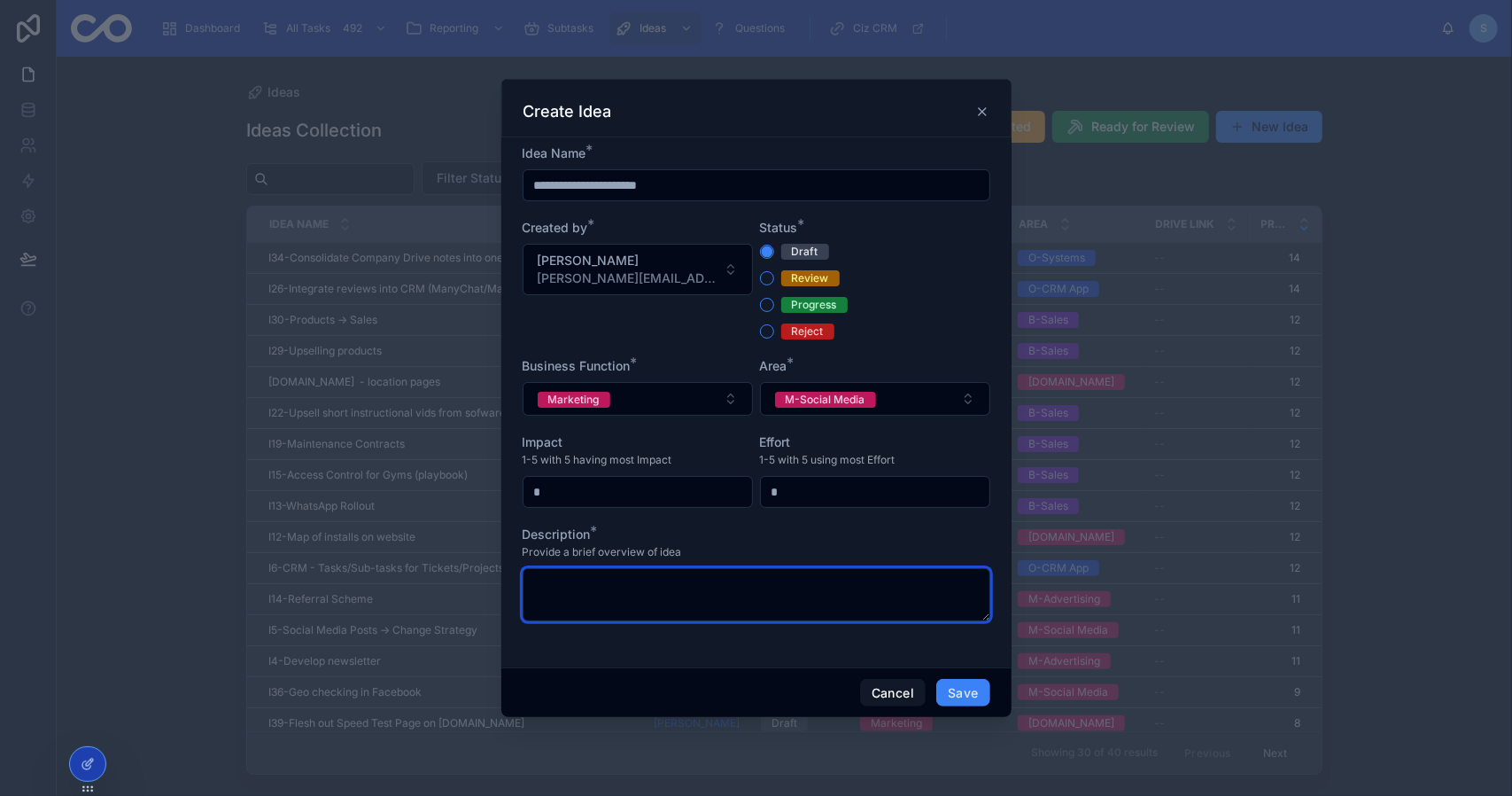
click at [708, 613] on textarea at bounding box center [756, 595] width 467 height 53
click at [630, 605] on textarea "To enrich screen reader interactions, please activate Accessibility in Grammarl…" at bounding box center [756, 595] width 467 height 53
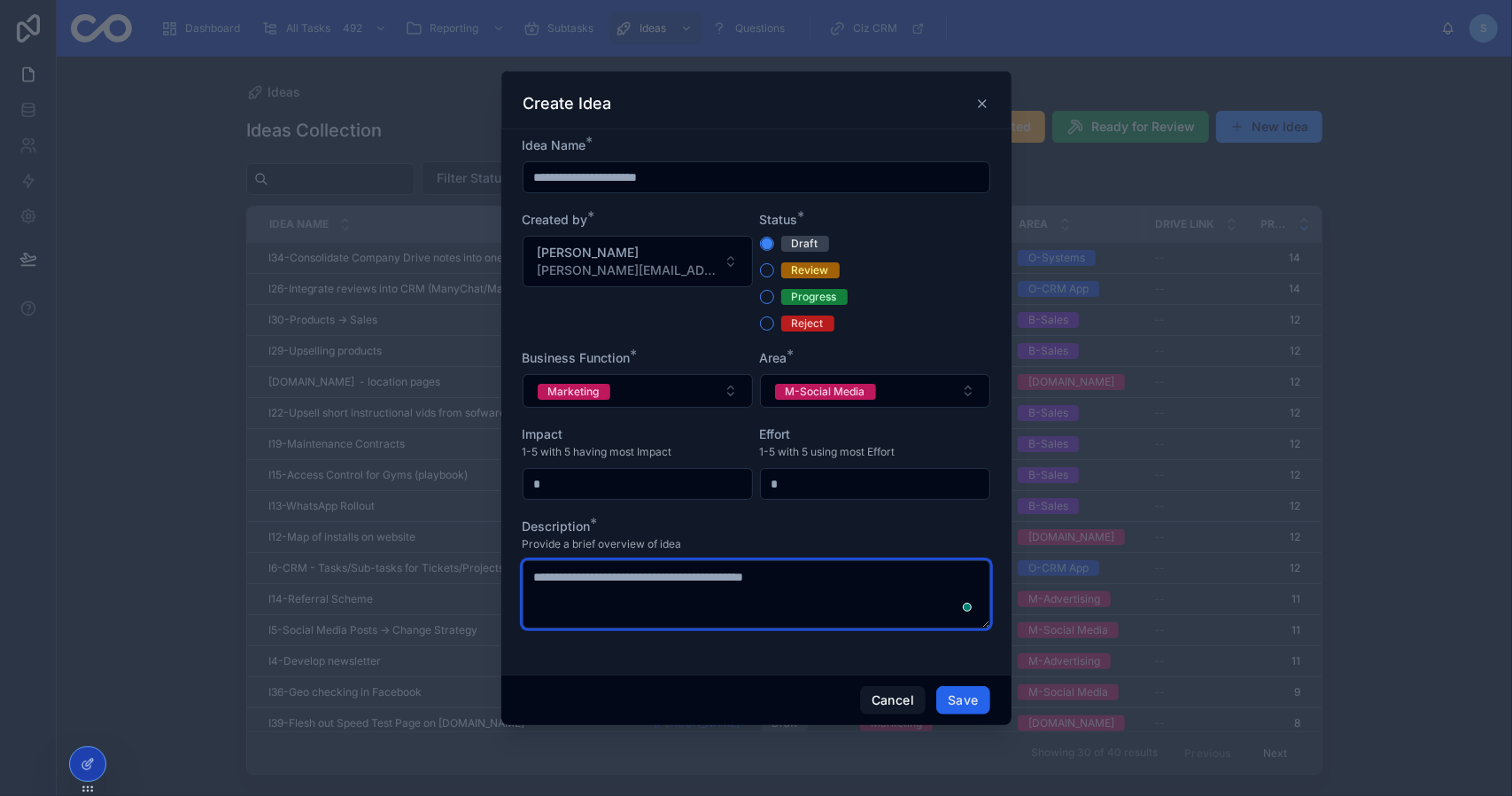
type textarea "**********"
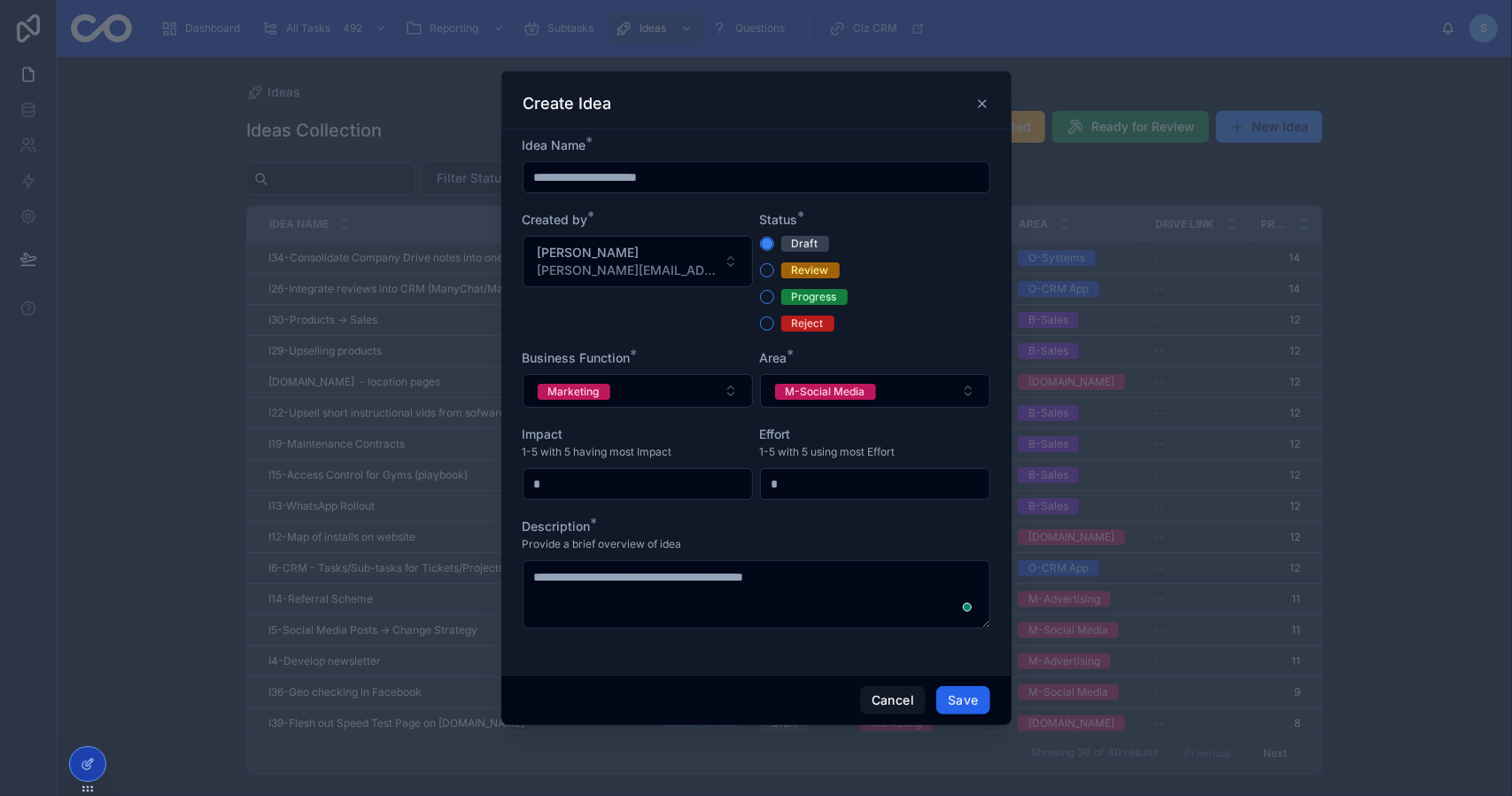
click at [955, 696] on button "Save" at bounding box center [964, 700] width 53 height 29
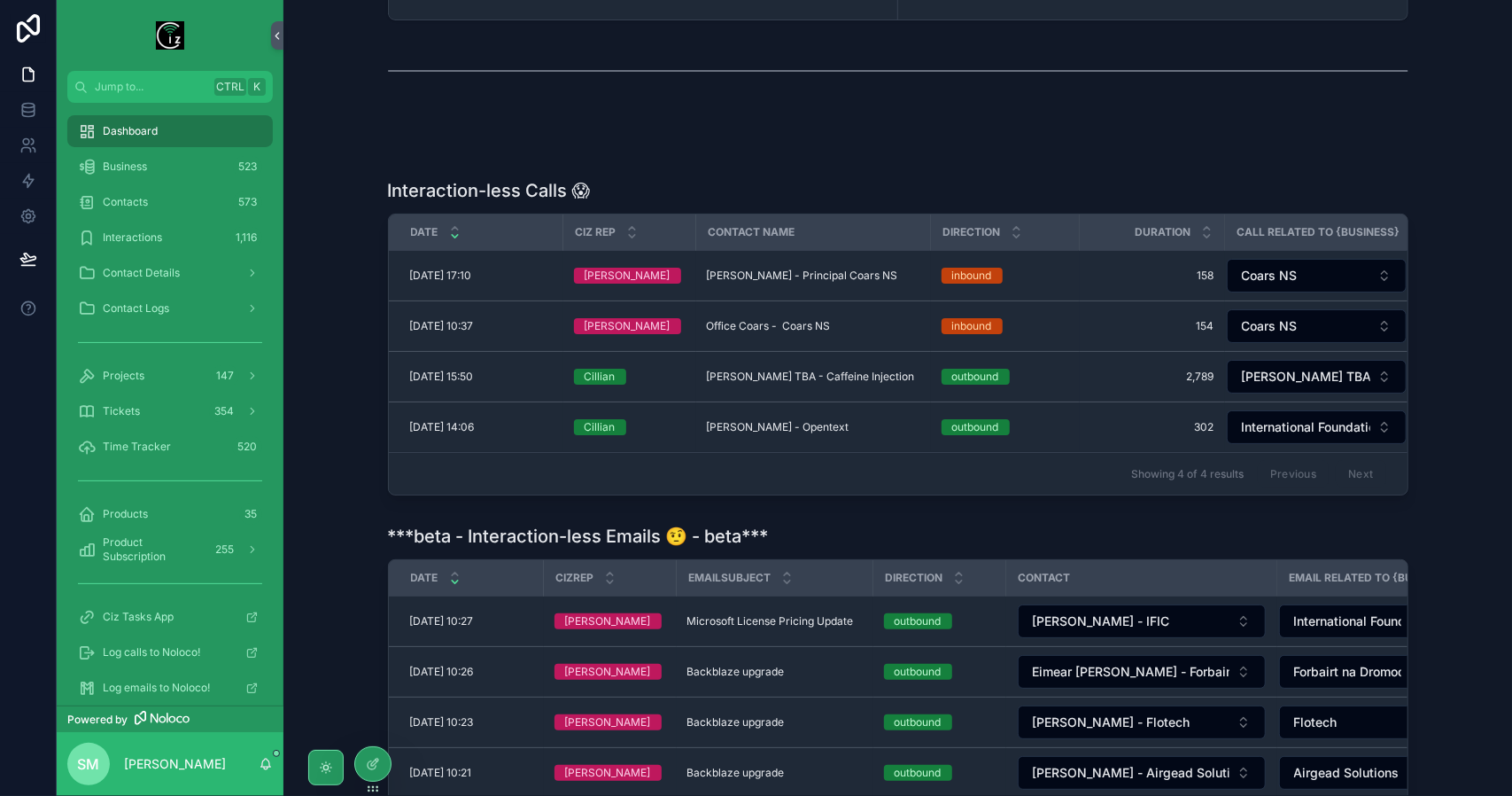
scroll to position [330, 0]
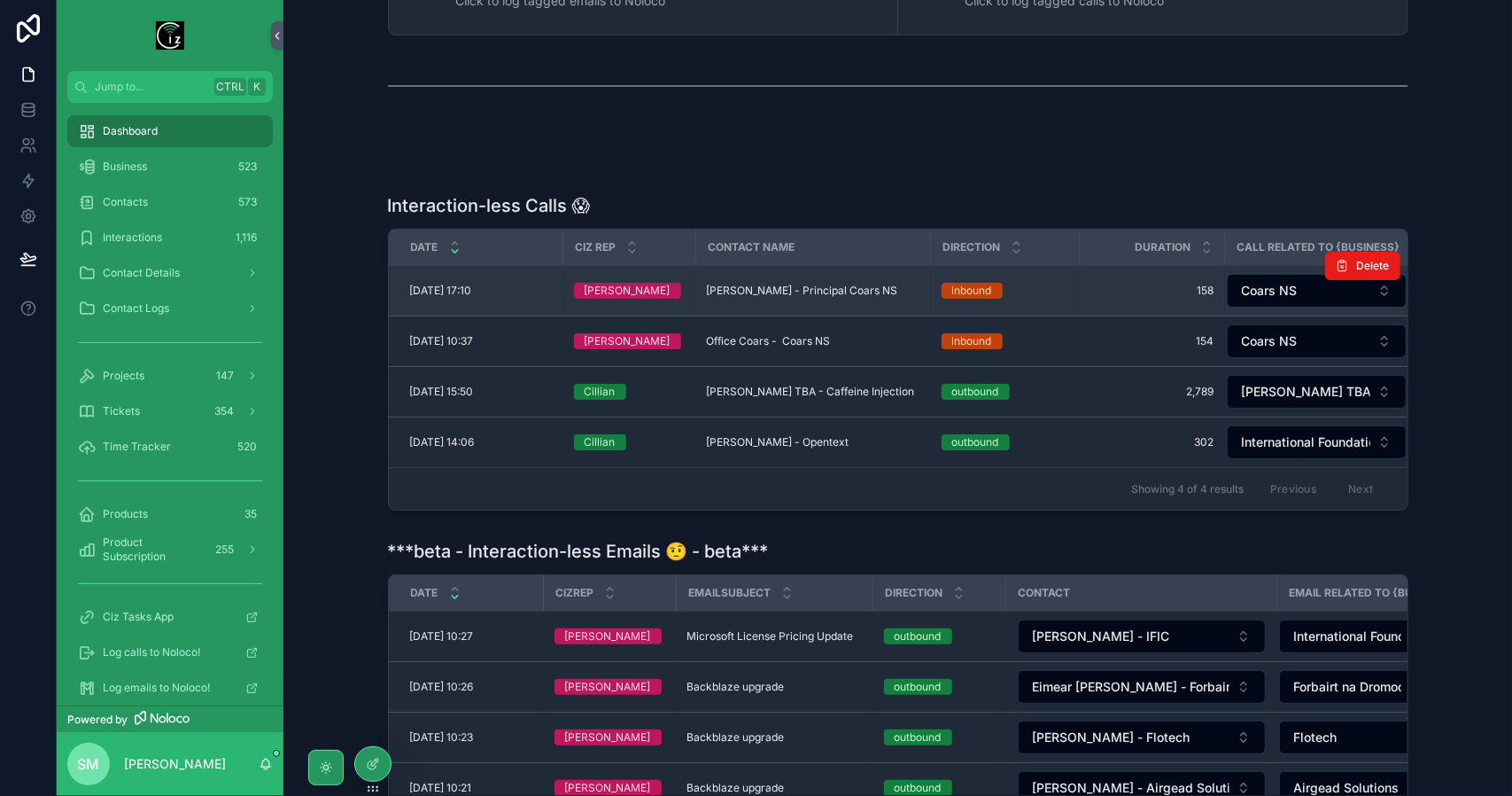
click at [751, 290] on span "[PERSON_NAME] - Principal Coars NS" at bounding box center [802, 291] width 192 height 14
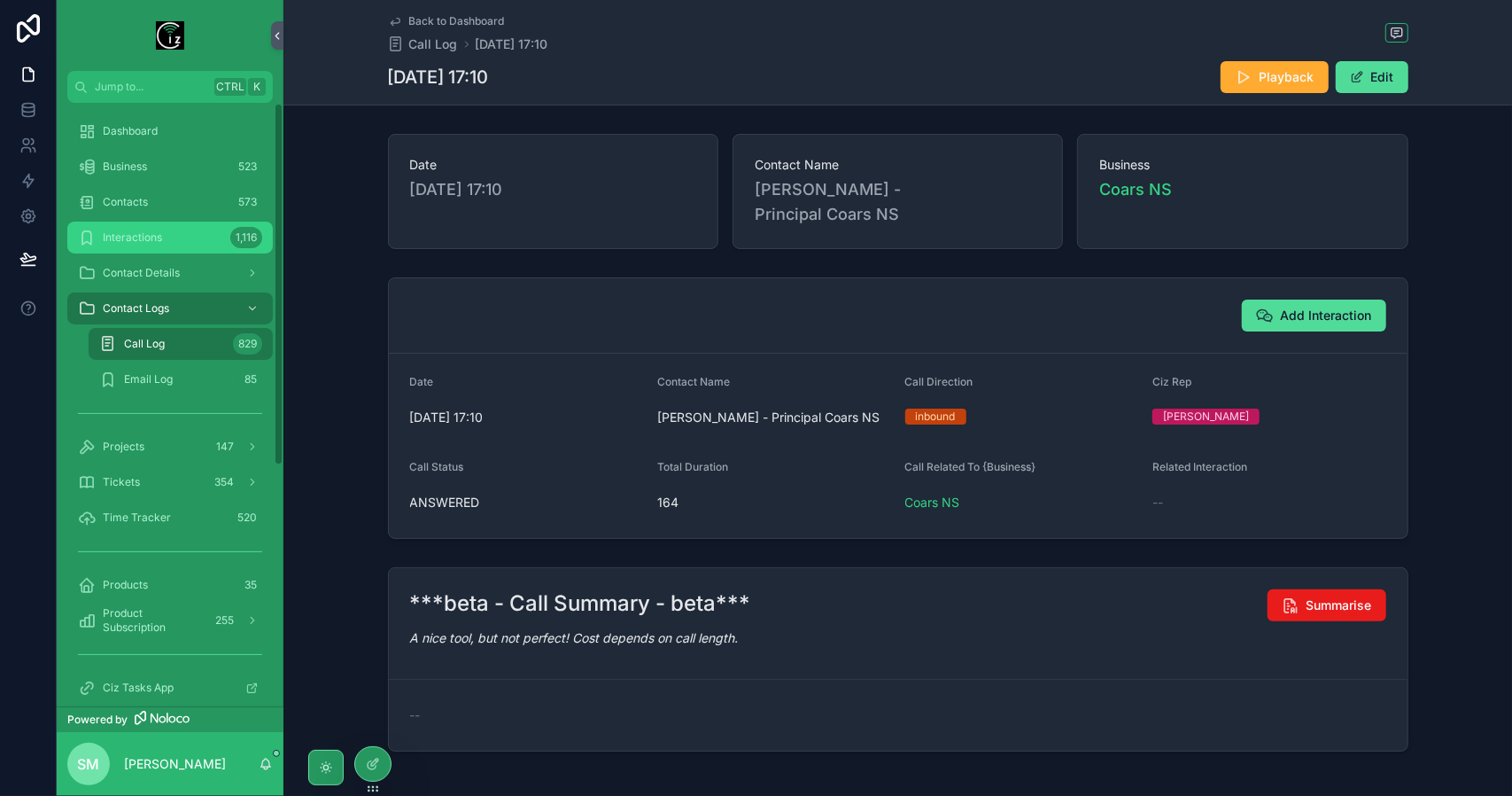
click at [154, 234] on span "Interactions" at bounding box center [132, 237] width 59 height 14
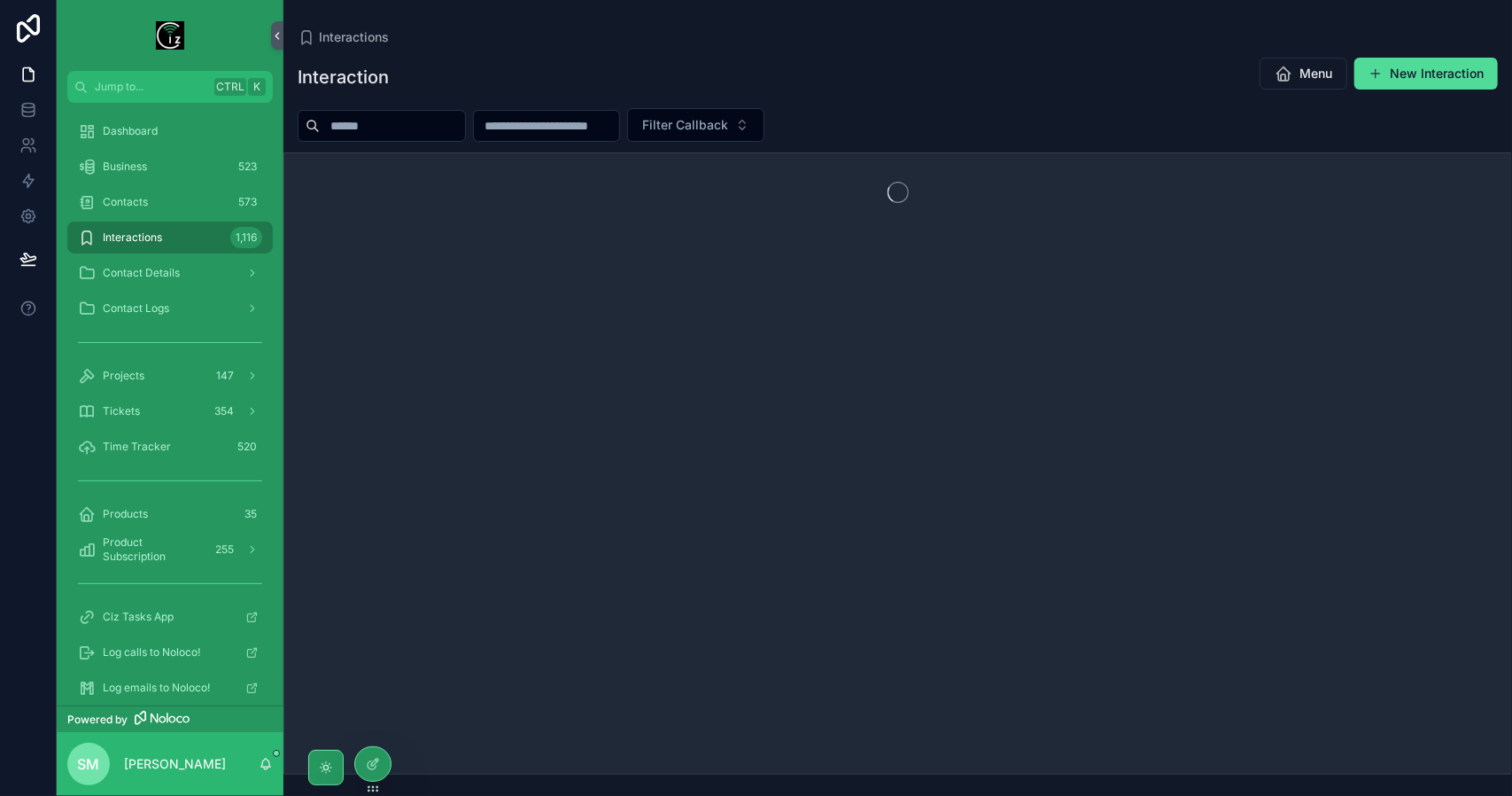
click at [154, 233] on span "Interactions" at bounding box center [132, 237] width 59 height 14
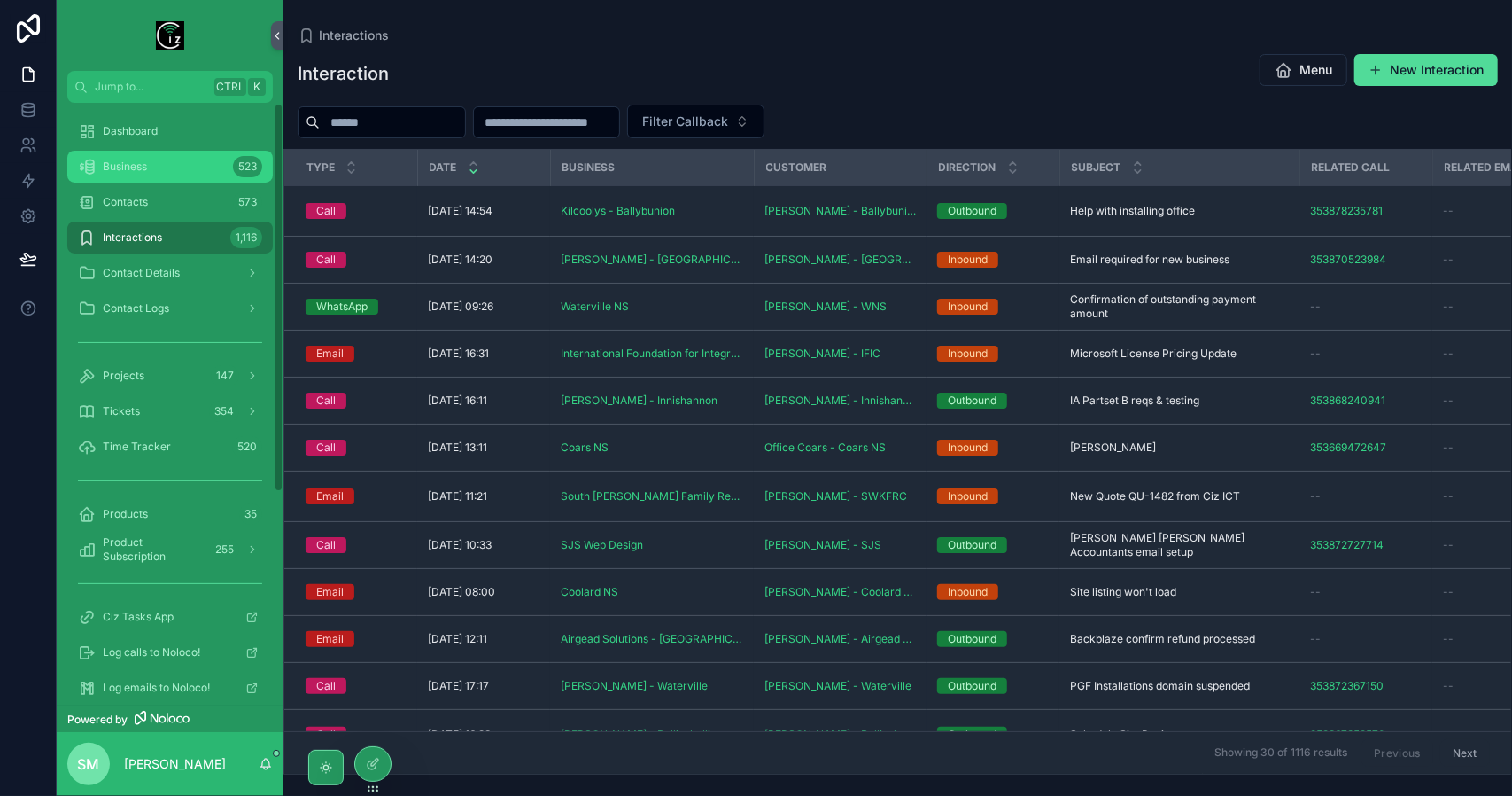
click at [165, 171] on div "Business 523" at bounding box center [170, 166] width 184 height 29
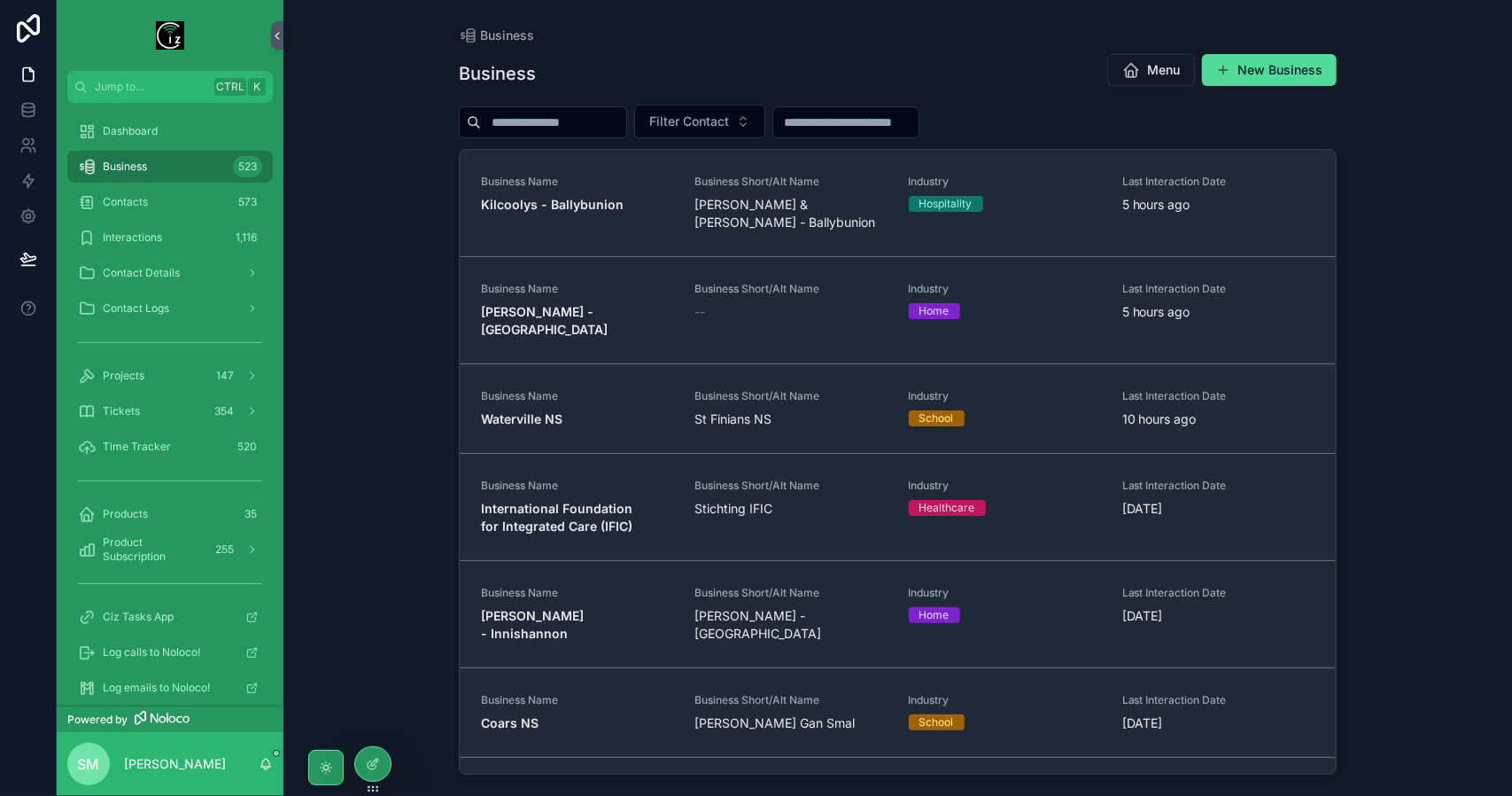
click at [207, 170] on div "Business 523" at bounding box center [170, 166] width 184 height 29
click at [201, 134] on div "Dashboard" at bounding box center [170, 131] width 184 height 29
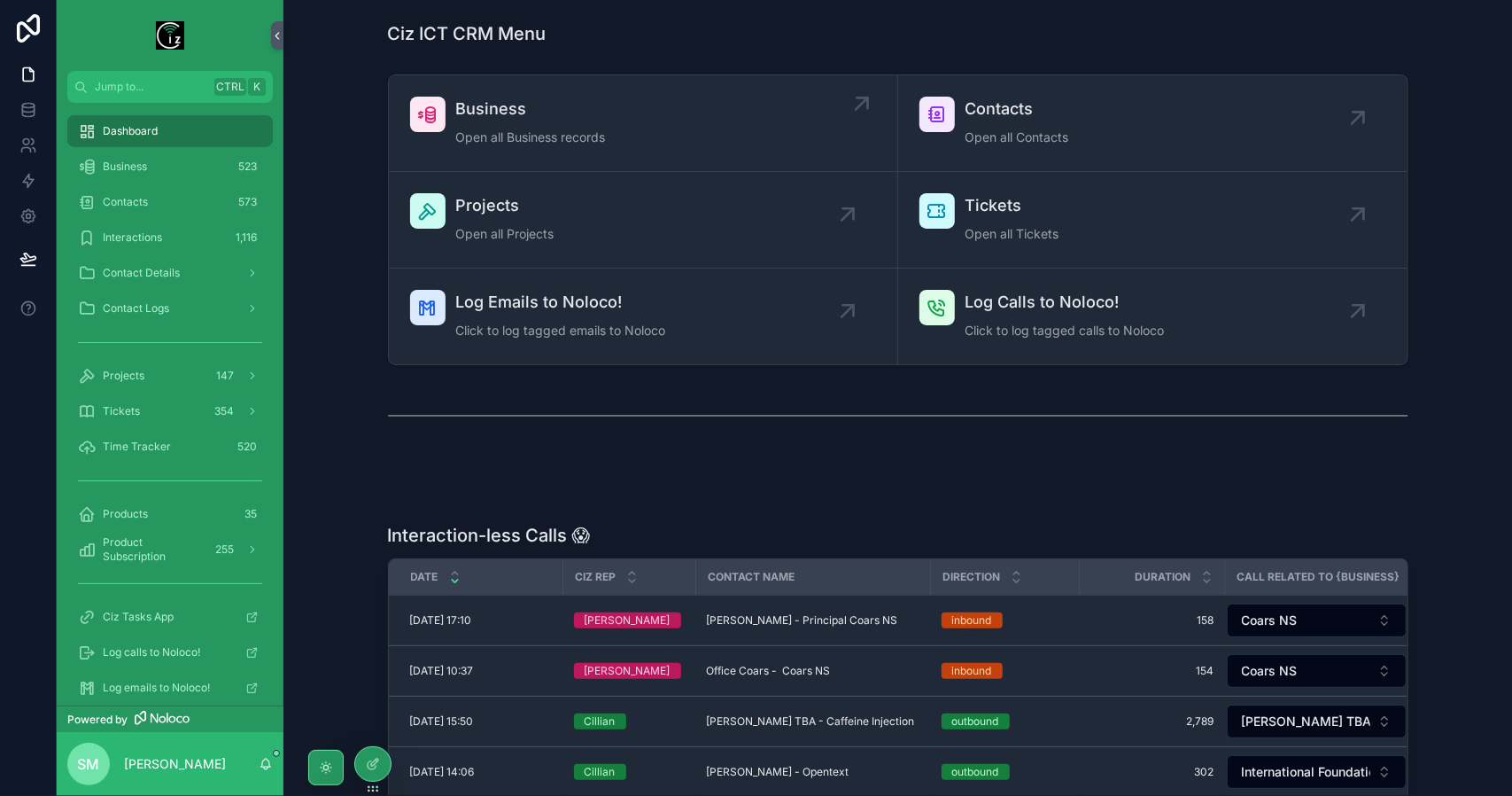
click at [629, 116] on div "Business Open all Business records" at bounding box center [643, 124] width 466 height 53
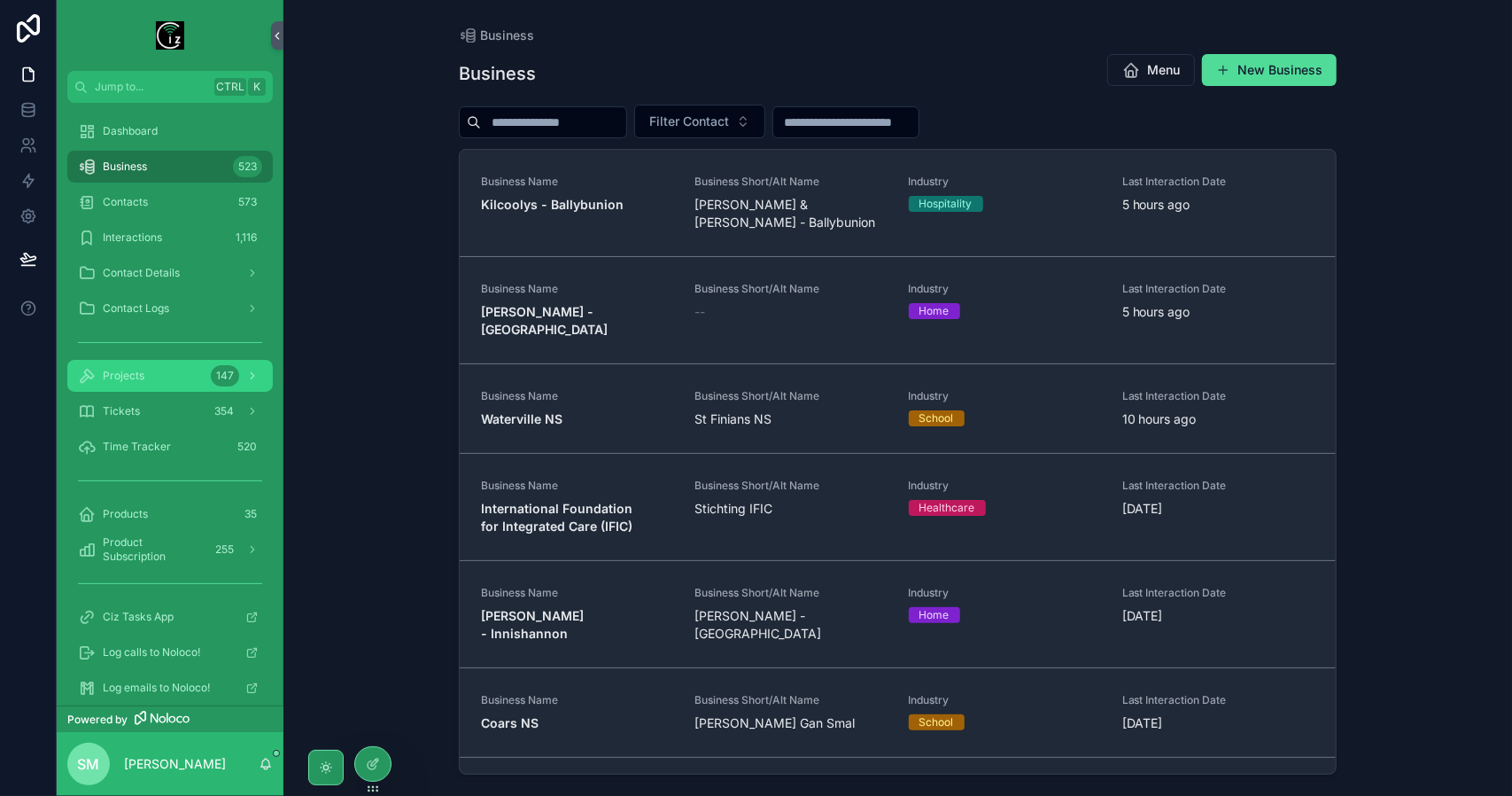
click at [174, 374] on div "Projects 147" at bounding box center [170, 376] width 184 height 29
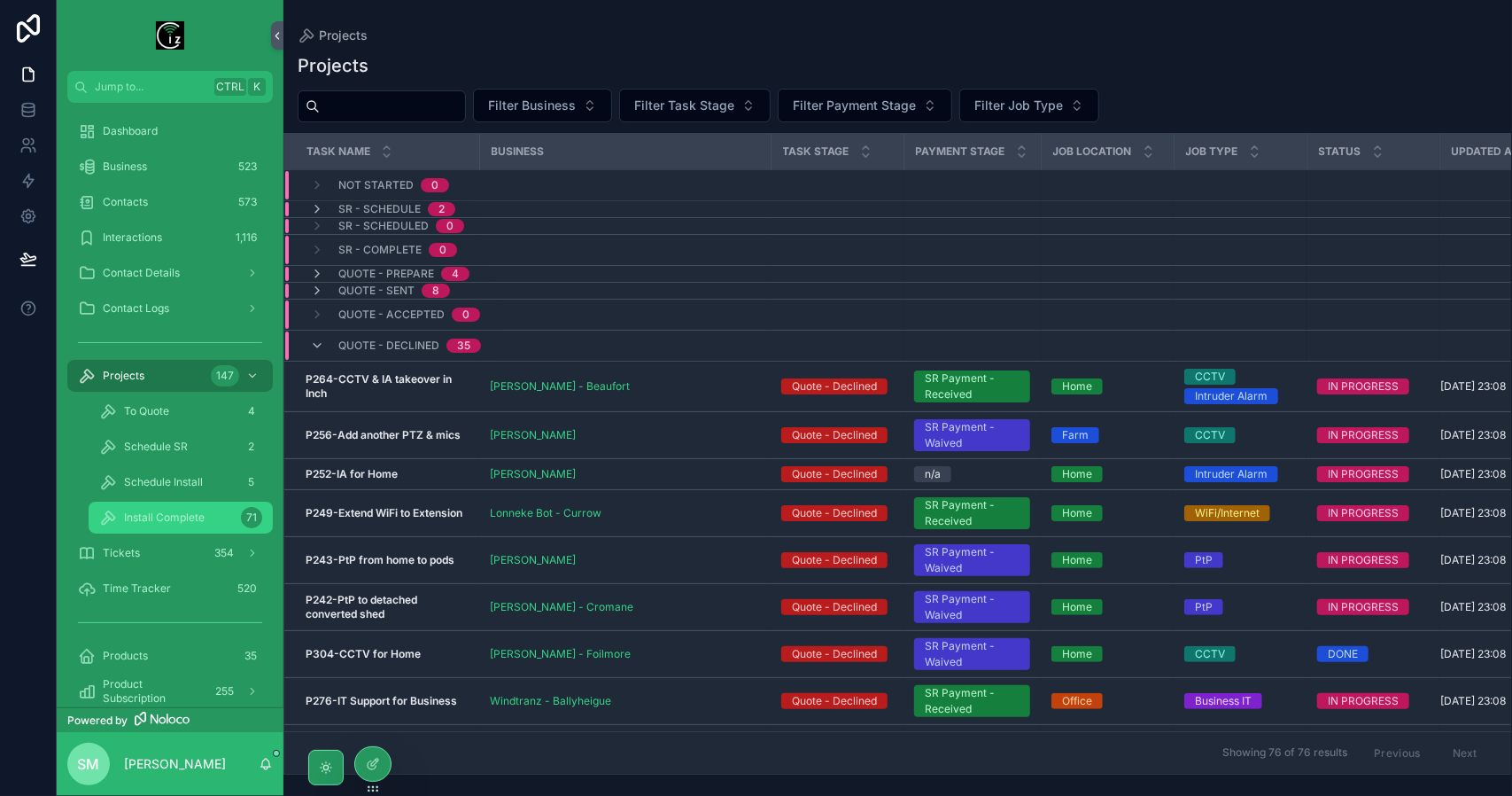
click at [176, 529] on div "Install Complete 71" at bounding box center [180, 517] width 163 height 29
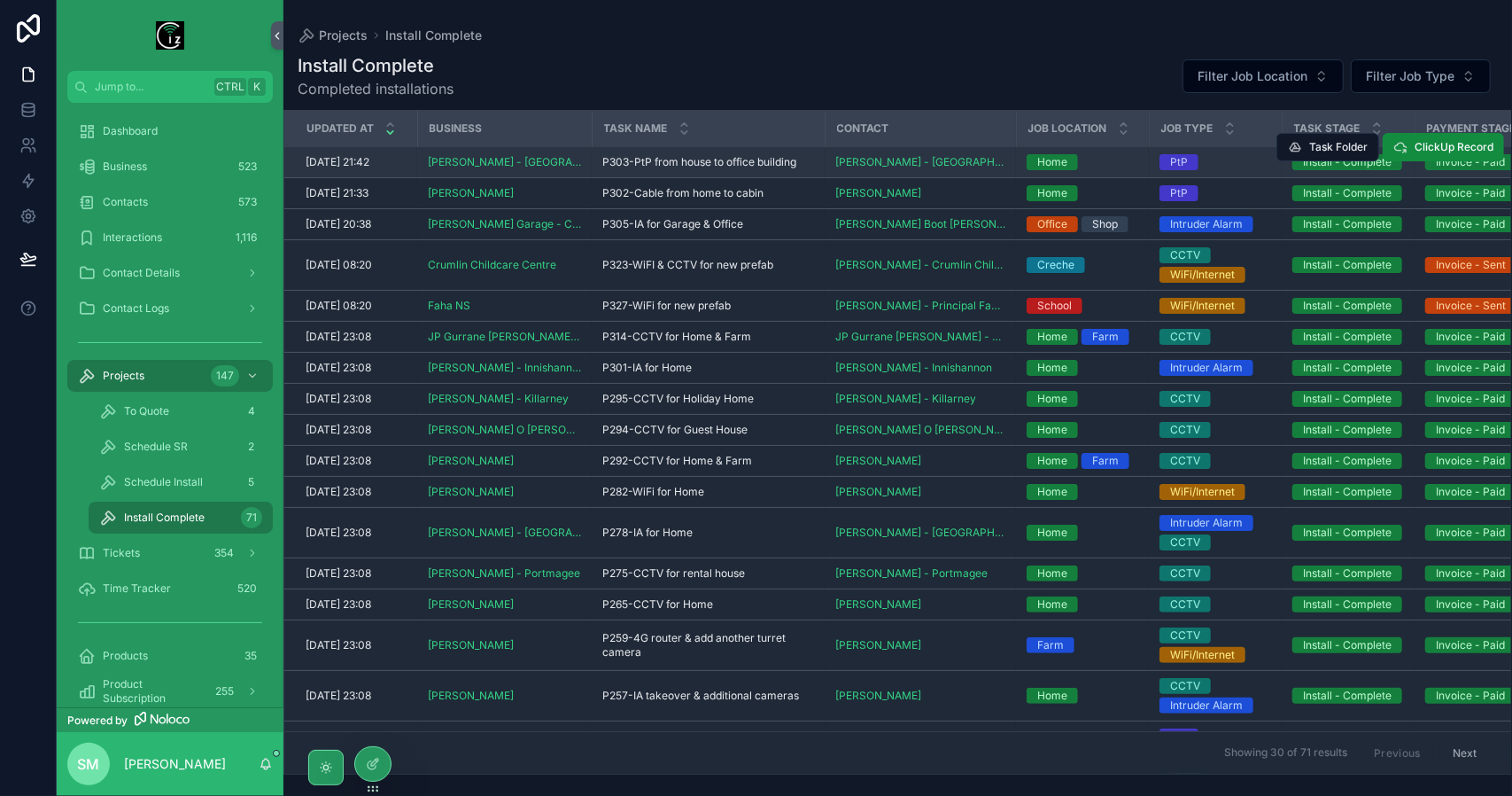
click at [682, 157] on span "P303-PtP from house to office building" at bounding box center [700, 162] width 194 height 14
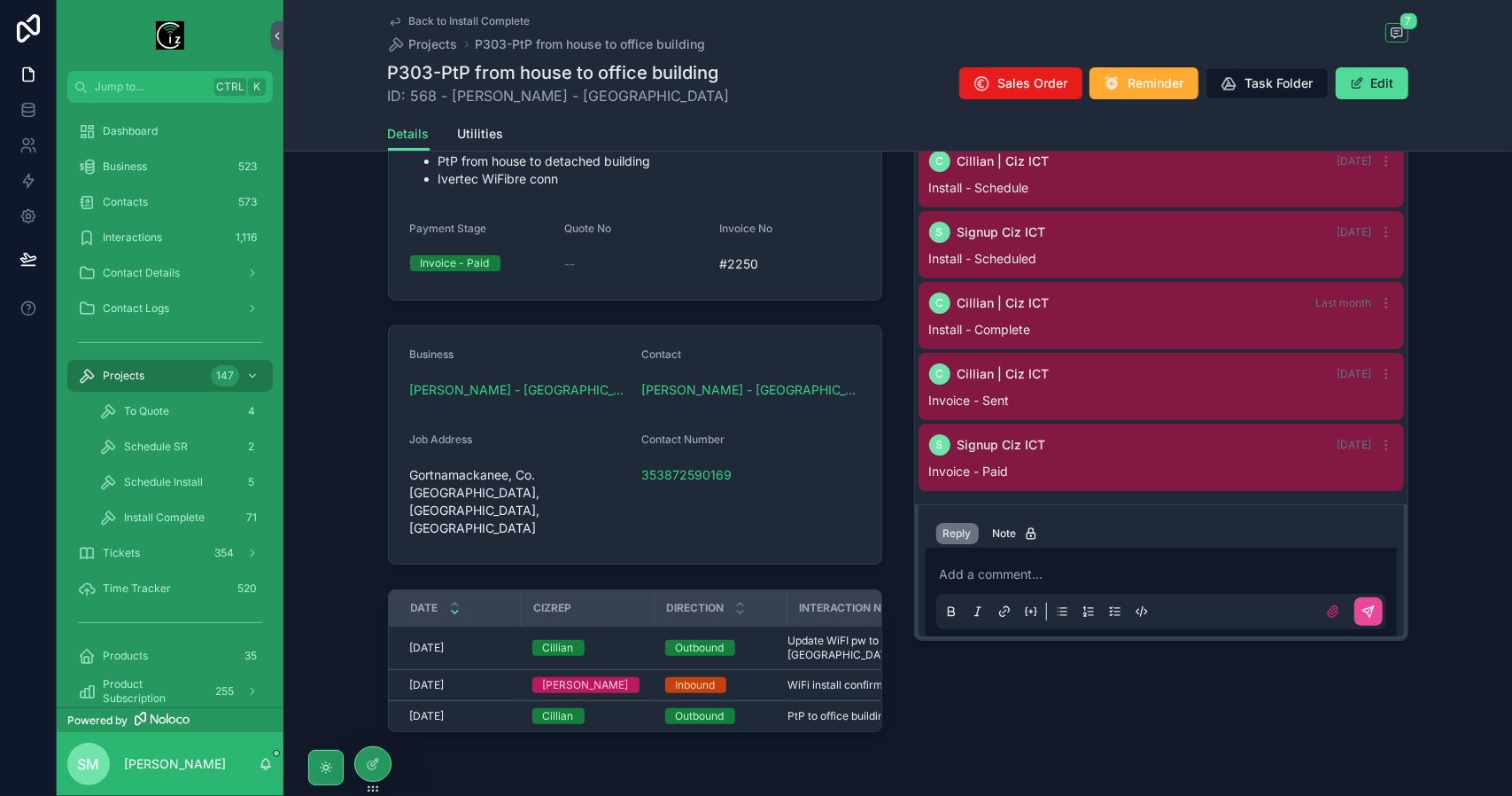
scroll to position [325, 0]
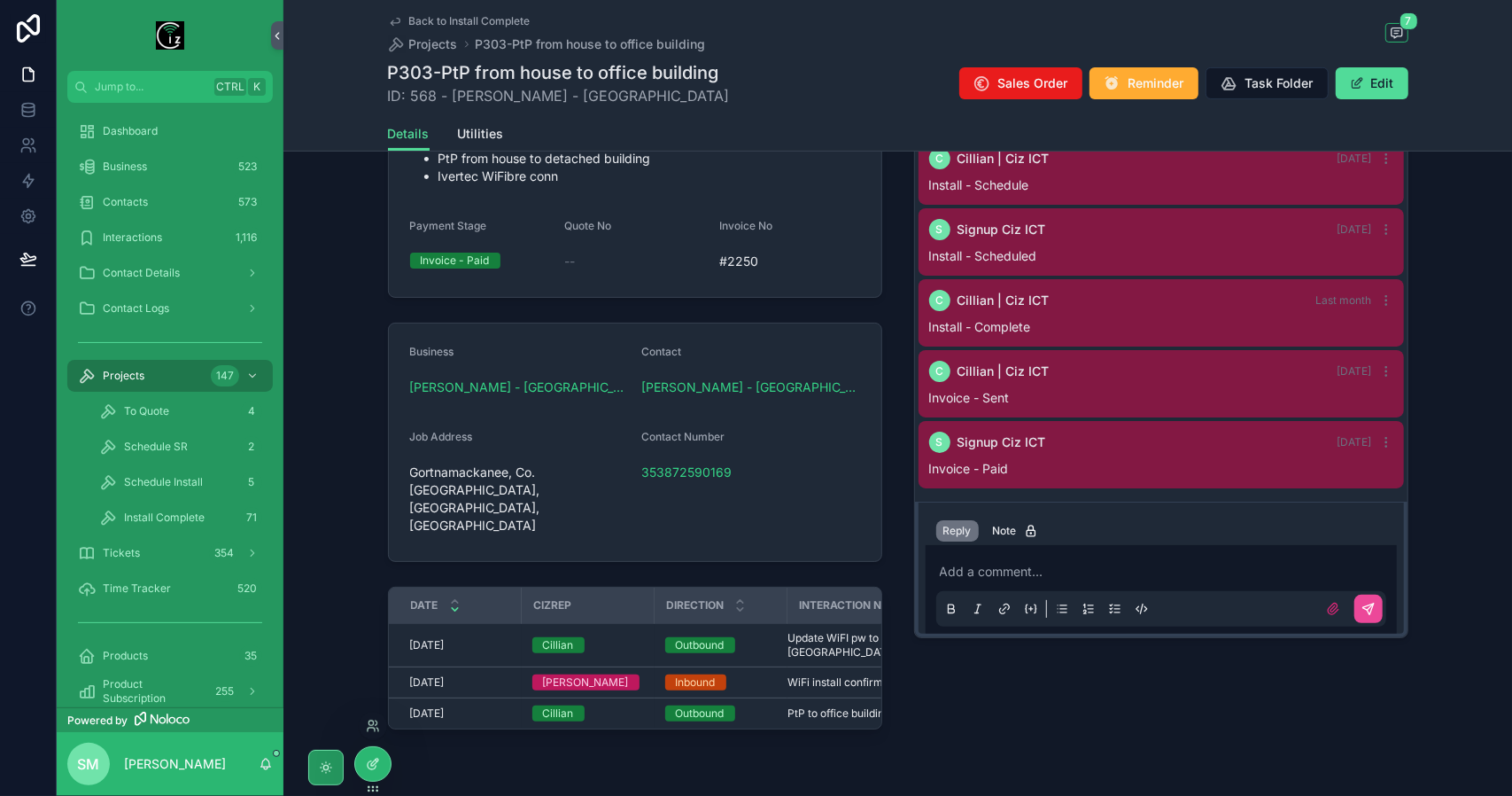
click at [367, 761] on icon at bounding box center [373, 764] width 14 height 14
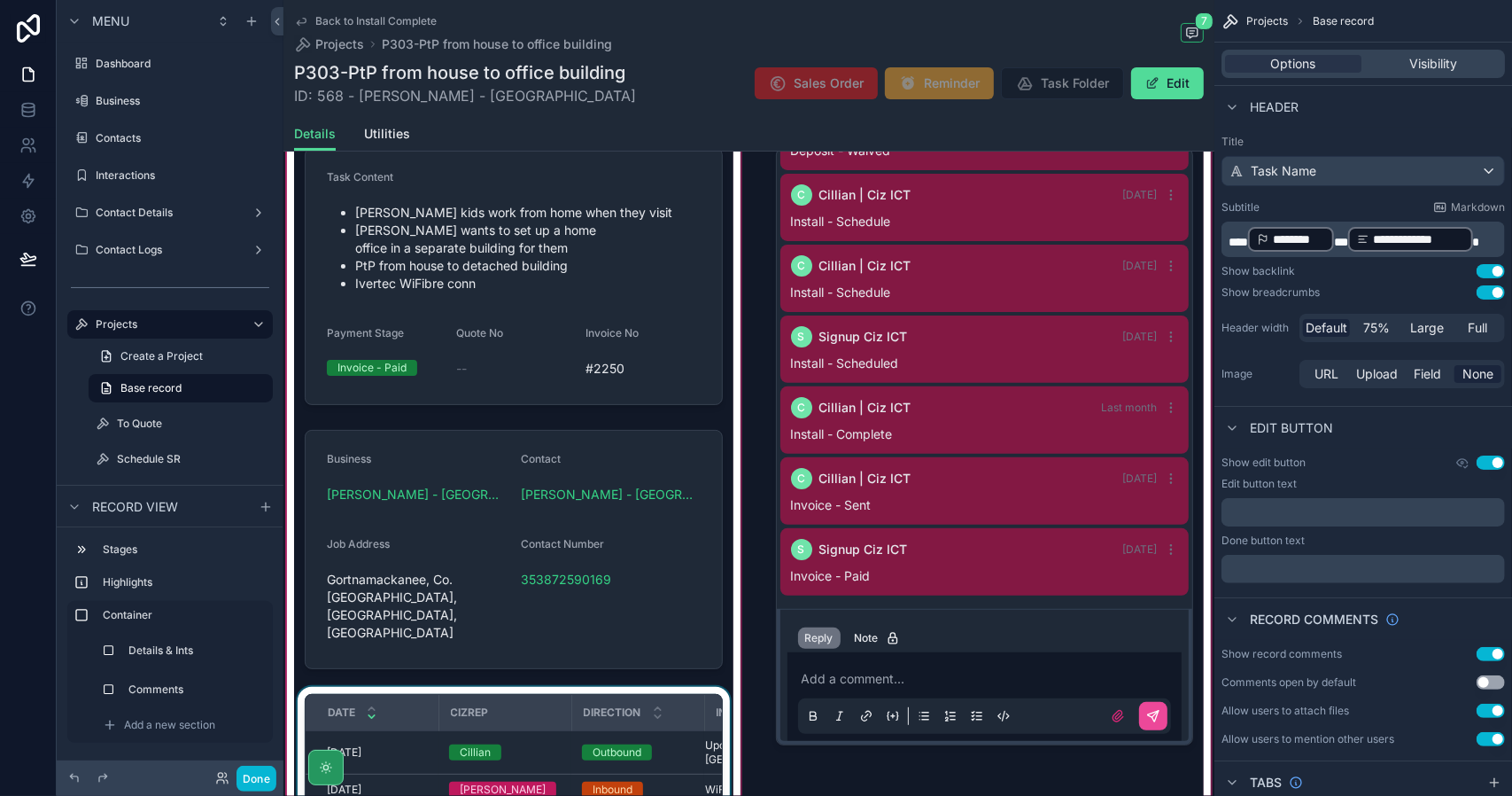
scroll to position [443, 0]
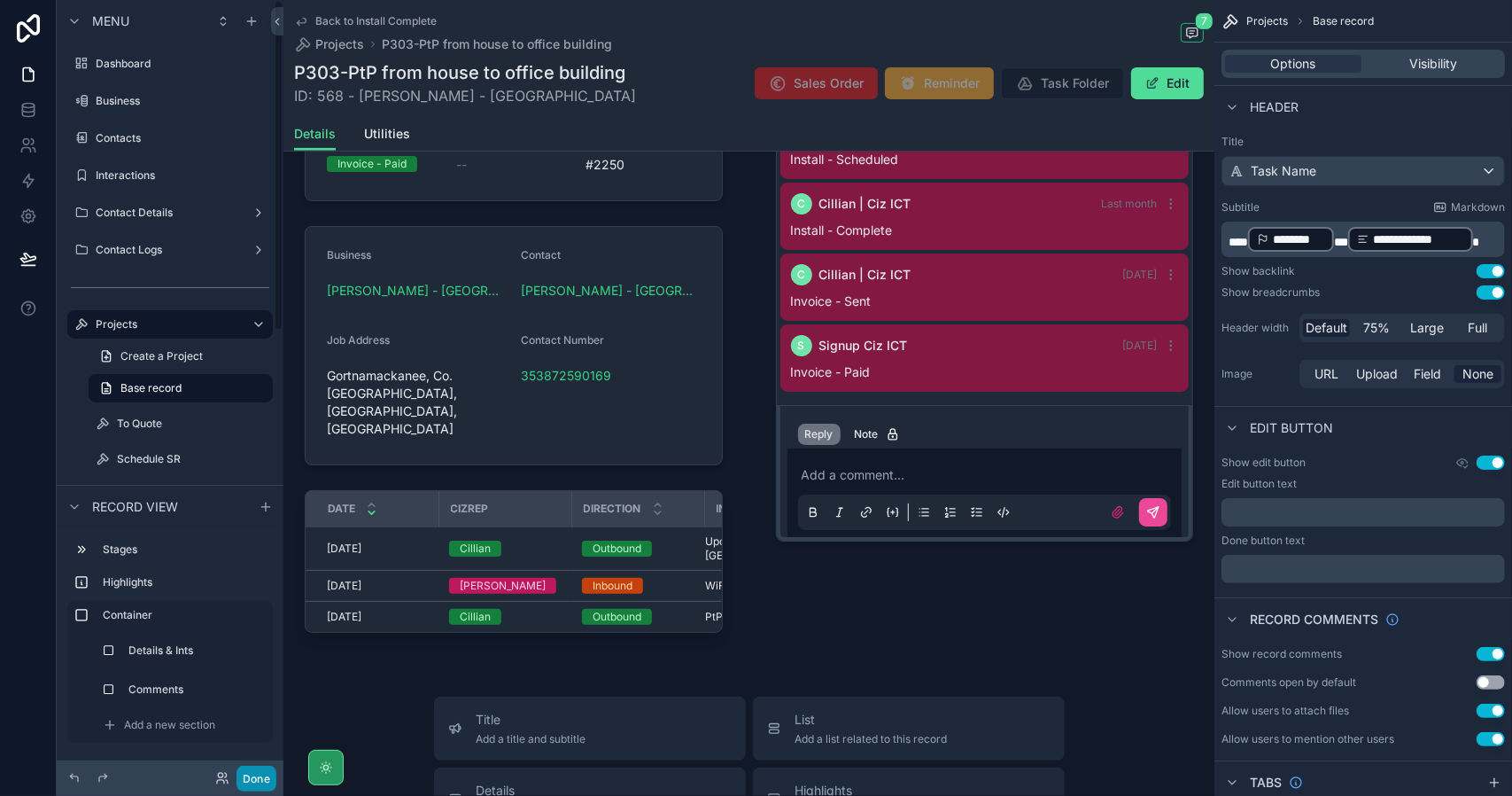
click at [253, 775] on button "Done" at bounding box center [256, 779] width 40 height 26
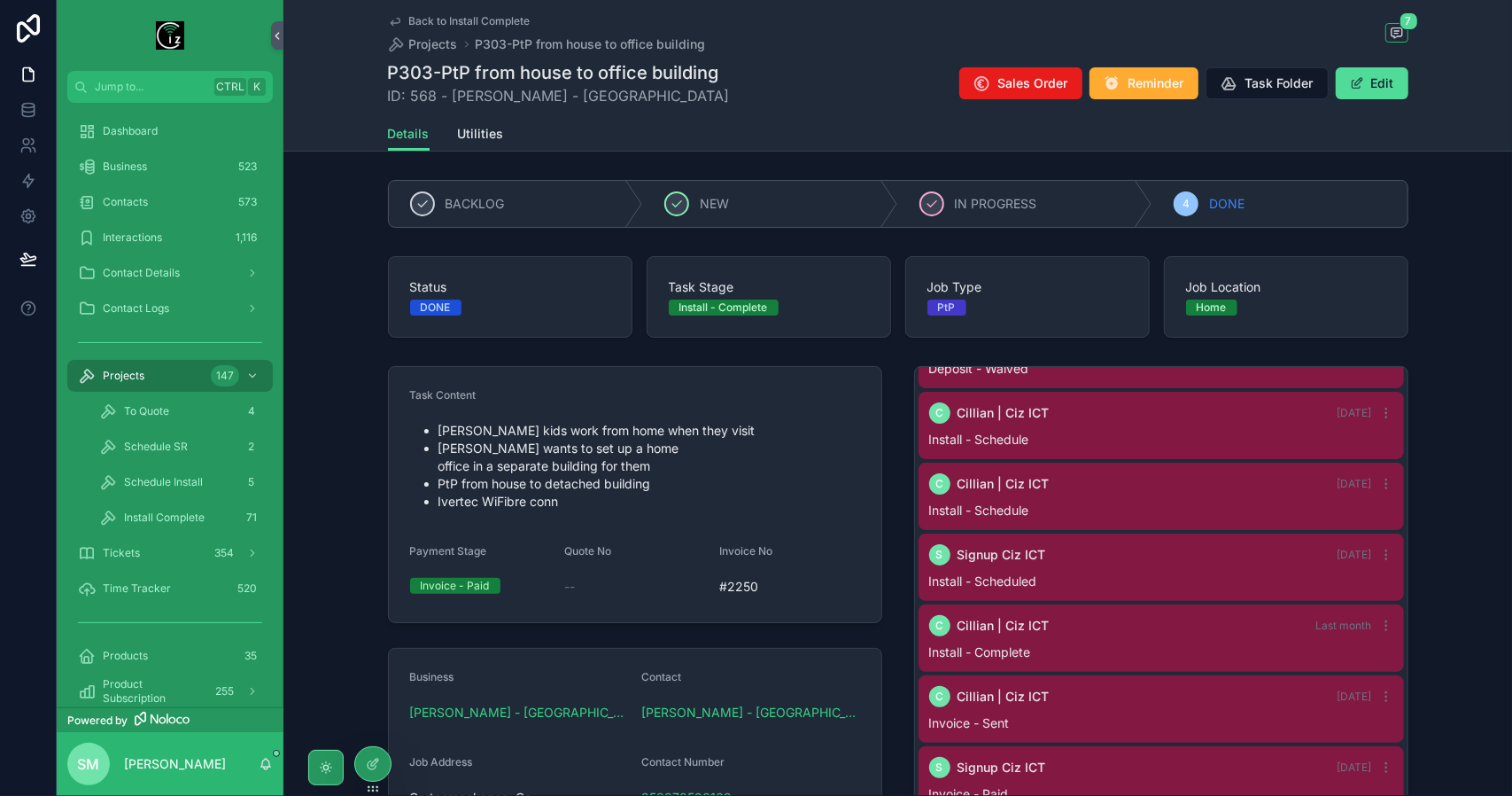
scroll to position [325, 0]
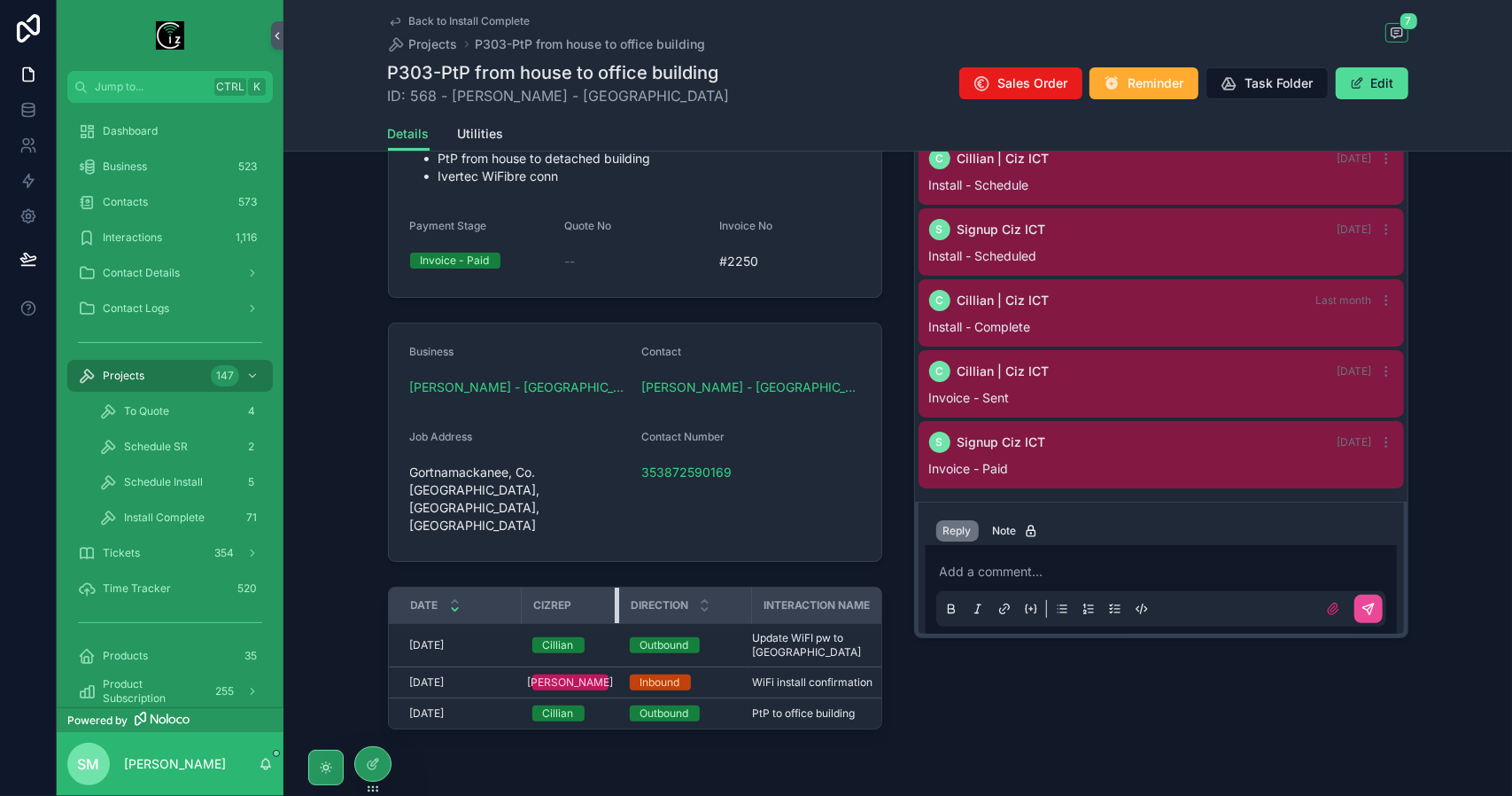
drag, startPoint x: 647, startPoint y: 552, endPoint x: 597, endPoint y: 549, distance: 50.1
click at [615, 587] on div "scrollable content" at bounding box center [618, 605] width 7 height 36
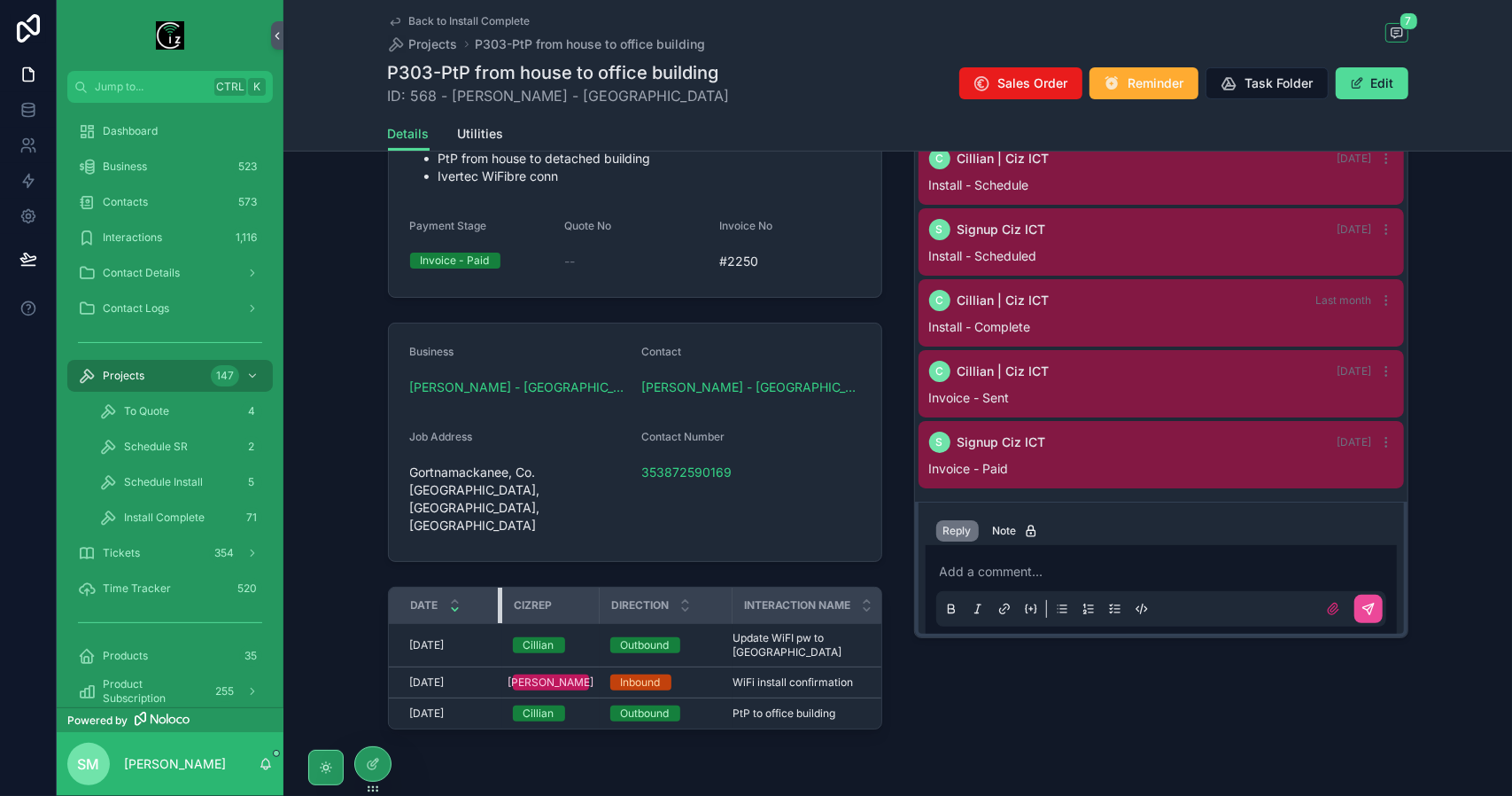
scroll to position [316, 0]
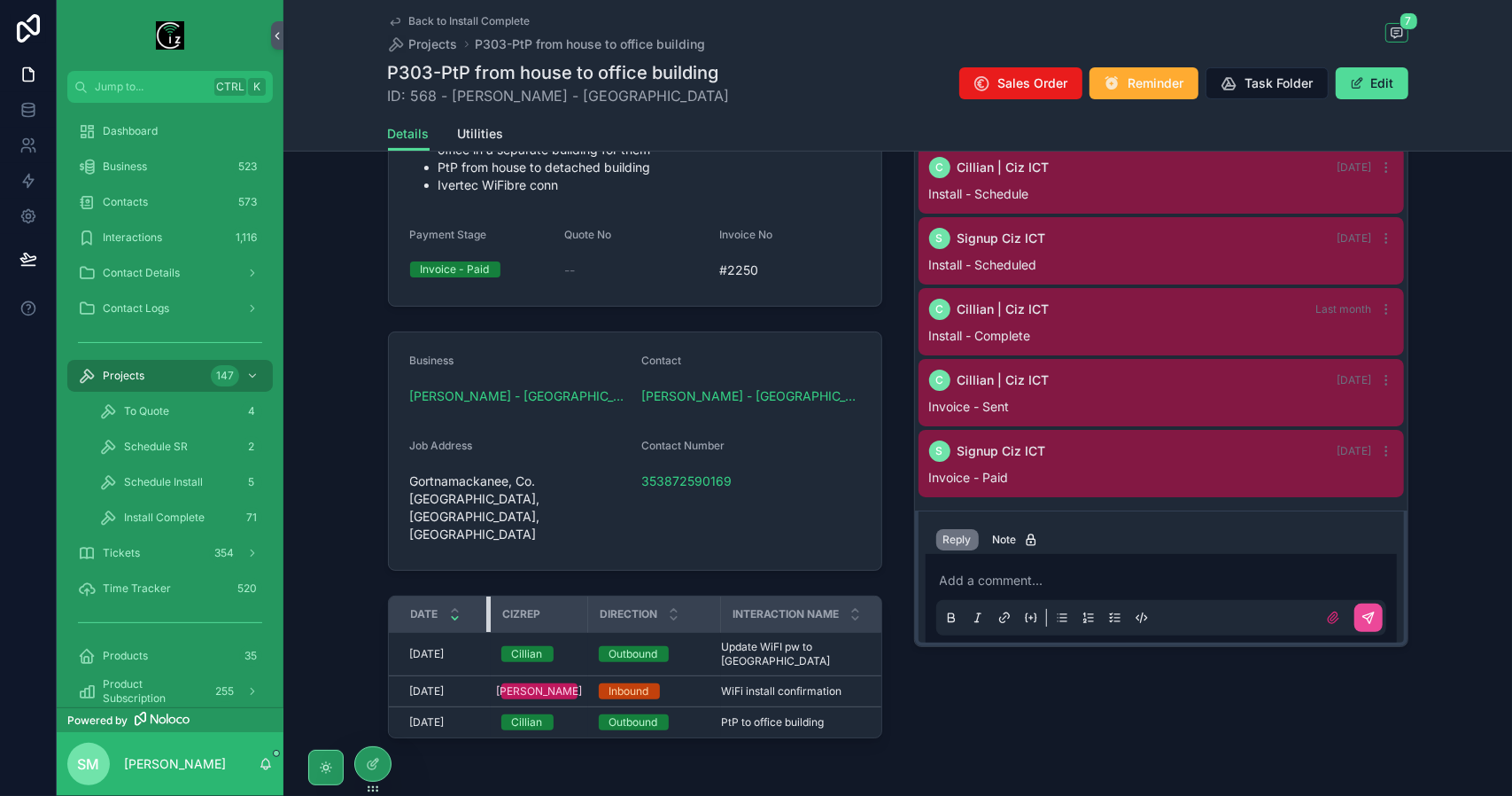
drag, startPoint x: 516, startPoint y: 549, endPoint x: 484, endPoint y: 547, distance: 32.1
click at [486, 596] on div "scrollable content" at bounding box center [489, 614] width 7 height 36
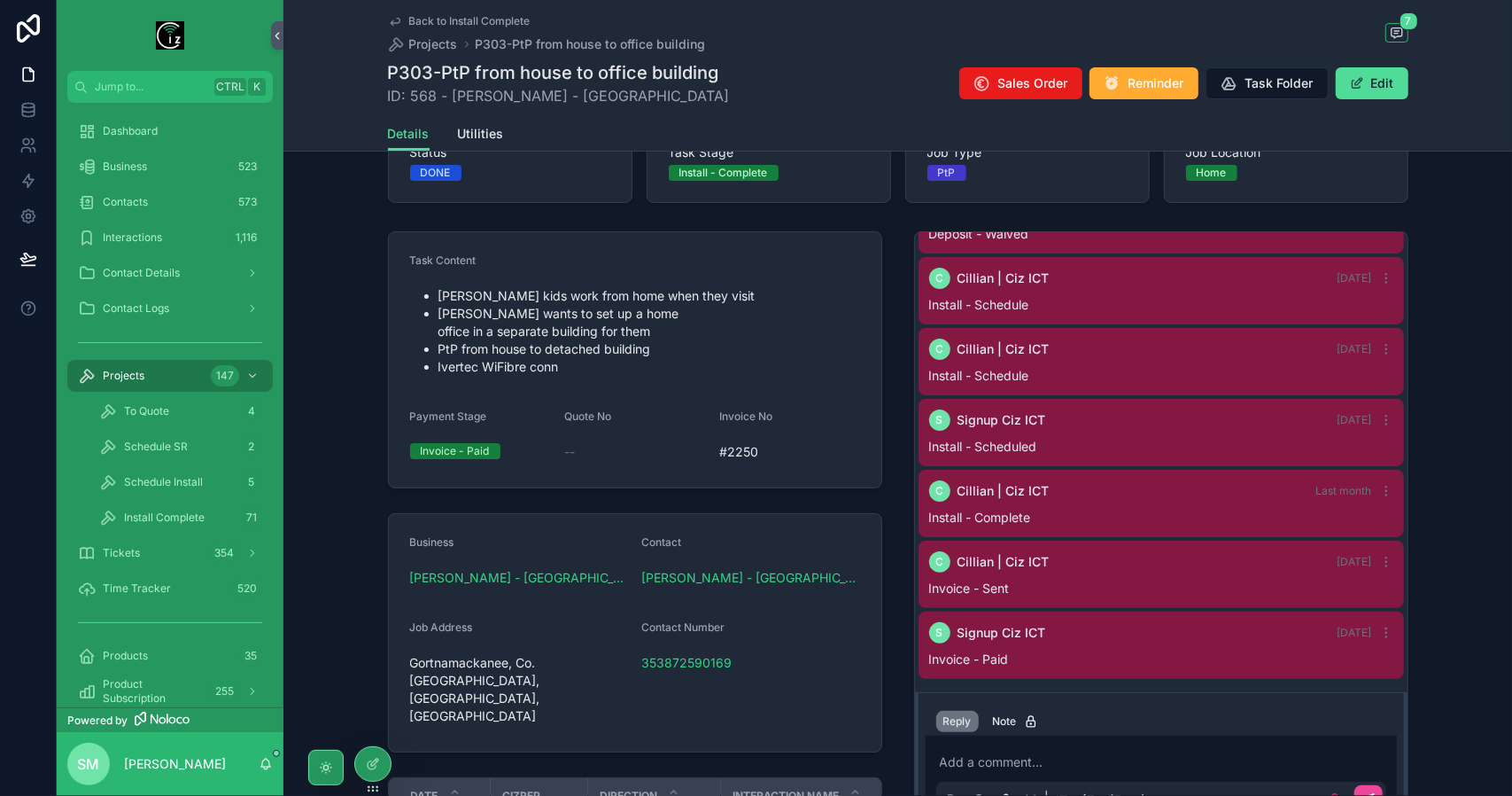
scroll to position [177, 0]
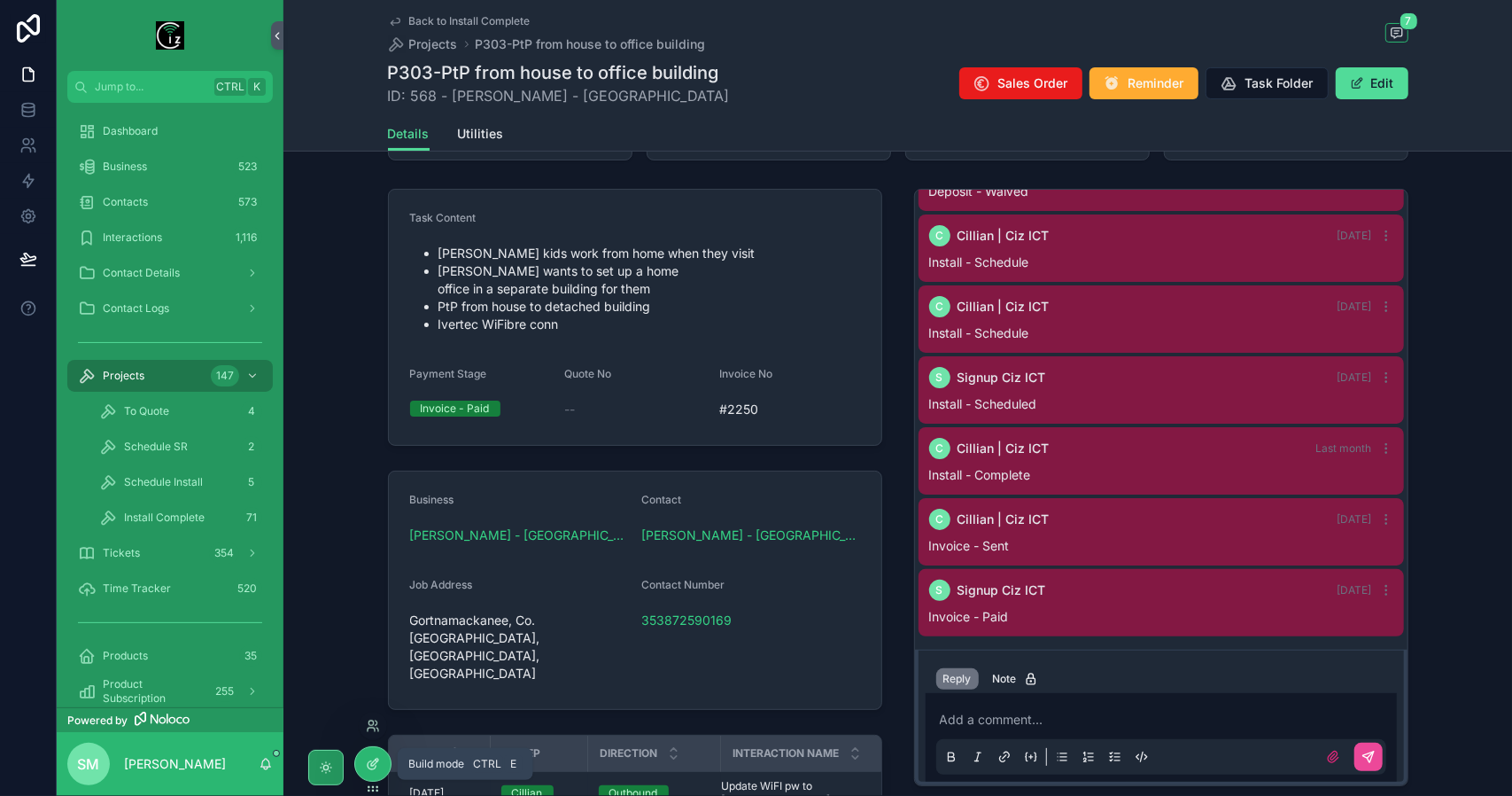
click at [378, 770] on icon at bounding box center [373, 764] width 14 height 14
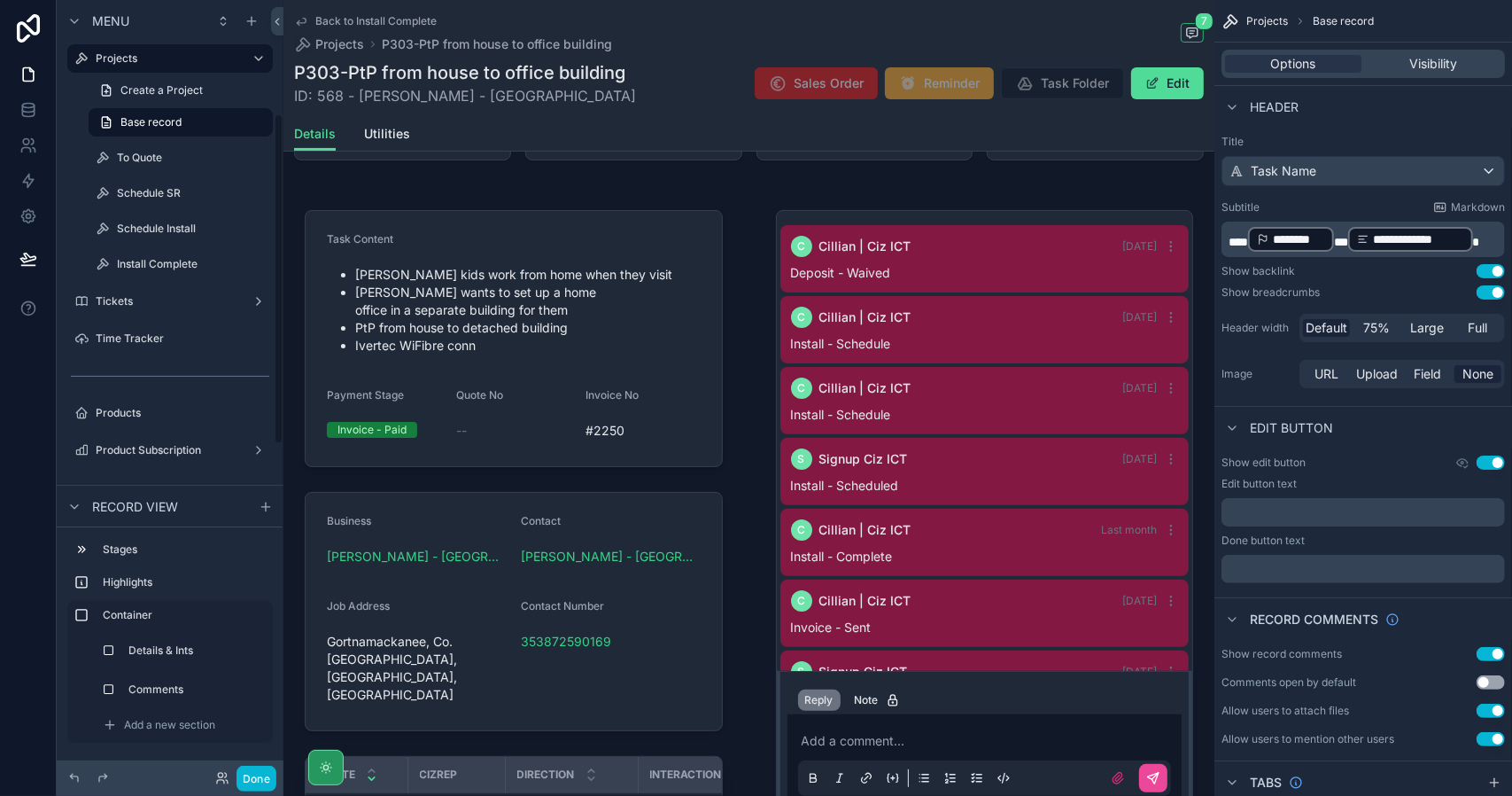
scroll to position [60, 0]
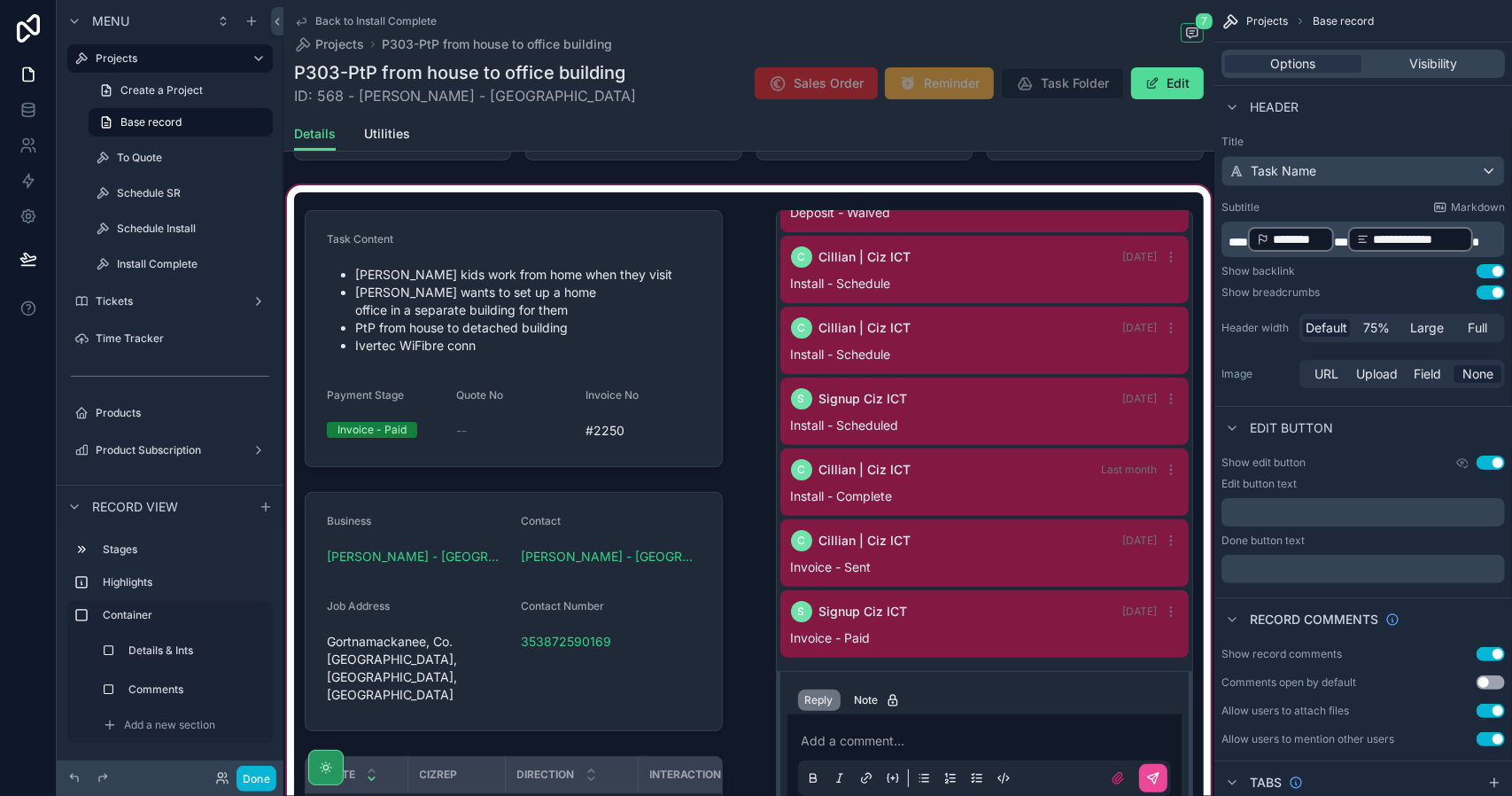
click at [732, 189] on div "scrollable content" at bounding box center [749, 558] width 931 height 752
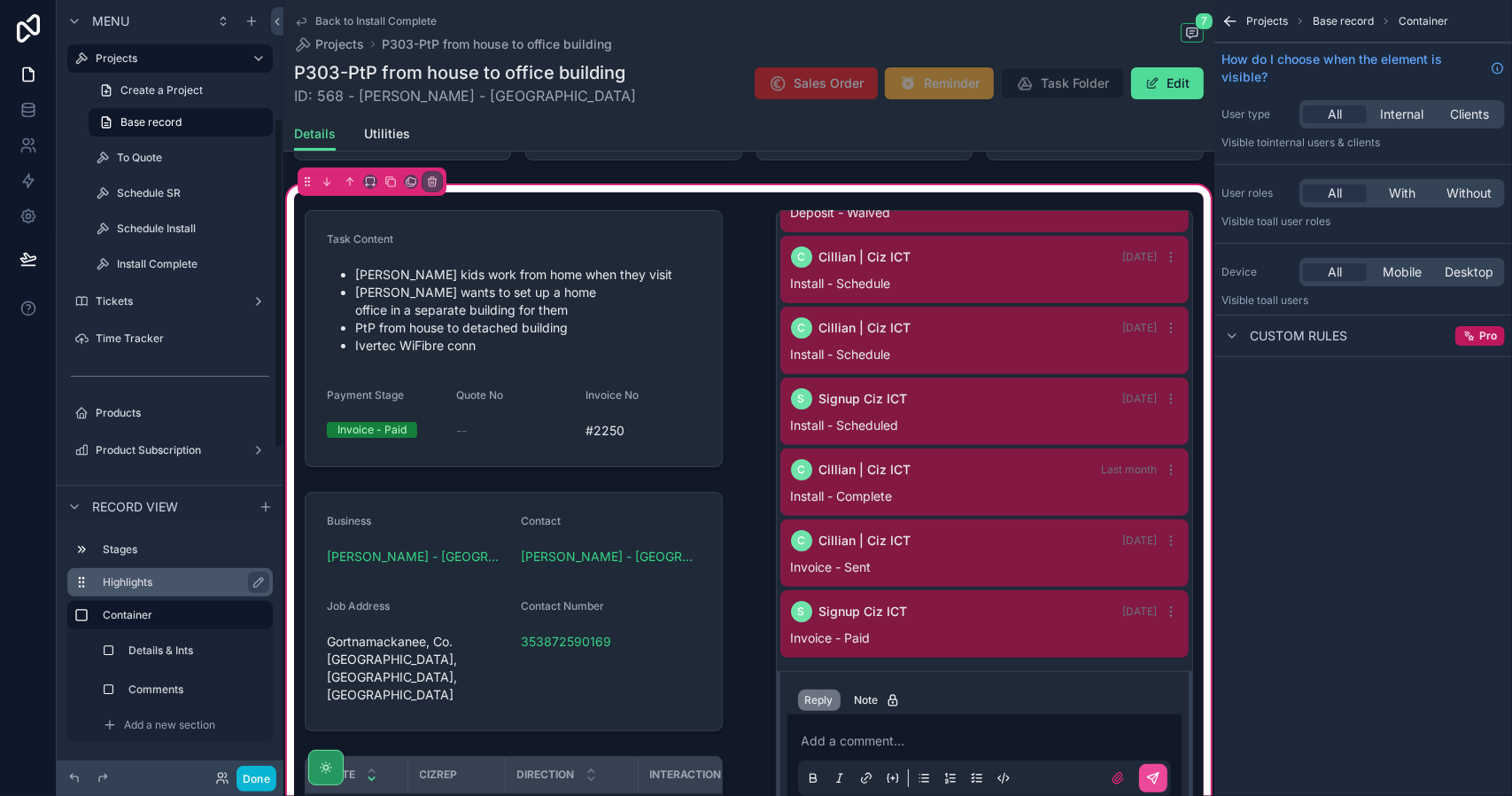
scroll to position [532, 0]
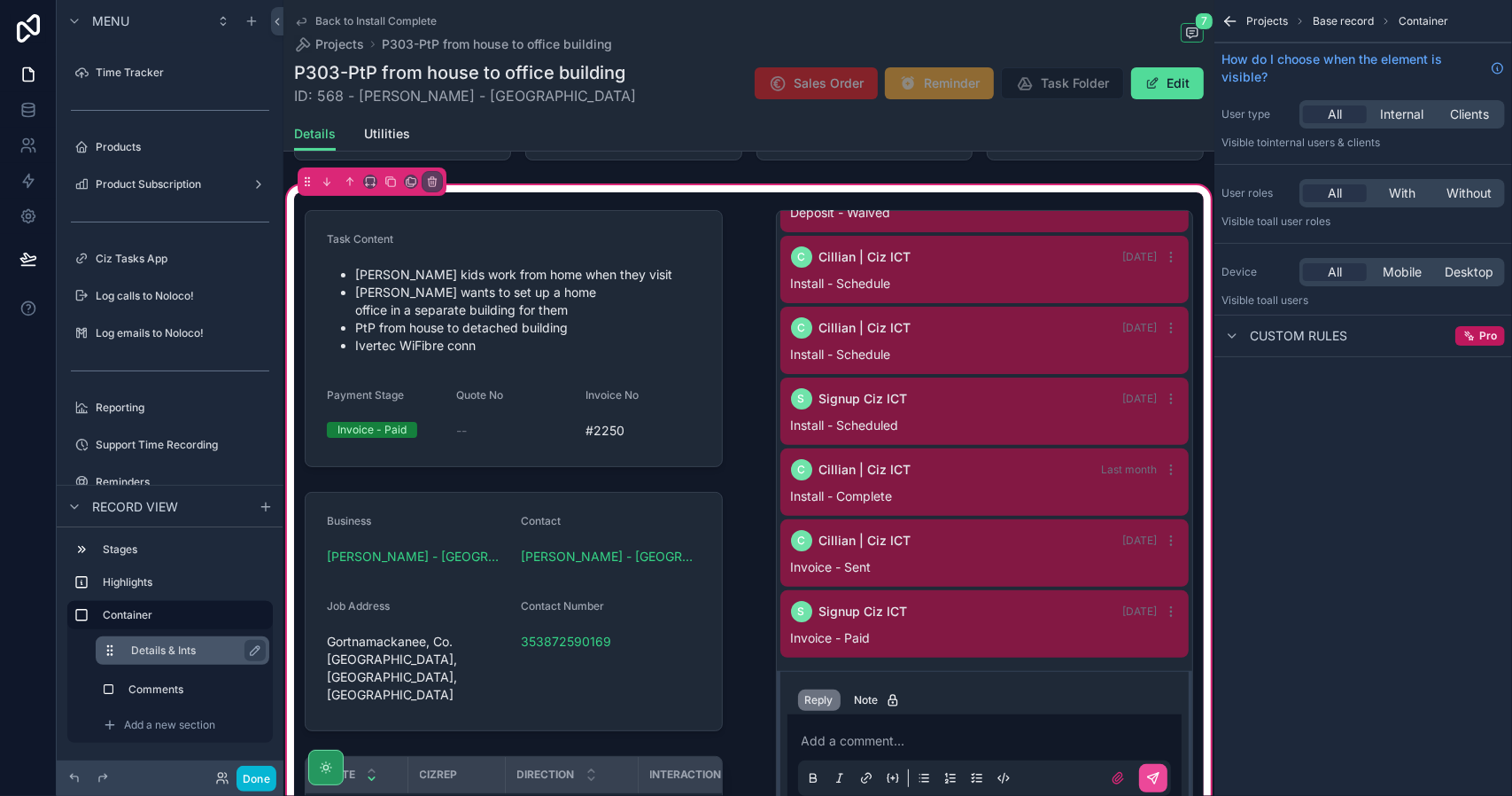
click at [193, 662] on div "Details & Ints" at bounding box center [183, 651] width 174 height 29
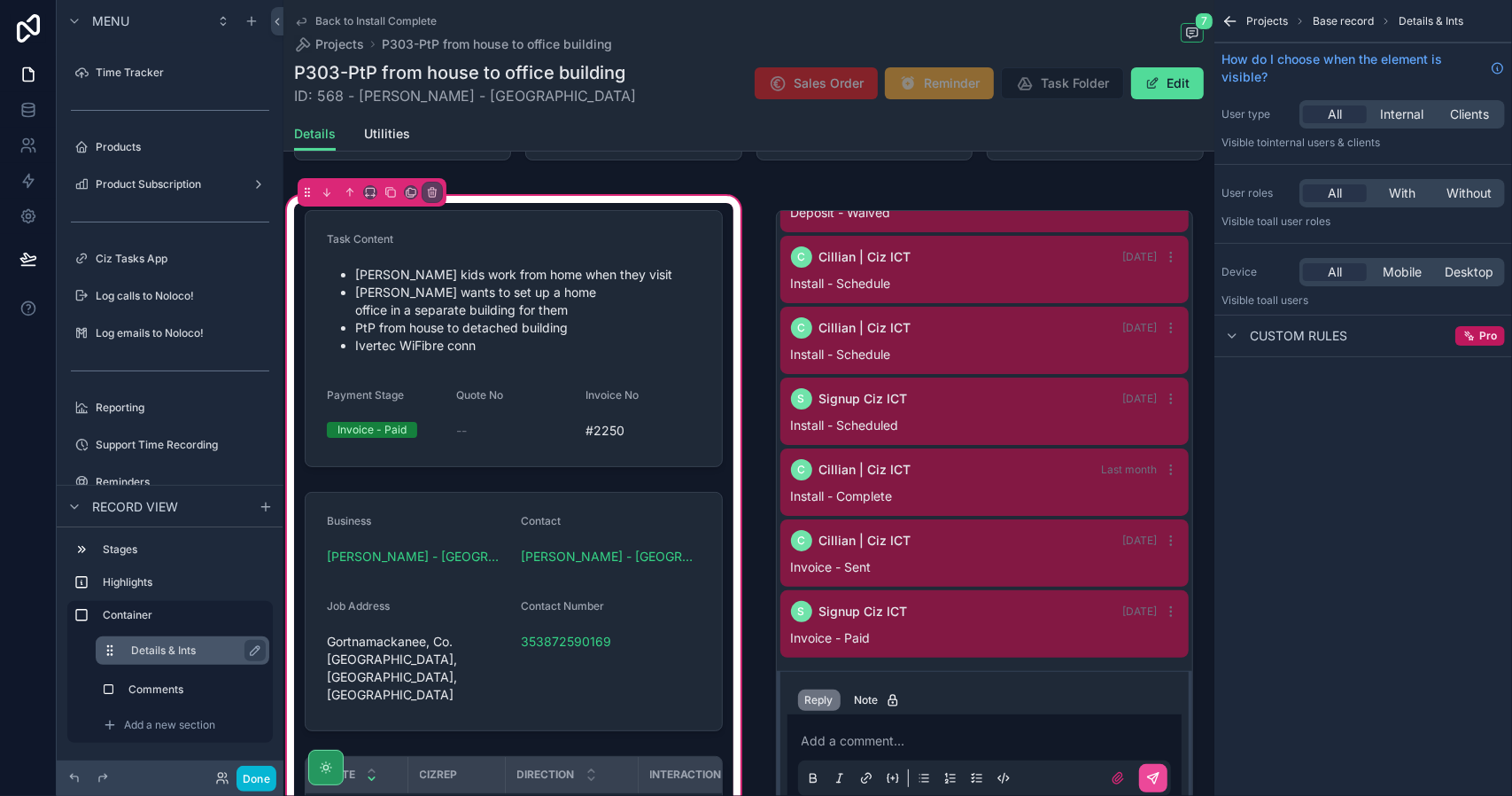
click at [182, 658] on div "Details & Ints" at bounding box center [197, 651] width 131 height 22
click at [190, 662] on div "Details & Ints" at bounding box center [183, 651] width 174 height 29
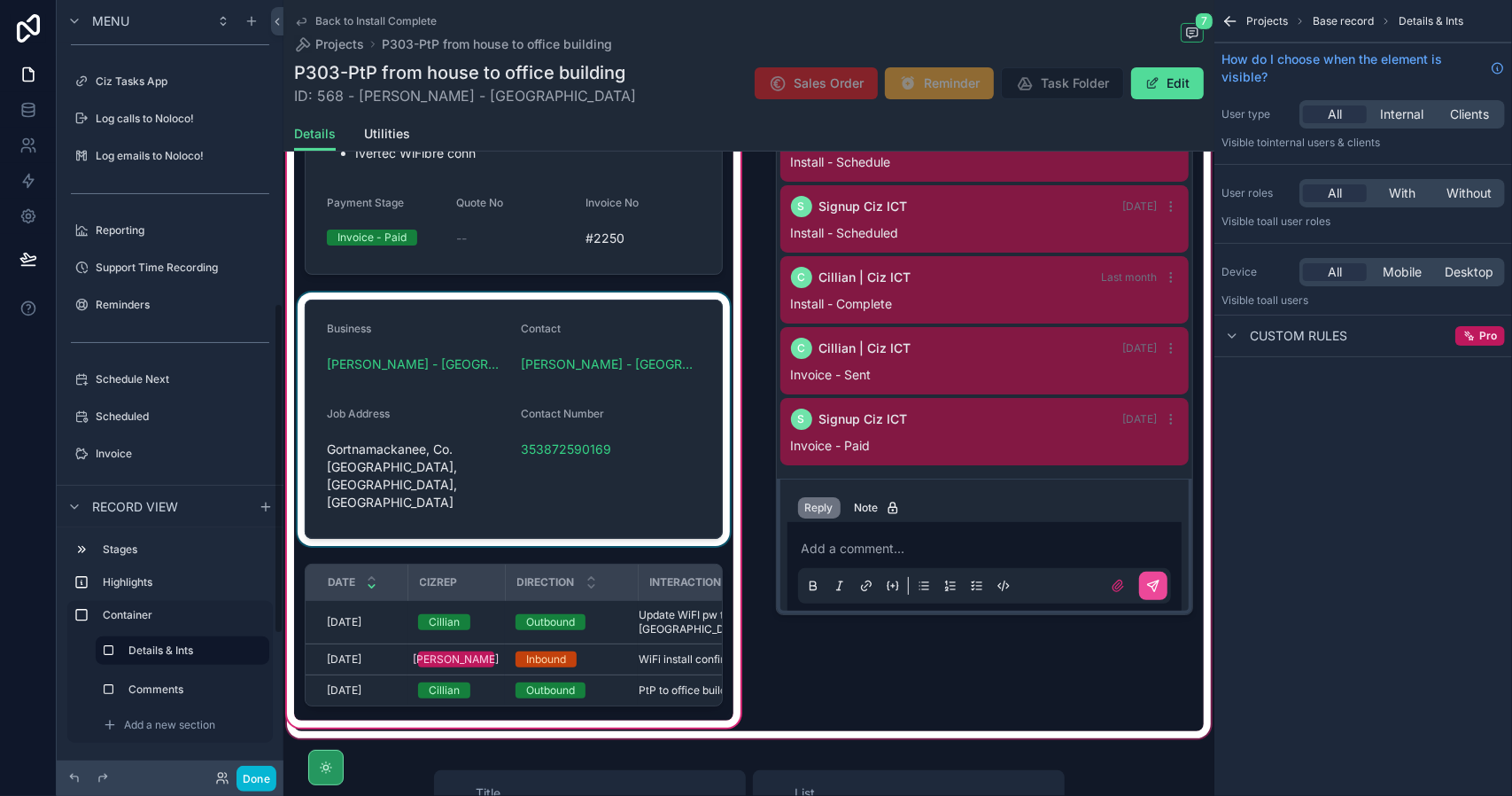
scroll to position [355, 0]
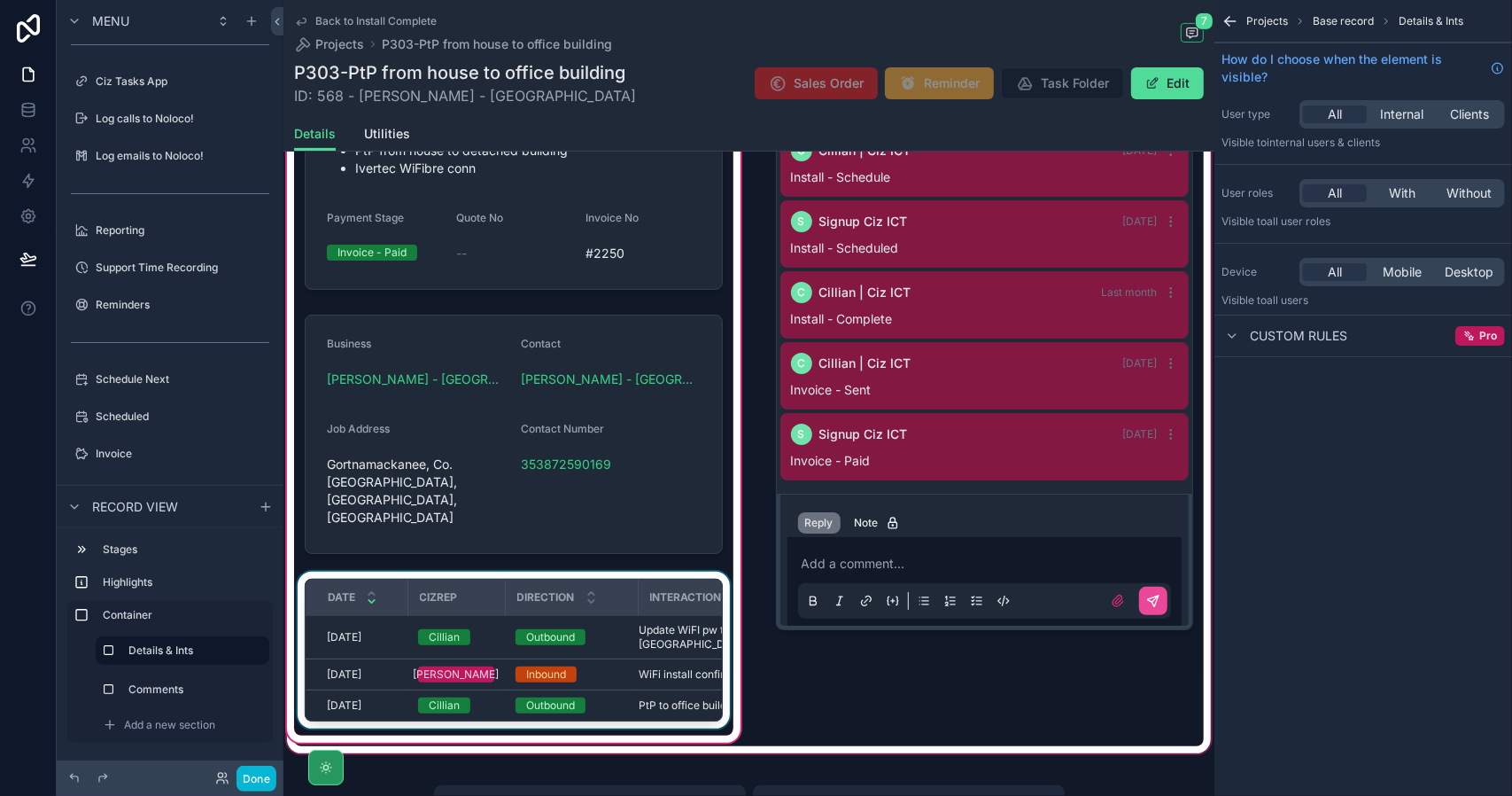
click at [371, 572] on div "scrollable content" at bounding box center [514, 654] width 440 height 164
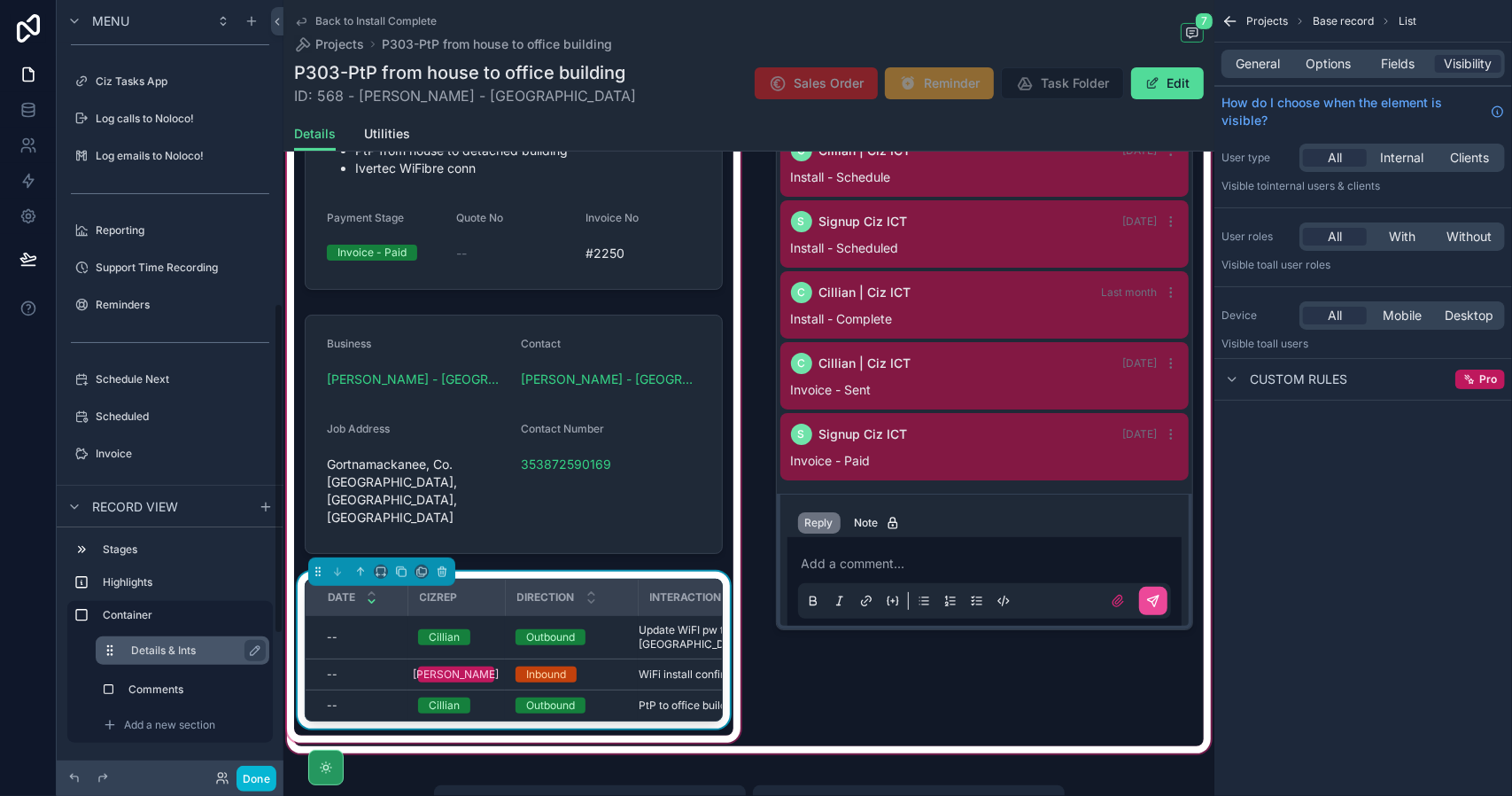
click at [165, 641] on div "Details & Ints" at bounding box center [197, 651] width 131 height 22
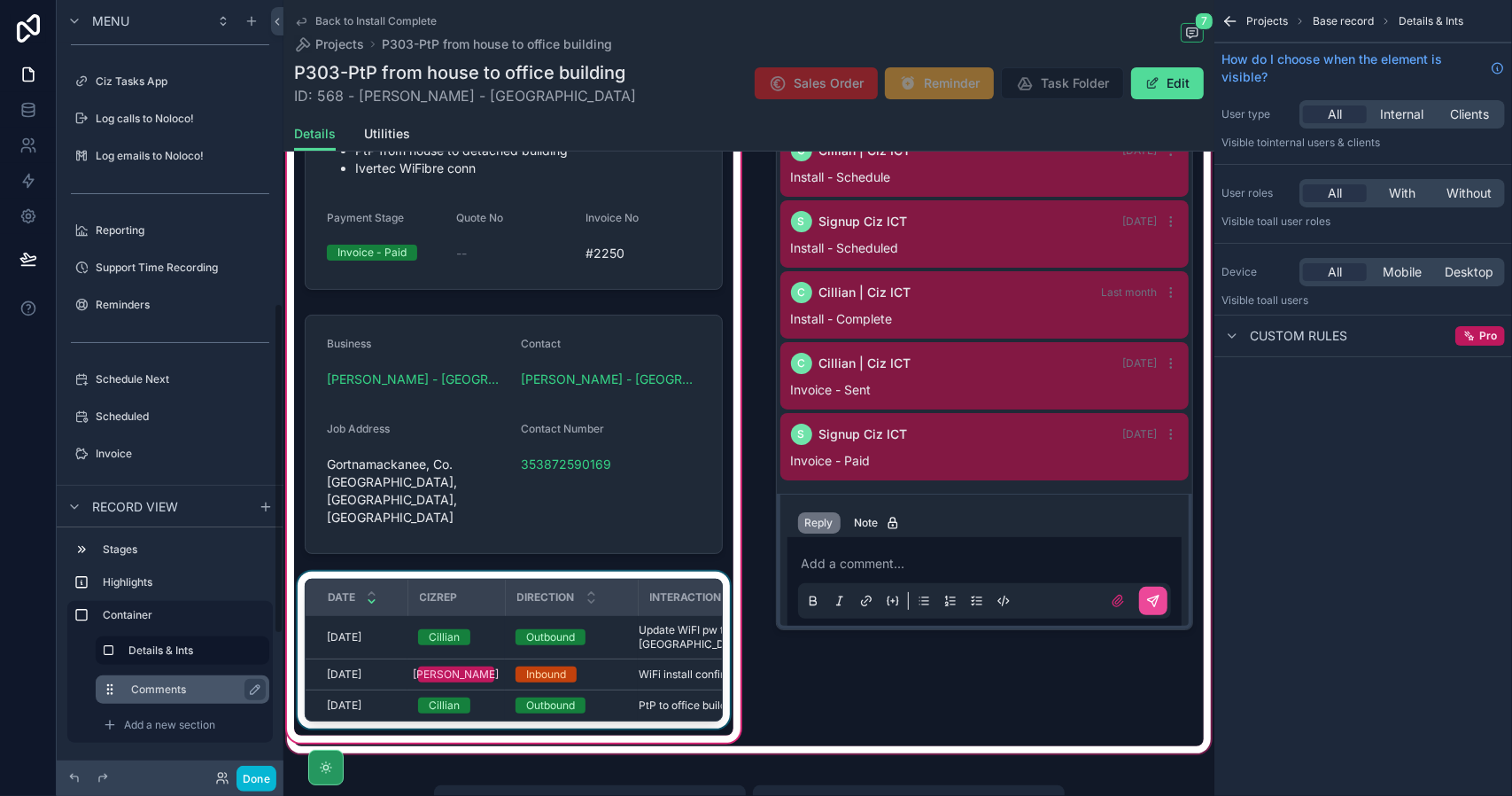
click at [167, 689] on label "Comments" at bounding box center [194, 689] width 125 height 14
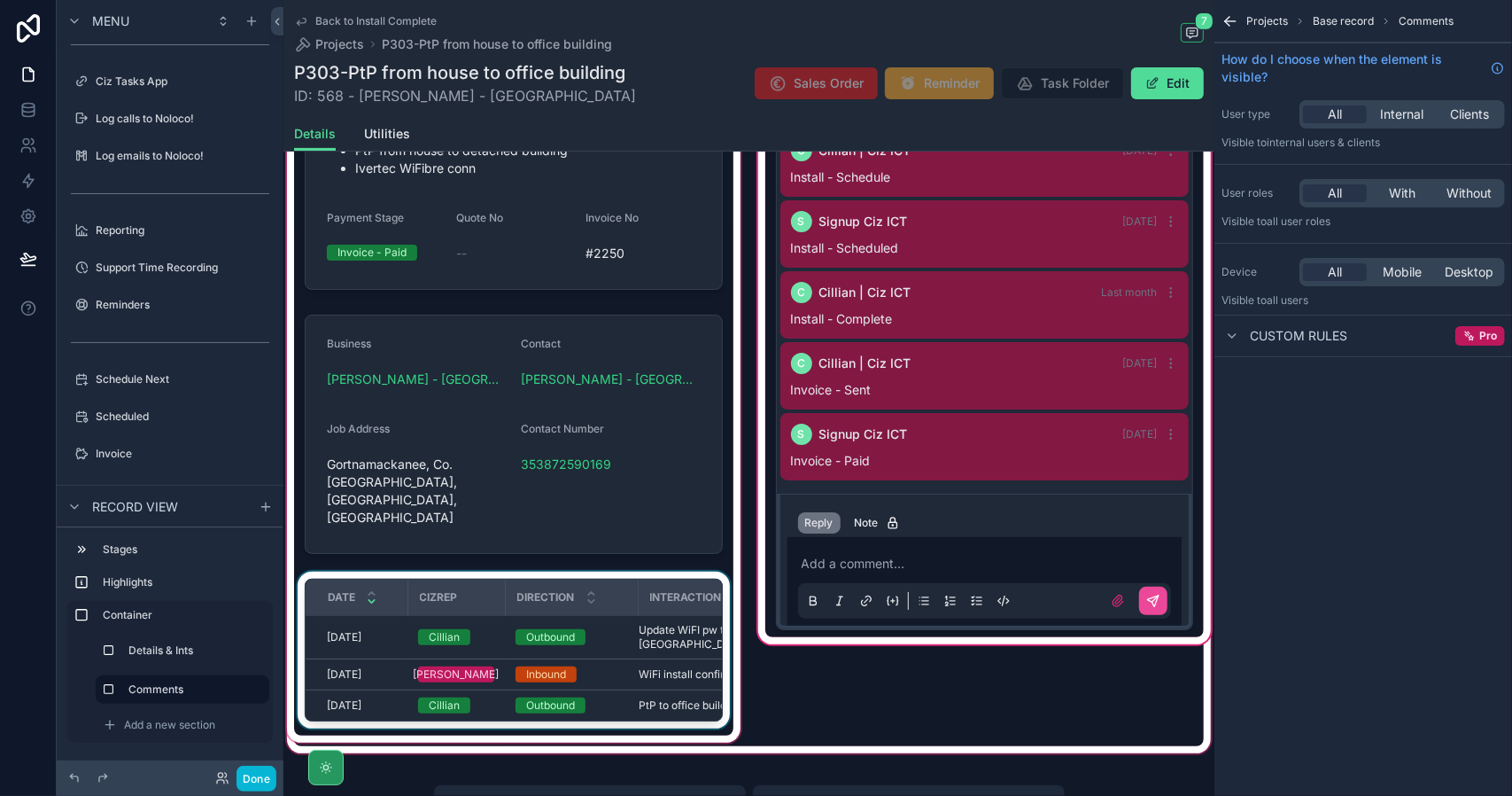
click at [391, 580] on div "Date" at bounding box center [356, 597] width 100 height 34
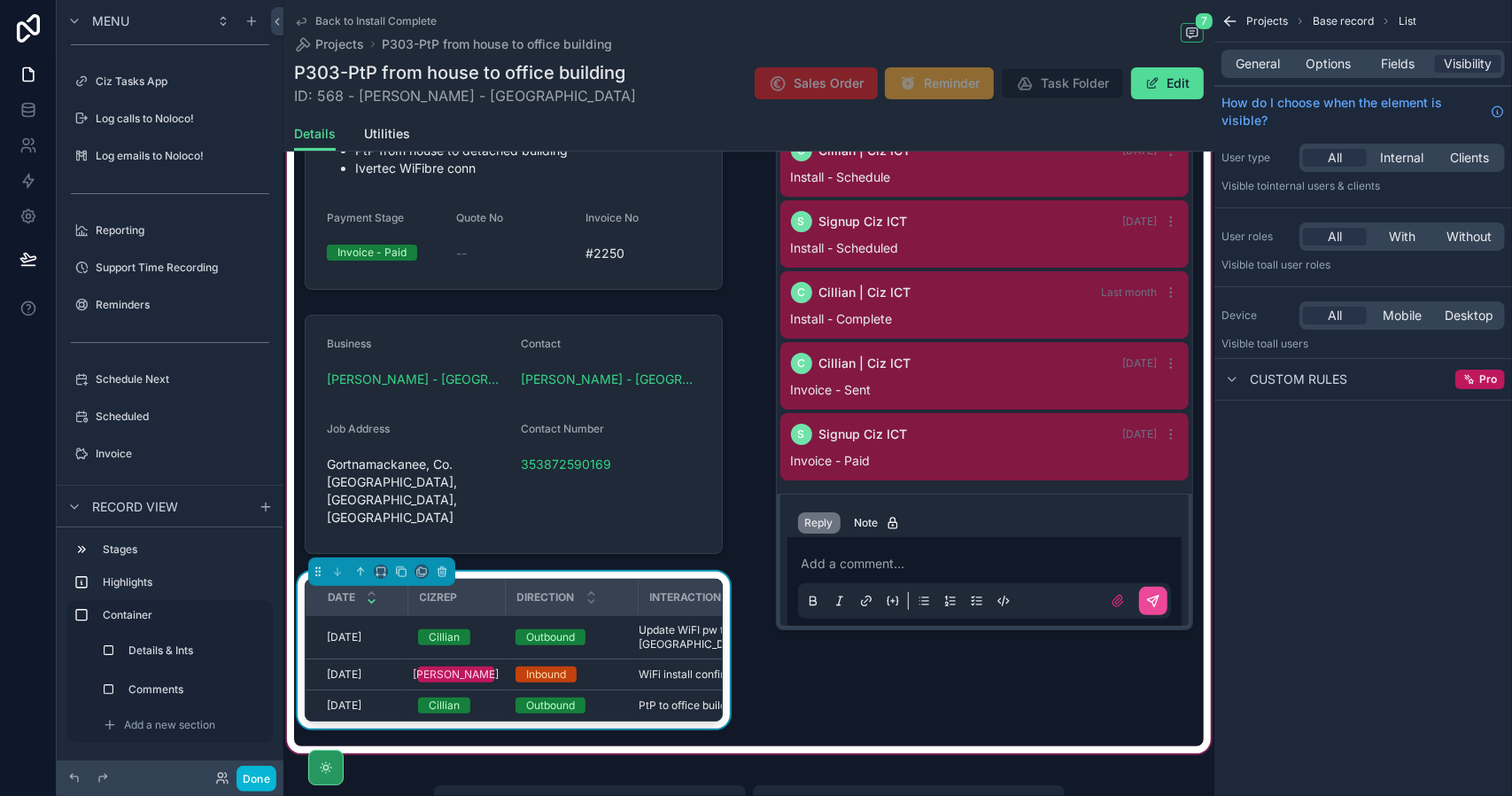
click at [514, 538] on div "scrollable content" at bounding box center [749, 380] width 931 height 752
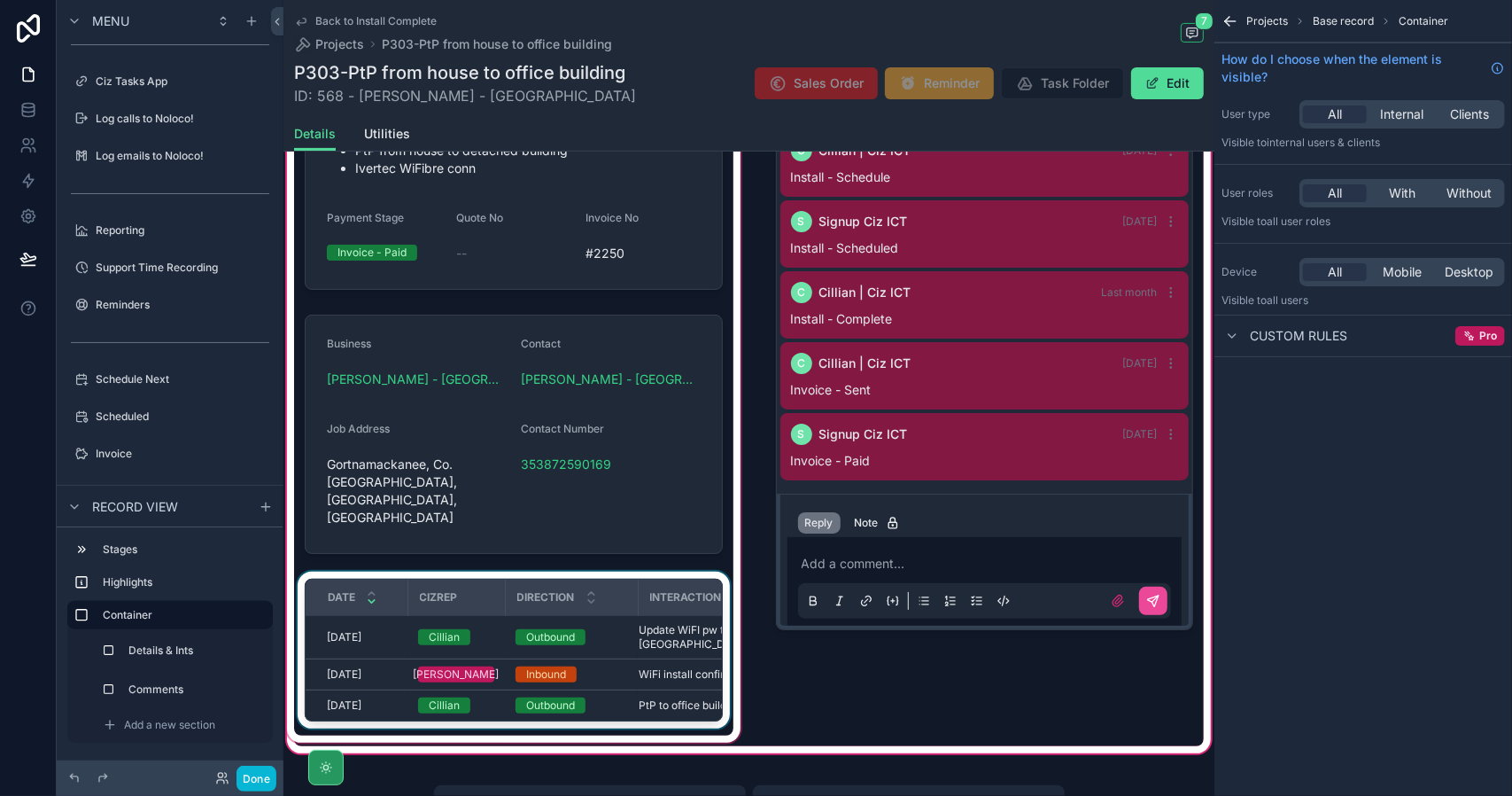
click at [523, 579] on th "Direction" at bounding box center [571, 597] width 132 height 37
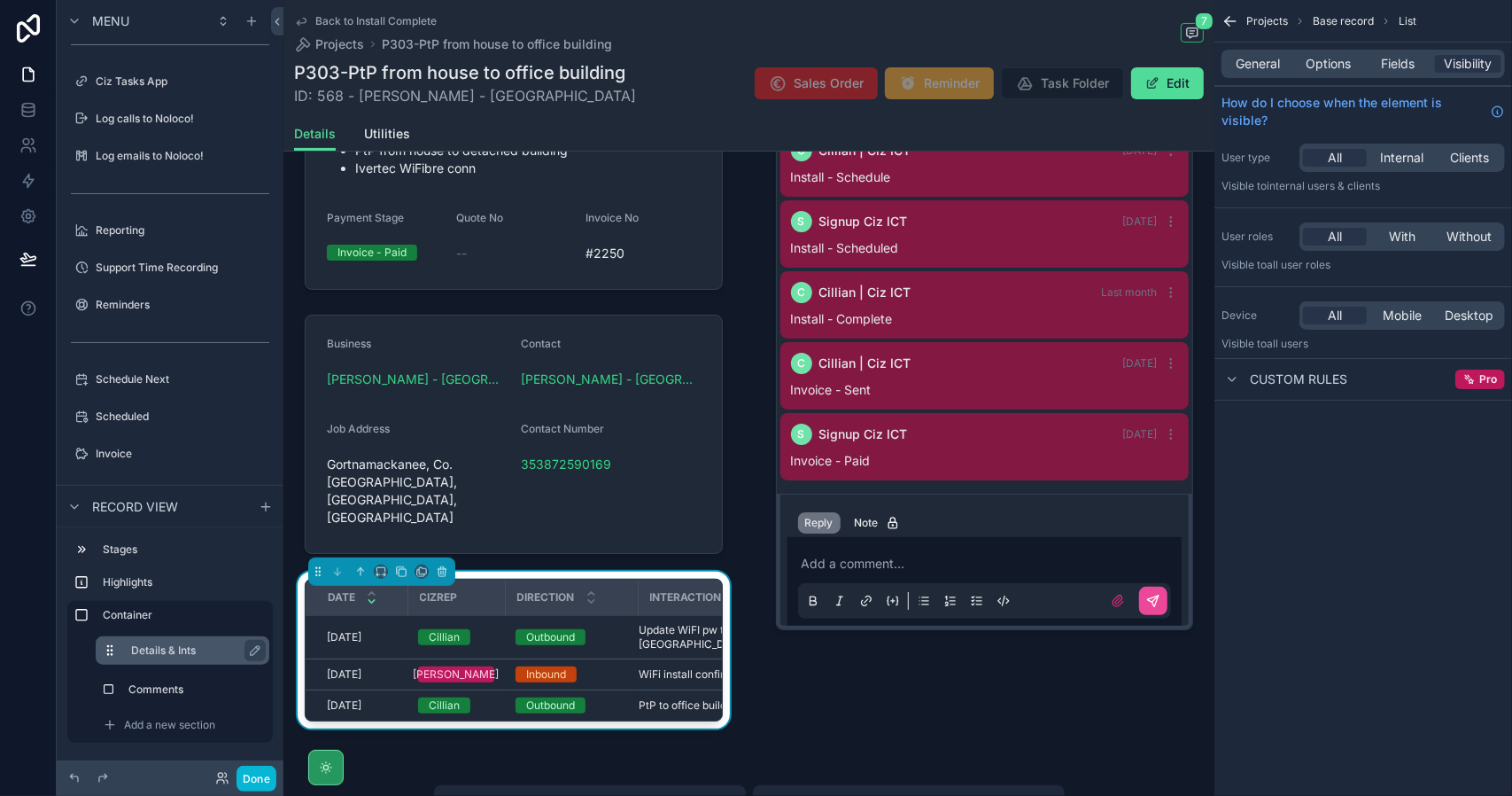
click at [167, 650] on label "Details & Ints" at bounding box center [194, 651] width 125 height 14
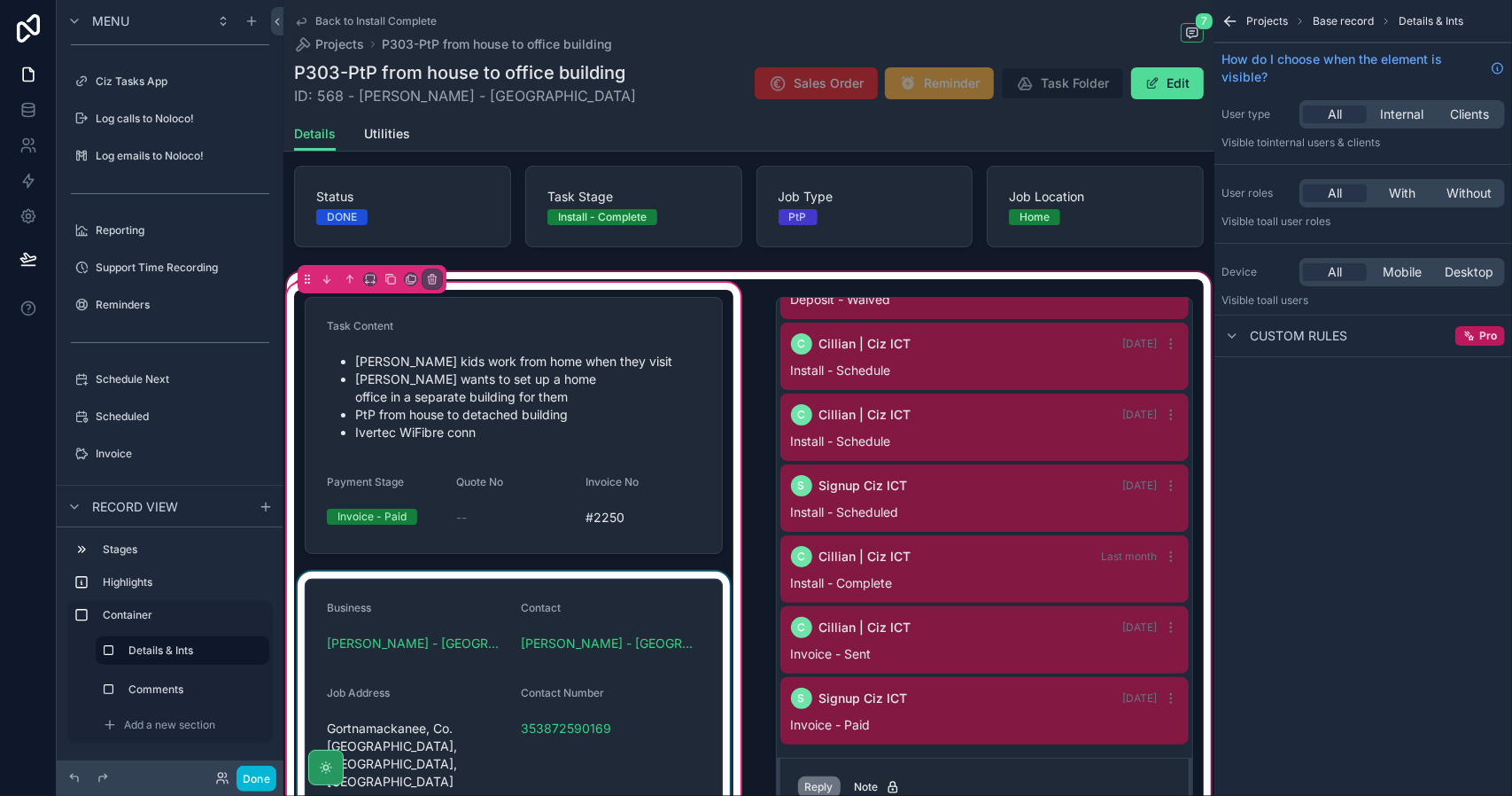
scroll to position [89, 0]
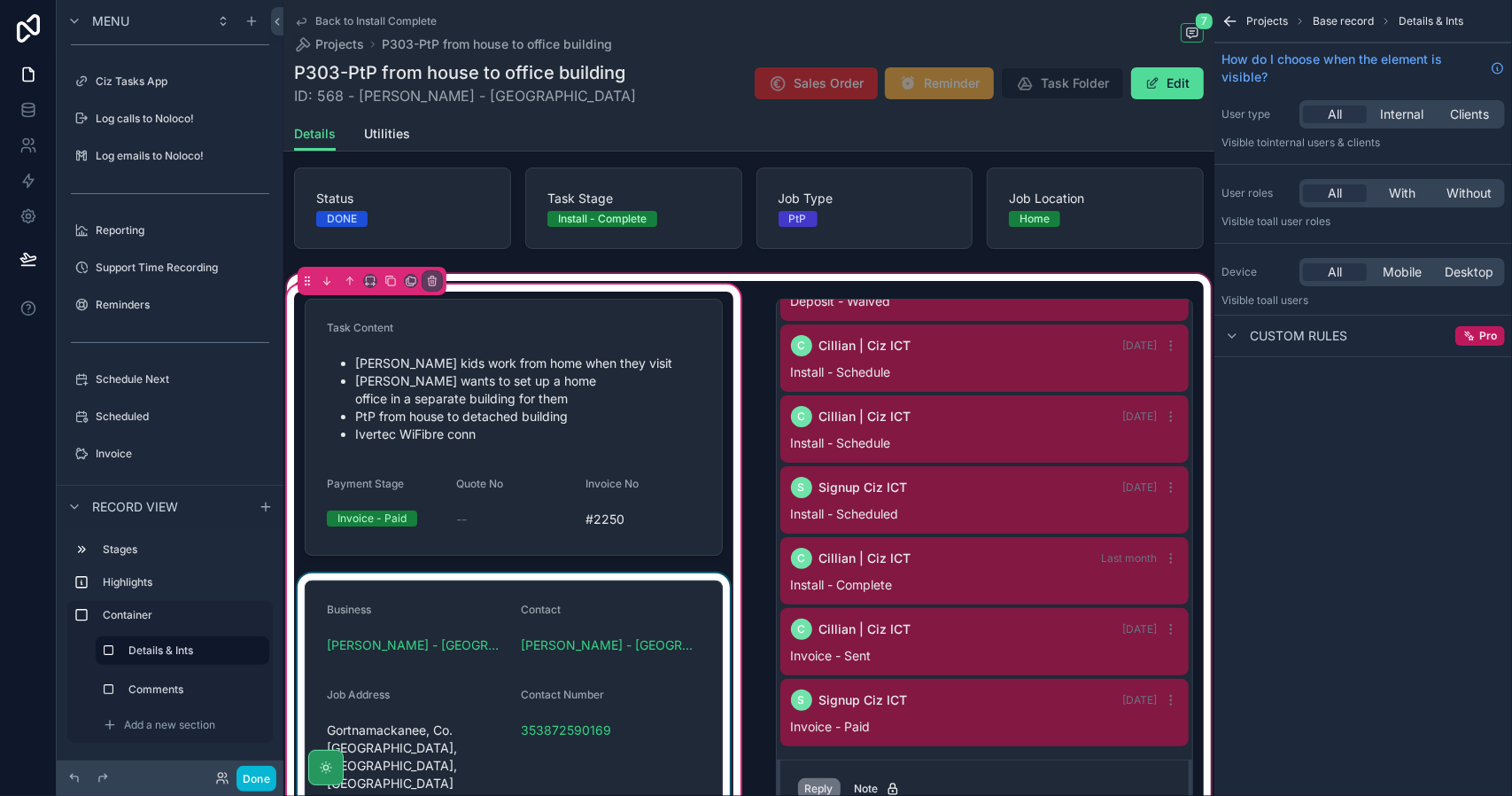
click at [513, 578] on div "scrollable content" at bounding box center [514, 700] width 440 height 253
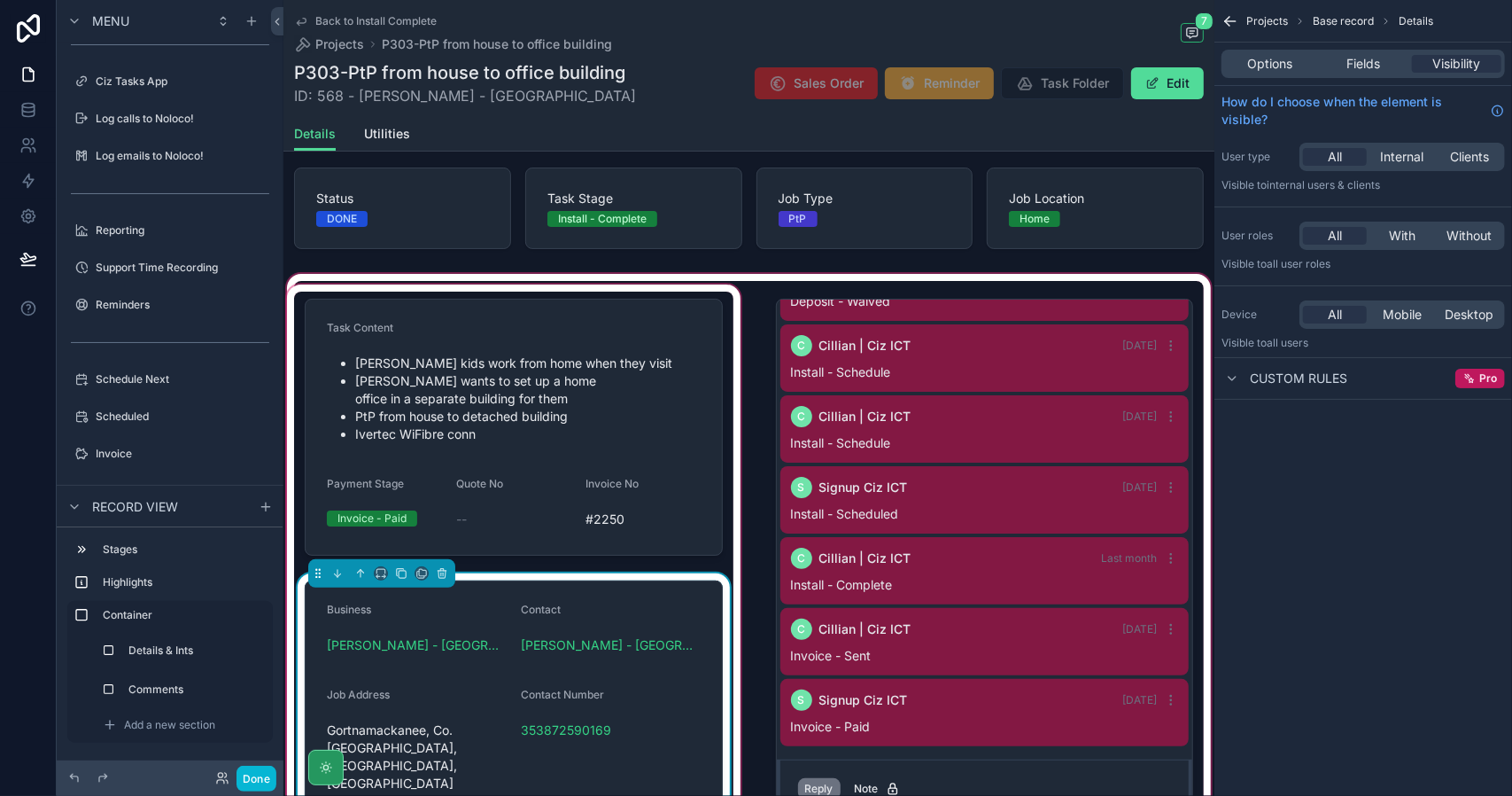
scroll to position [177, 0]
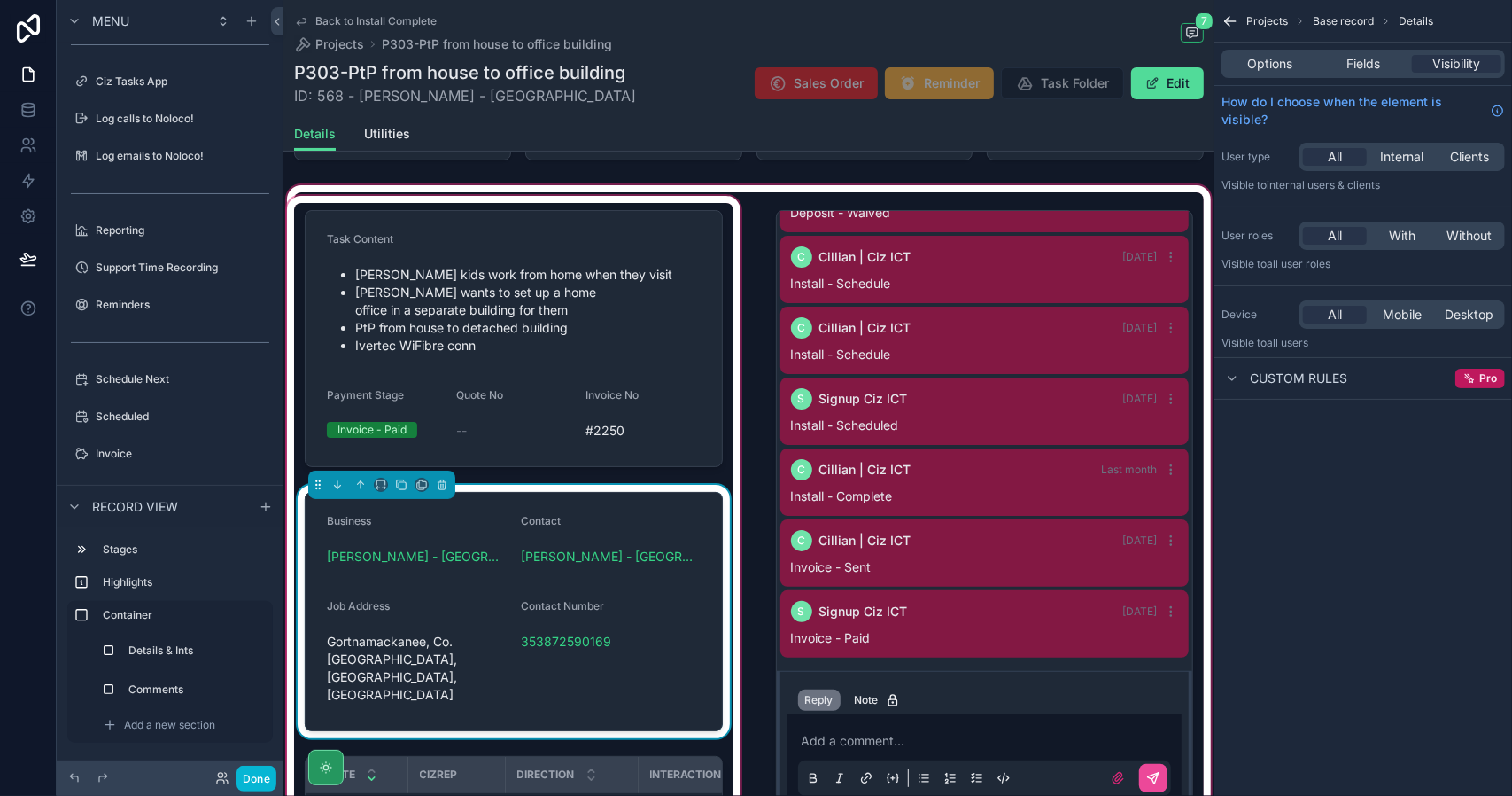
click at [528, 466] on div "scrollable content" at bounding box center [749, 558] width 931 height 752
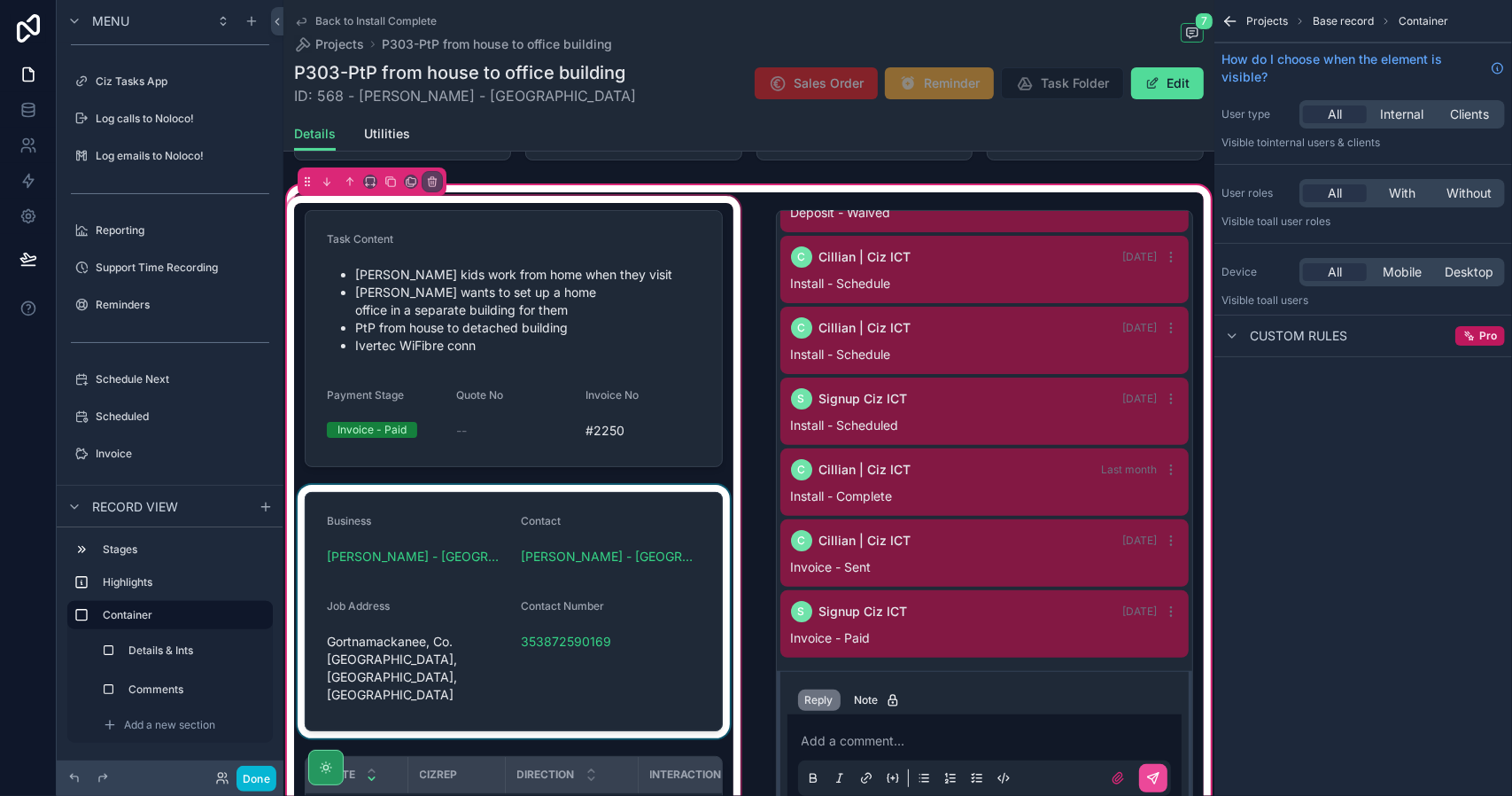
click at [530, 459] on div "scrollable content" at bounding box center [514, 559] width 461 height 732
click at [534, 495] on div "scrollable content" at bounding box center [514, 559] width 461 height 732
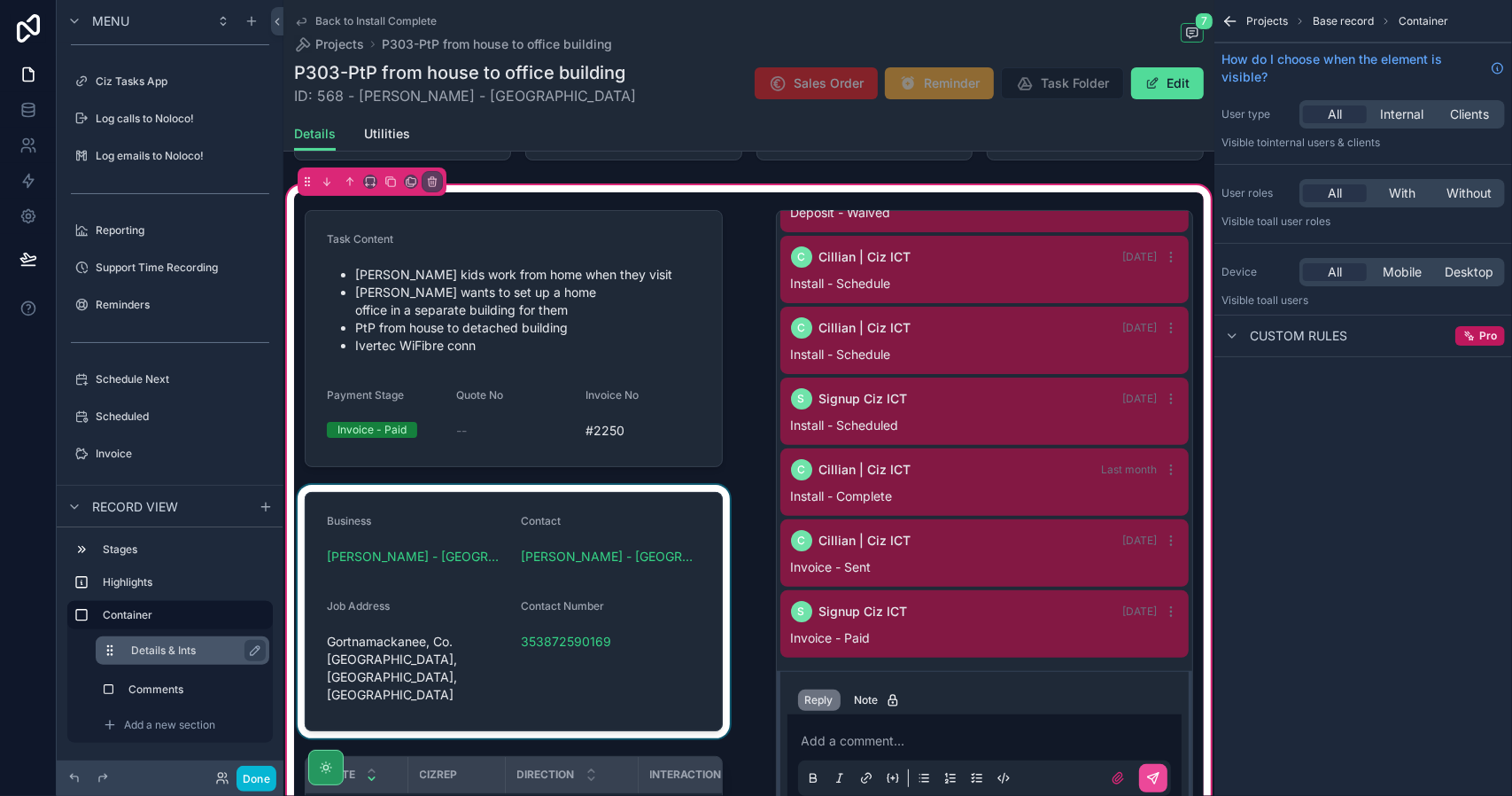
click at [160, 658] on div "Details & Ints" at bounding box center [197, 651] width 131 height 22
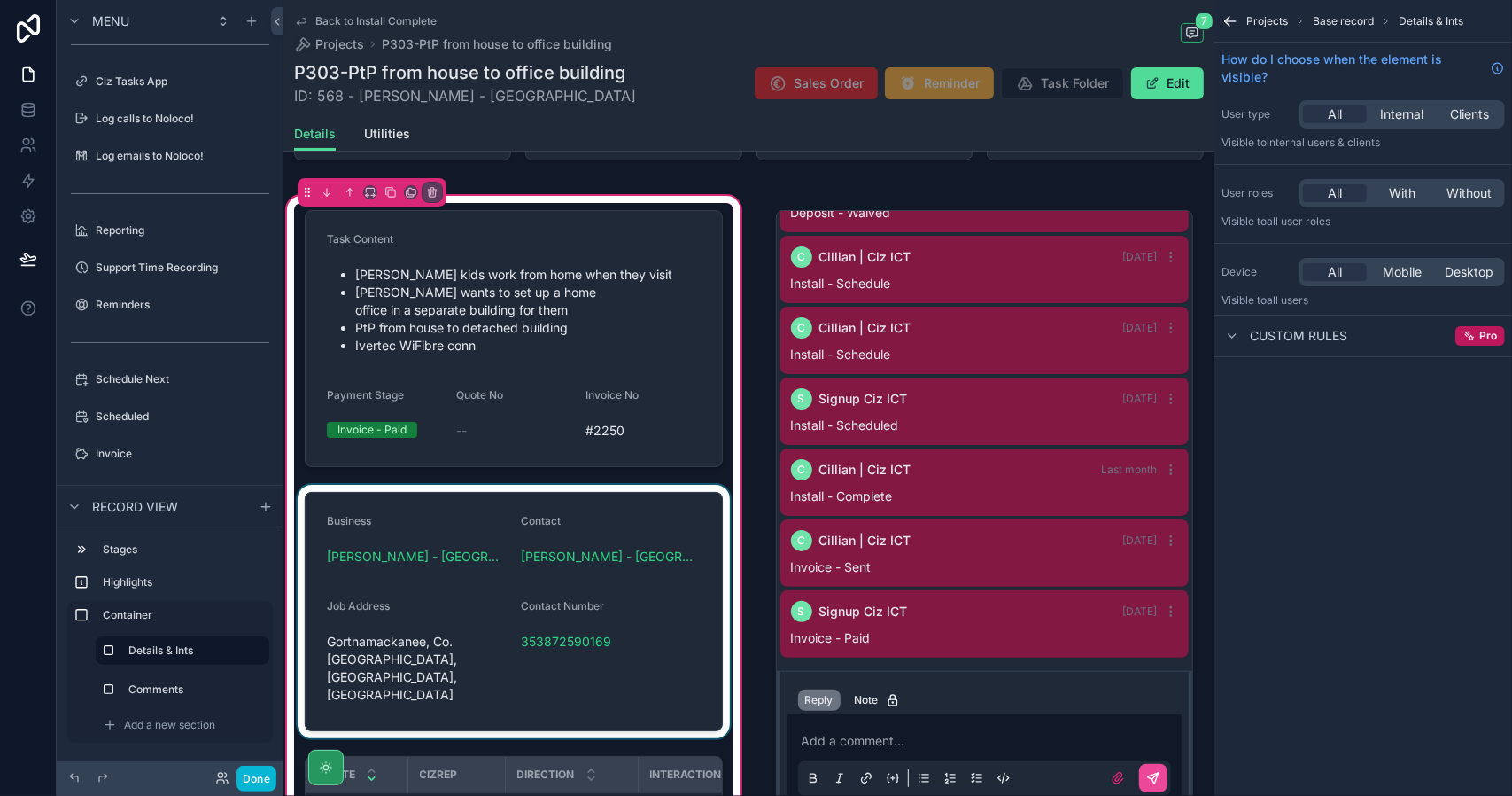
click at [481, 492] on div "scrollable content" at bounding box center [514, 611] width 440 height 253
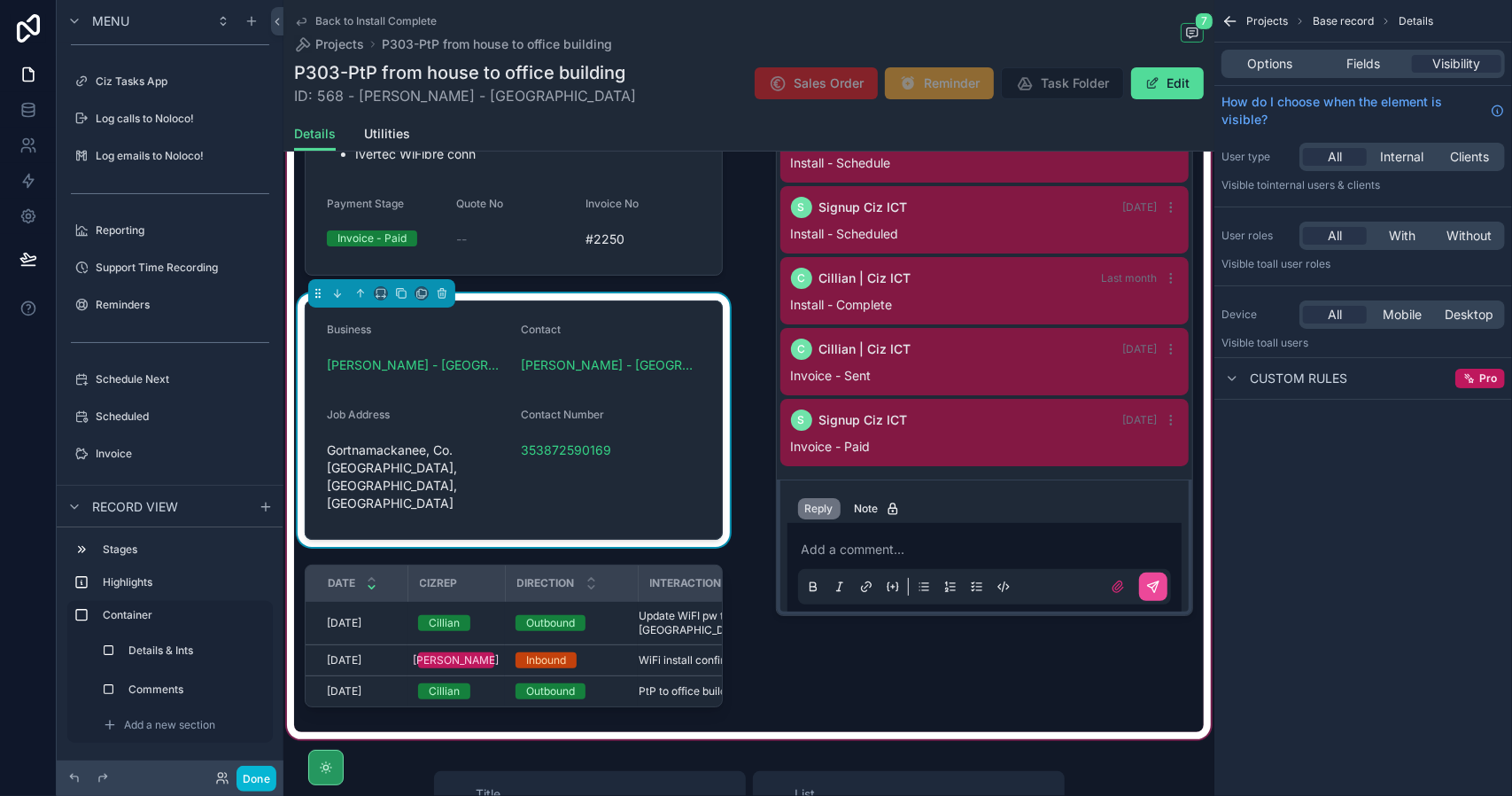
scroll to position [443, 0]
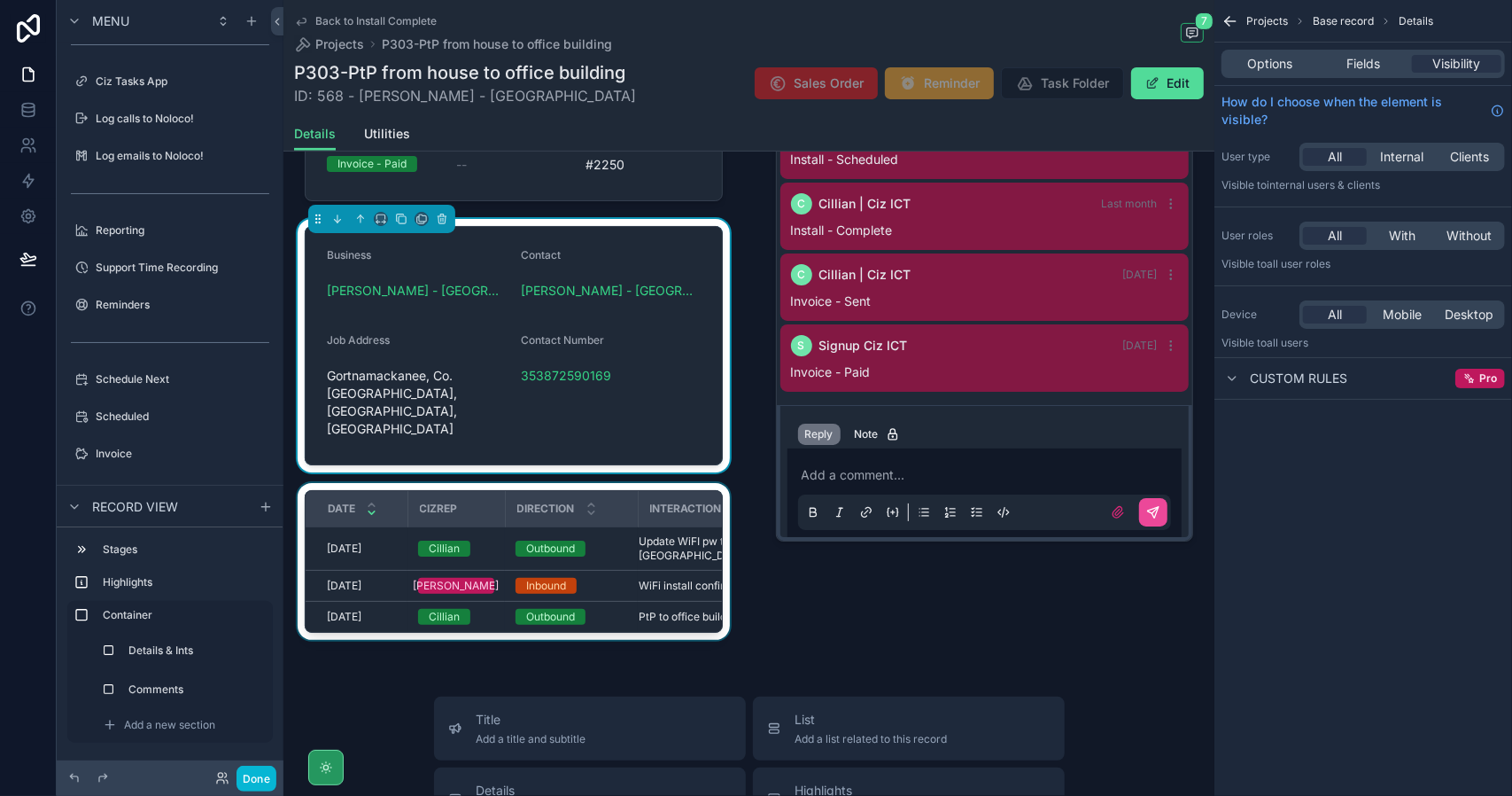
click at [507, 492] on div "Direction" at bounding box center [572, 509] width 130 height 34
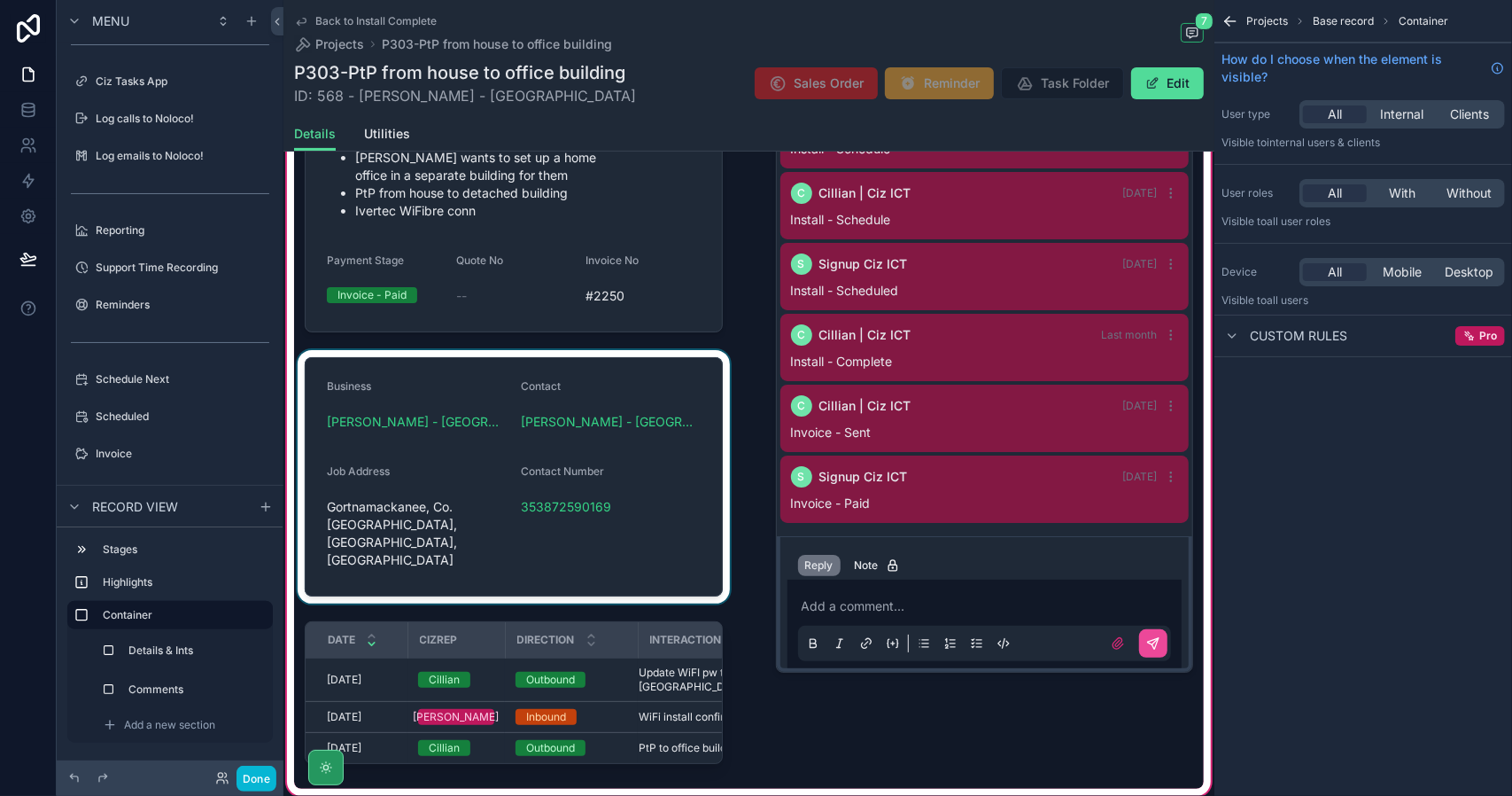
scroll to position [266, 0]
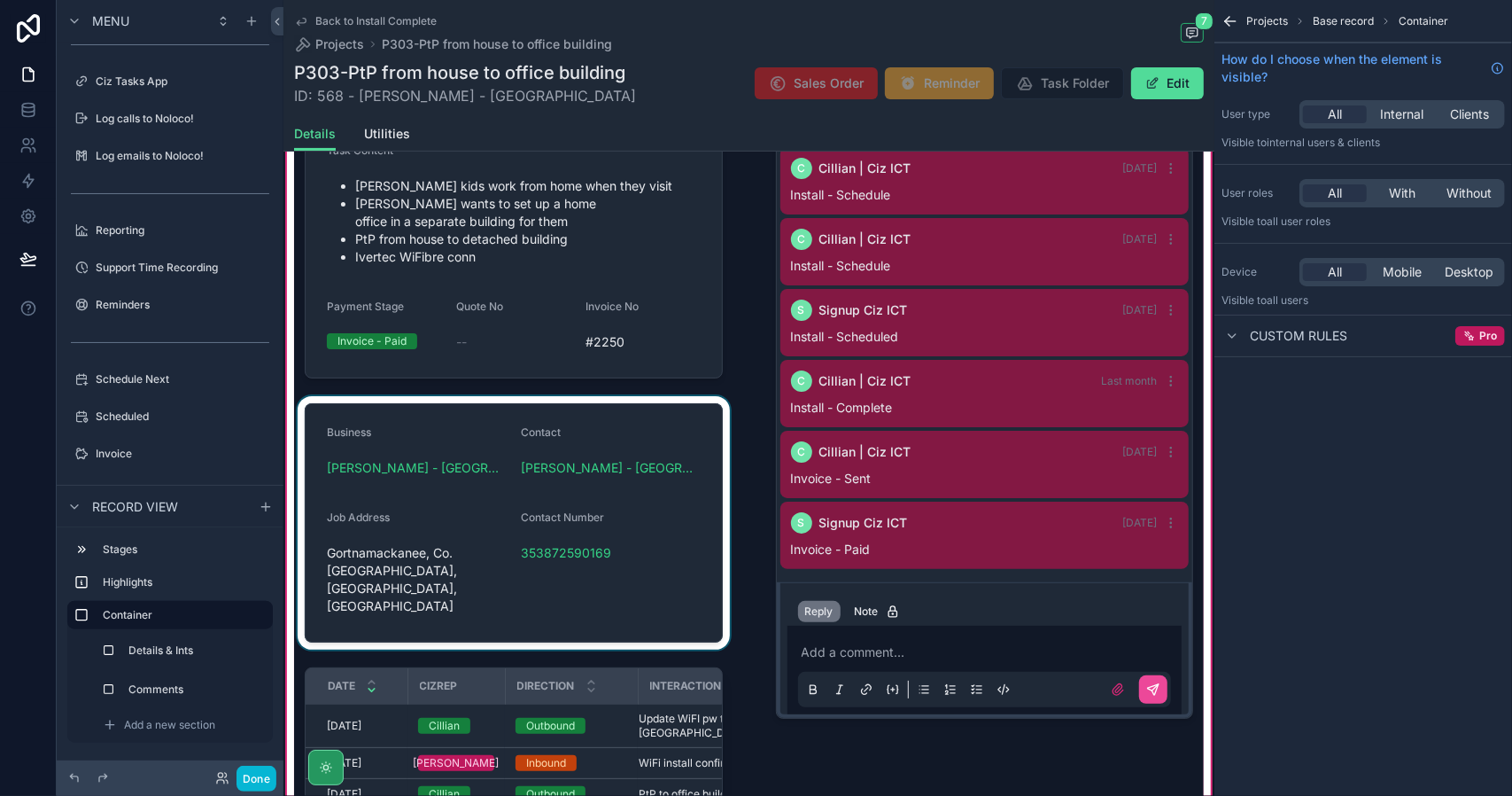
click at [529, 396] on div "scrollable content" at bounding box center [514, 470] width 461 height 732
click at [172, 650] on label "Details & Ints" at bounding box center [194, 651] width 125 height 14
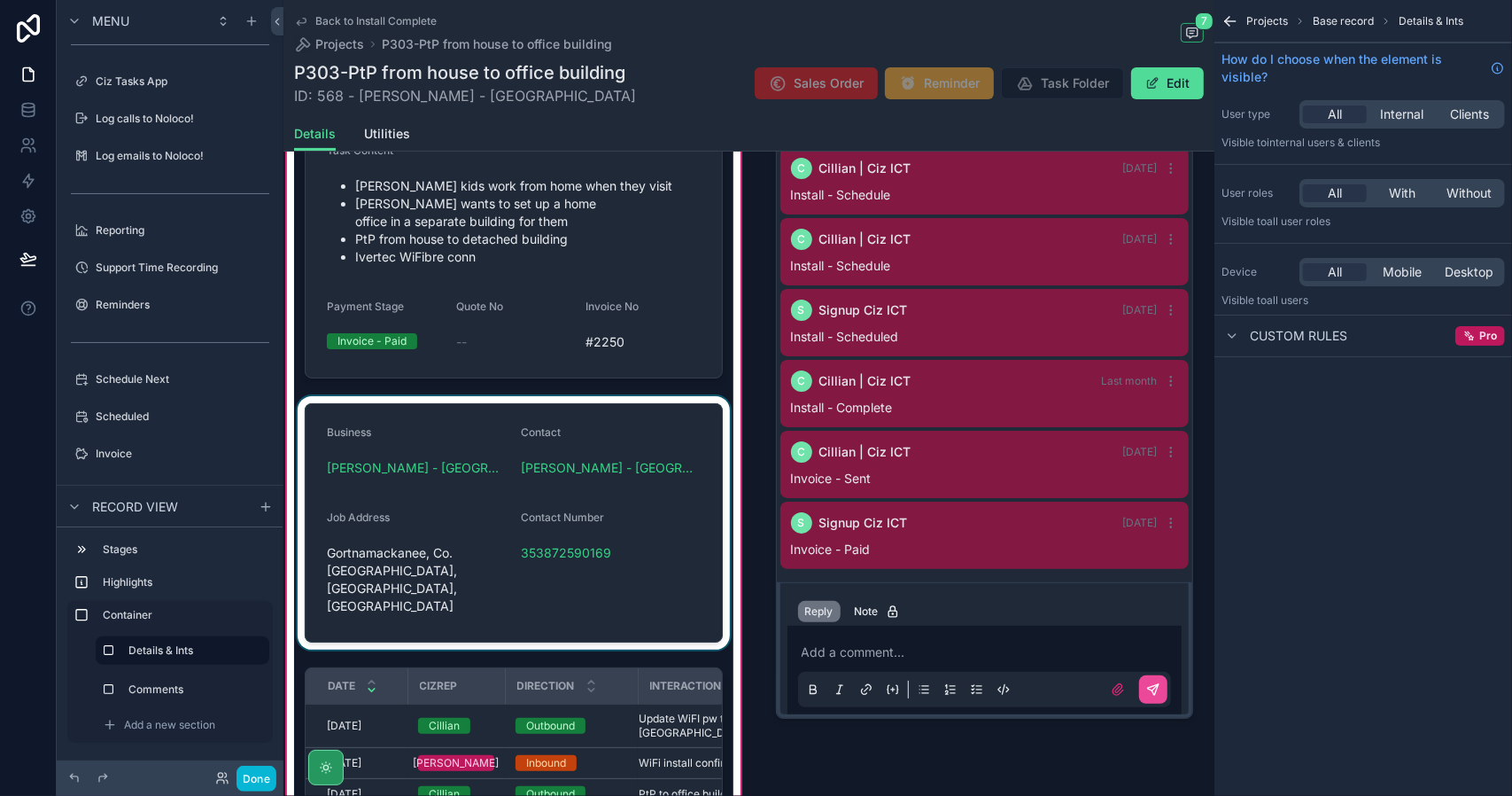
click at [485, 400] on div "scrollable content" at bounding box center [514, 523] width 440 height 253
